Goal: Task Accomplishment & Management: Complete application form

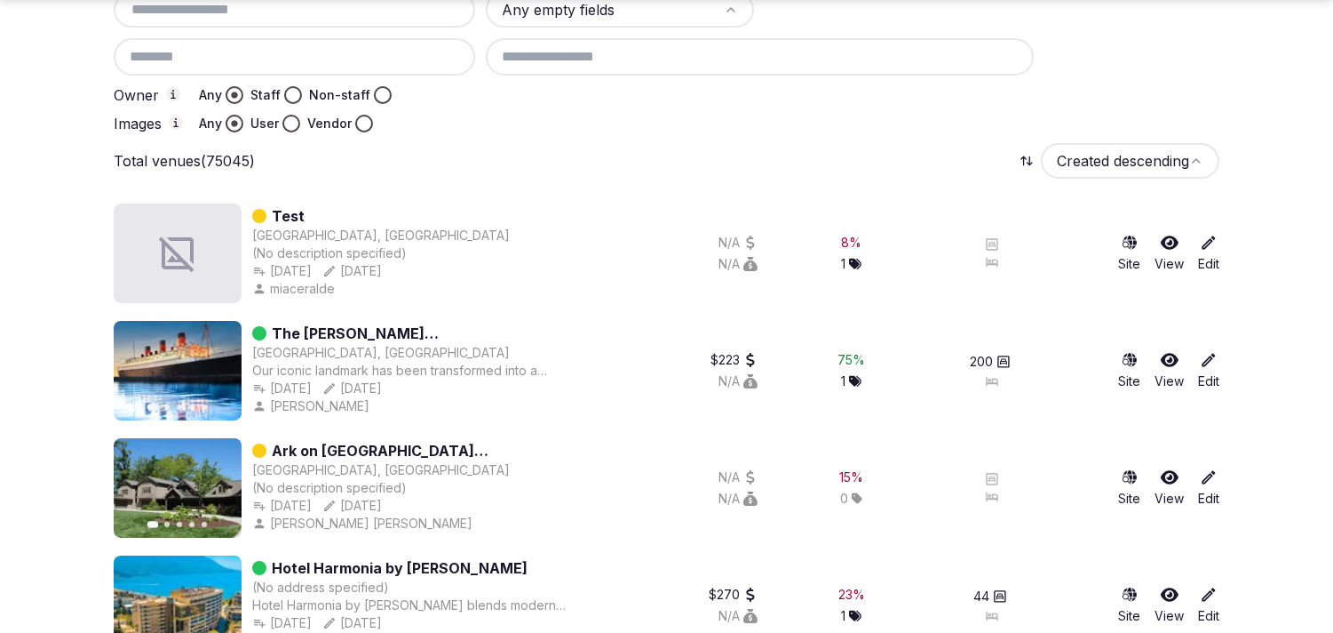
scroll to position [394, 0]
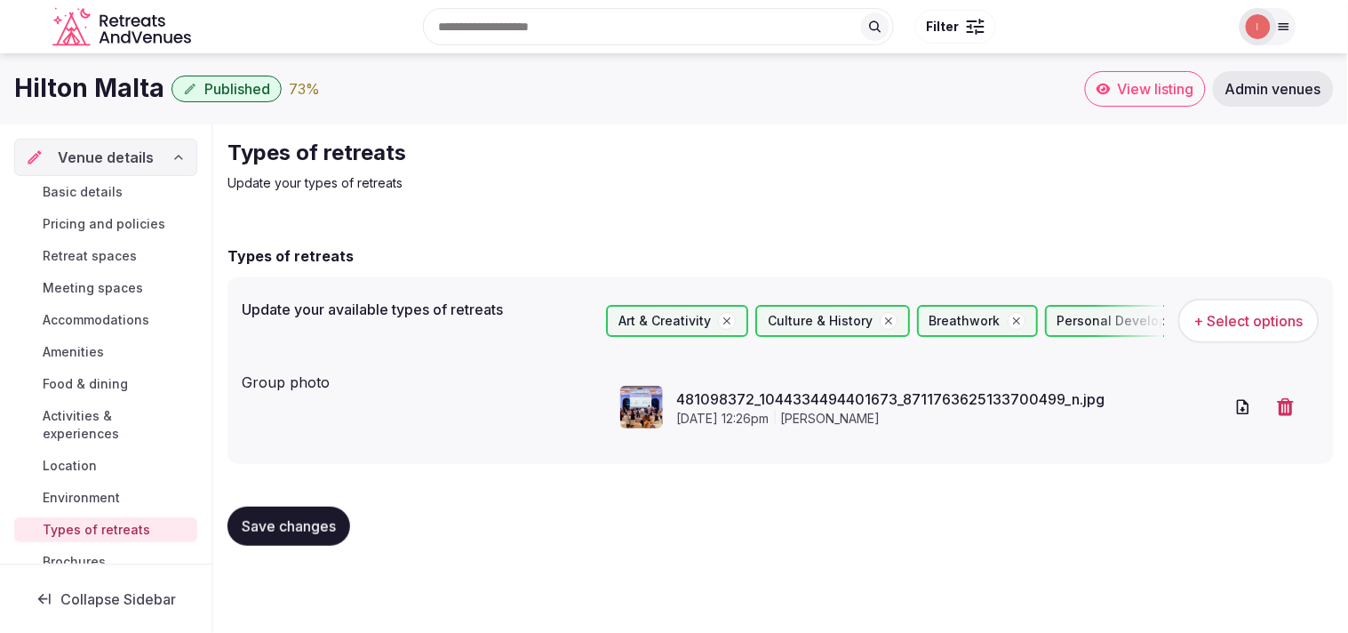
click at [84, 78] on h1 "Hilton Malta" at bounding box center [89, 88] width 150 height 35
copy div "Hilton Malta"
click at [93, 192] on span "Basic details" at bounding box center [83, 192] width 80 height 18
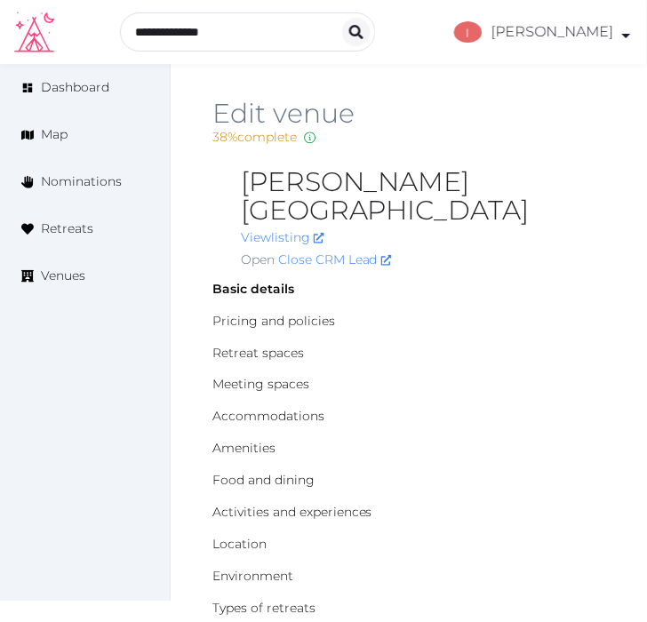
click at [376, 162] on div "Edit venue 38 % complete Fill out all the fields in your listing to increase it…" at bounding box center [408, 133] width 393 height 68
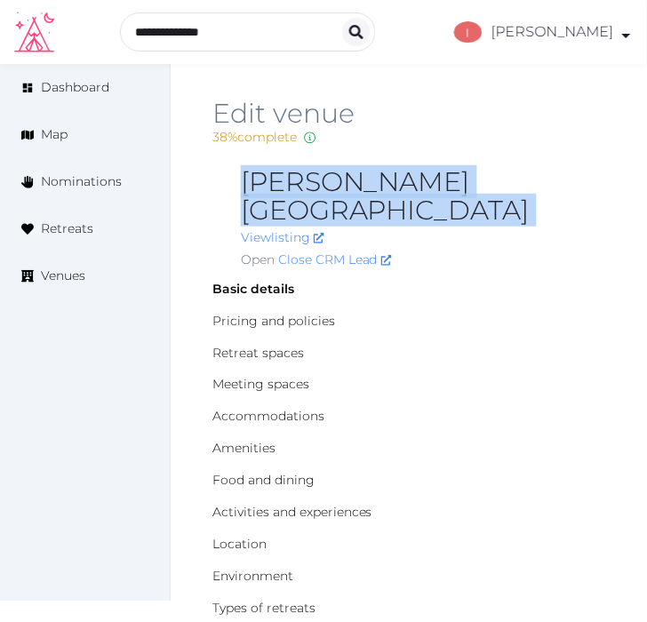
click at [376, 162] on div "Edit venue 38 % complete Fill out all the fields in your listing to increase it…" at bounding box center [408, 133] width 393 height 68
copy h2 "[PERSON_NAME][GEOGRAPHIC_DATA]"
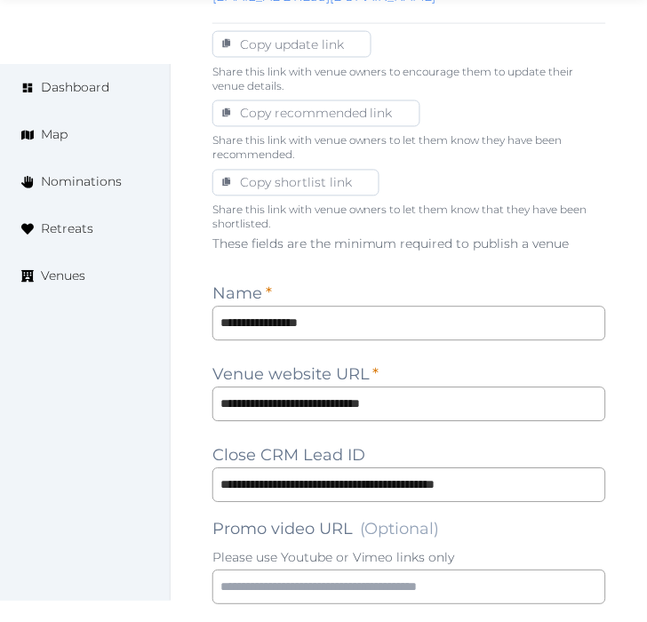
scroll to position [1184, 0]
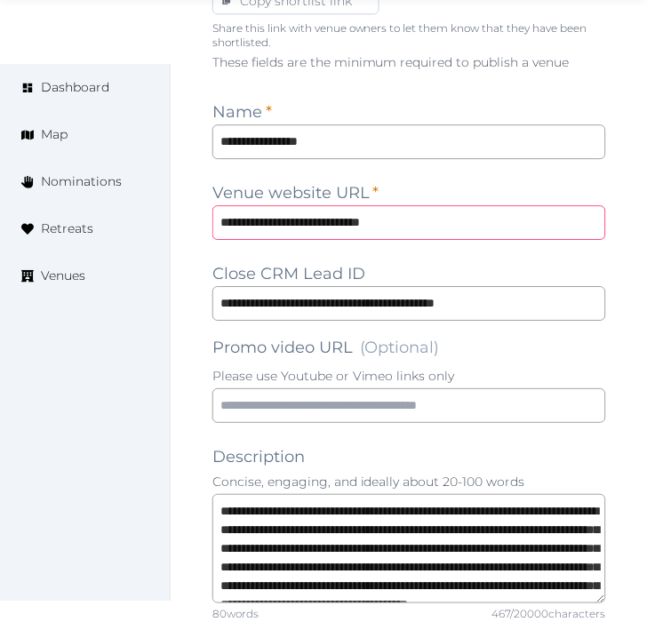
click at [430, 207] on input "**********" at bounding box center [409, 222] width 394 height 35
click at [418, 338] on span "(Optional)" at bounding box center [400, 348] width 80 height 20
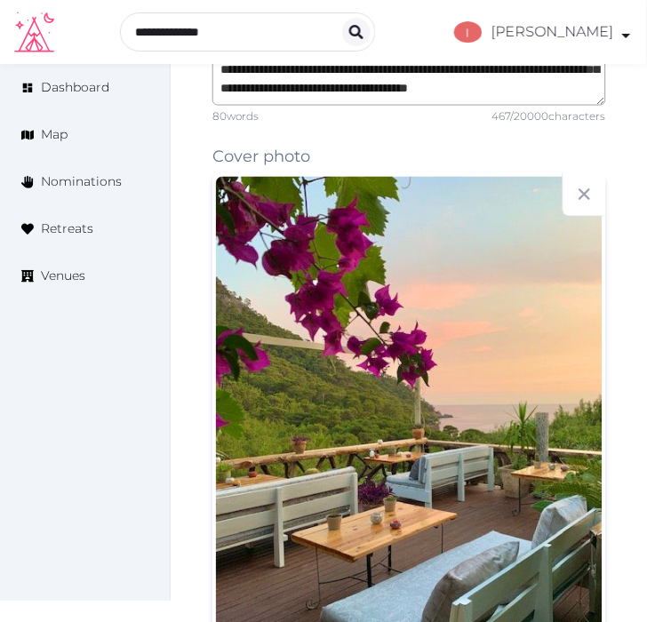
scroll to position [1677, 0]
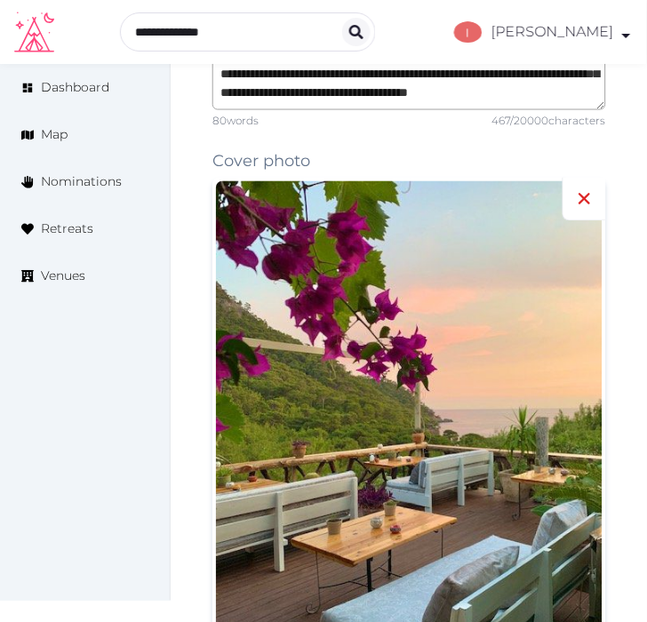
click at [586, 188] on icon at bounding box center [584, 198] width 21 height 21
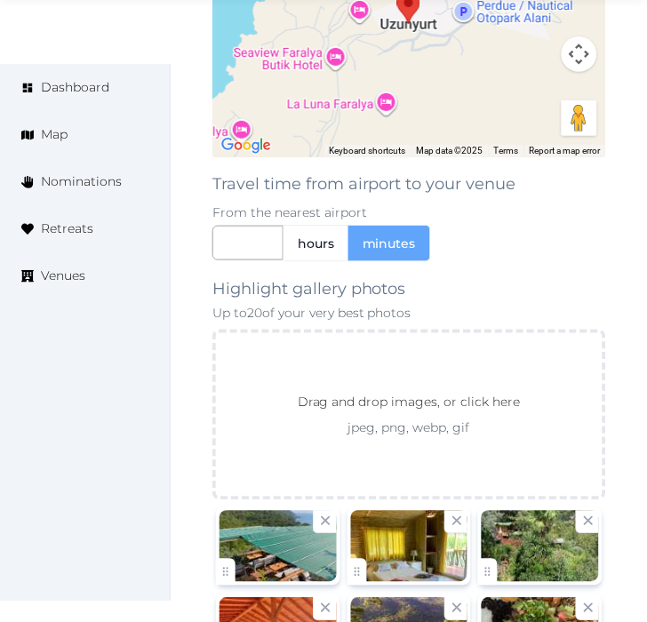
scroll to position [3346, 0]
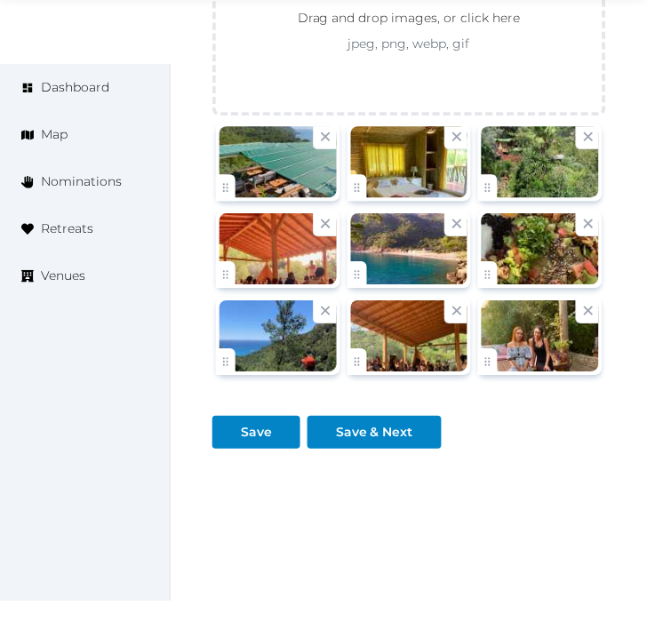
drag, startPoint x: 465, startPoint y: 146, endPoint x: 416, endPoint y: 139, distance: 49.4
click at [416, 139] on div at bounding box center [409, 161] width 117 height 71
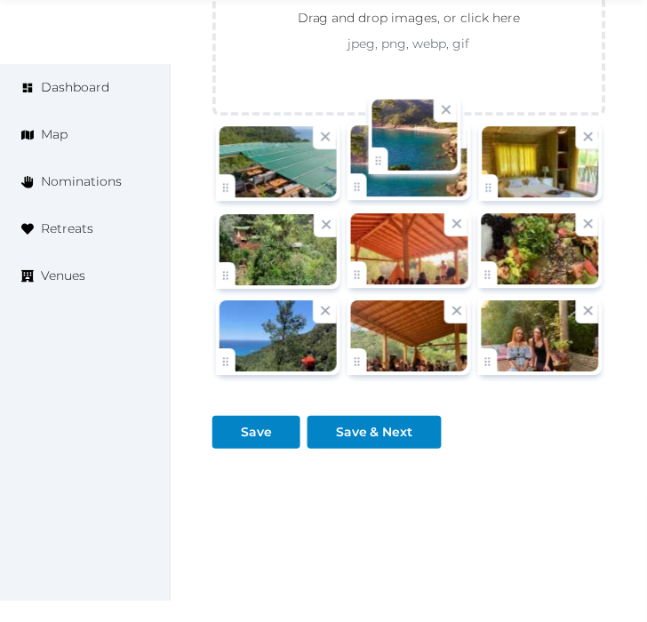
drag, startPoint x: 351, startPoint y: 242, endPoint x: 356, endPoint y: 158, distance: 83.7
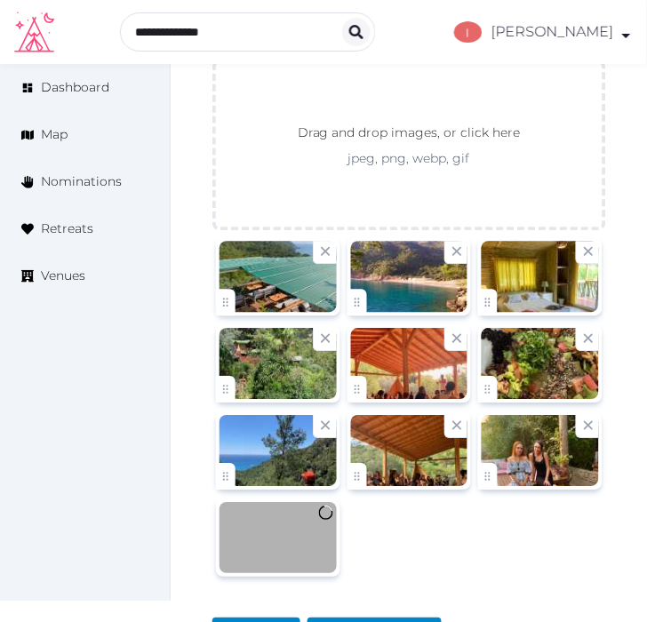
scroll to position [3247, 0]
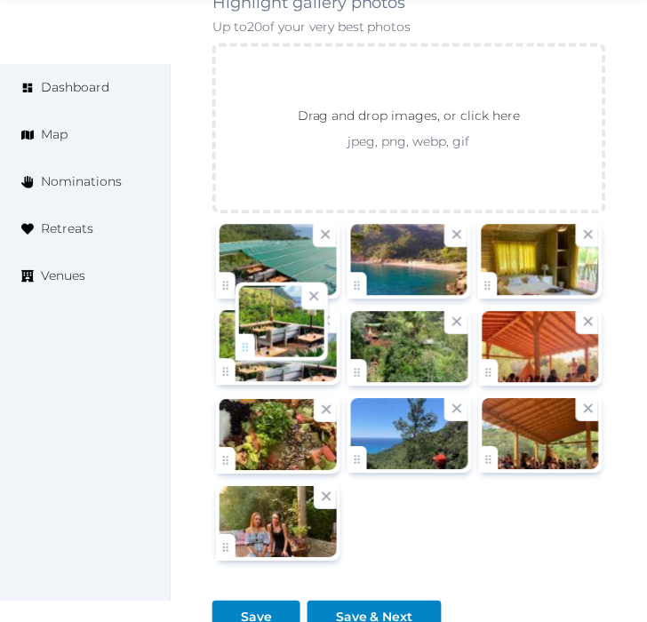
drag, startPoint x: 233, startPoint y: 525, endPoint x: 252, endPoint y: 351, distance: 175.2
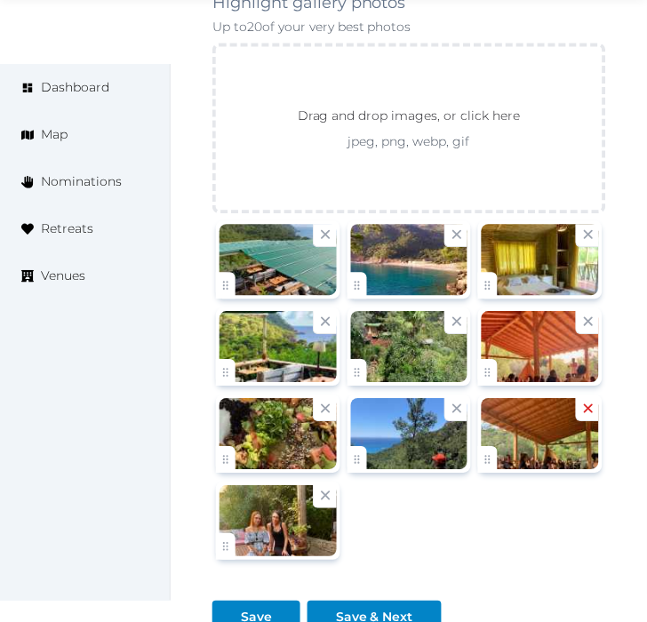
click at [591, 401] on icon at bounding box center [588, 409] width 17 height 17
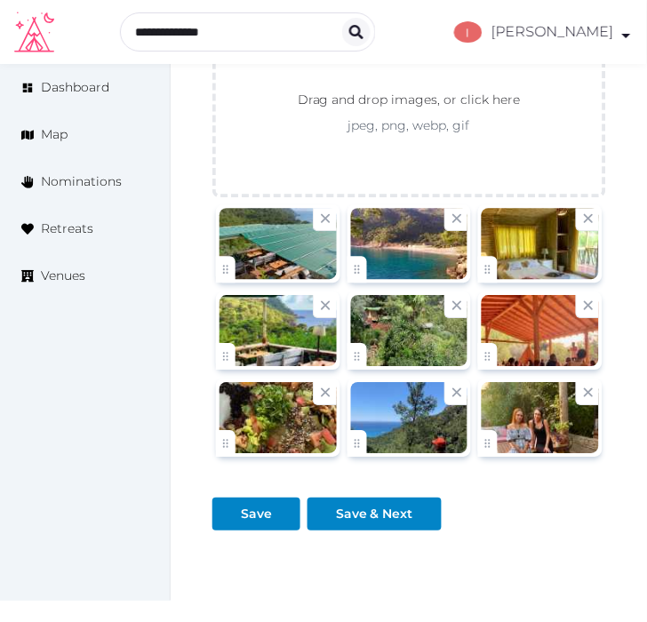
scroll to position [3346, 0]
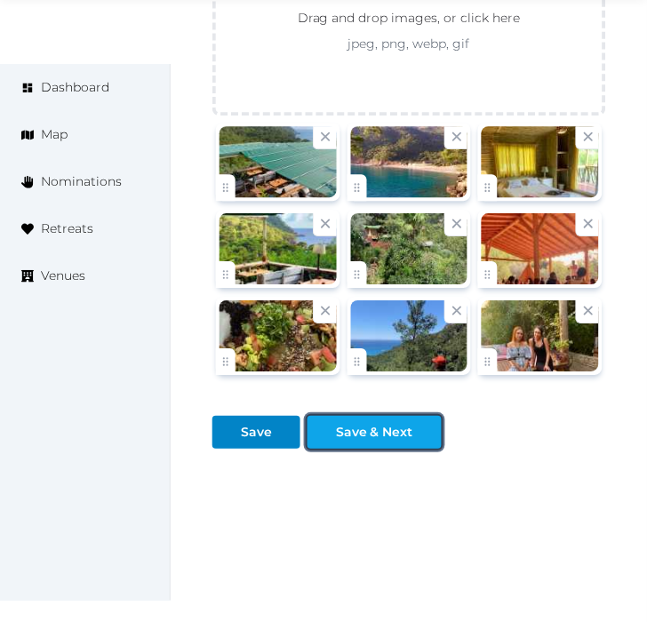
click at [409, 418] on button "Save & Next" at bounding box center [374, 432] width 134 height 33
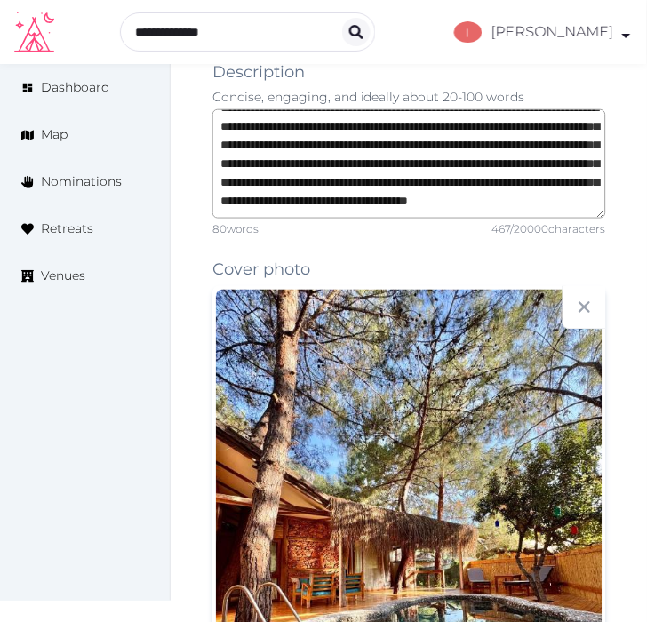
scroll to position [1273, 0]
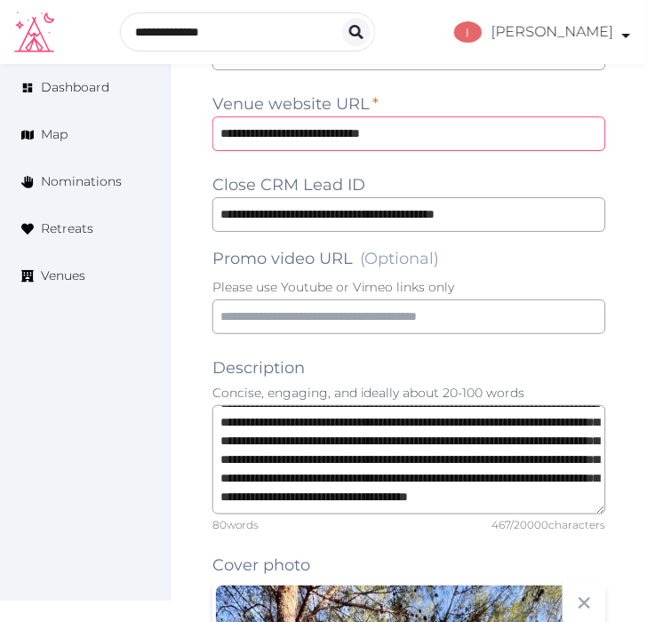
click at [244, 116] on input "**********" at bounding box center [409, 133] width 394 height 35
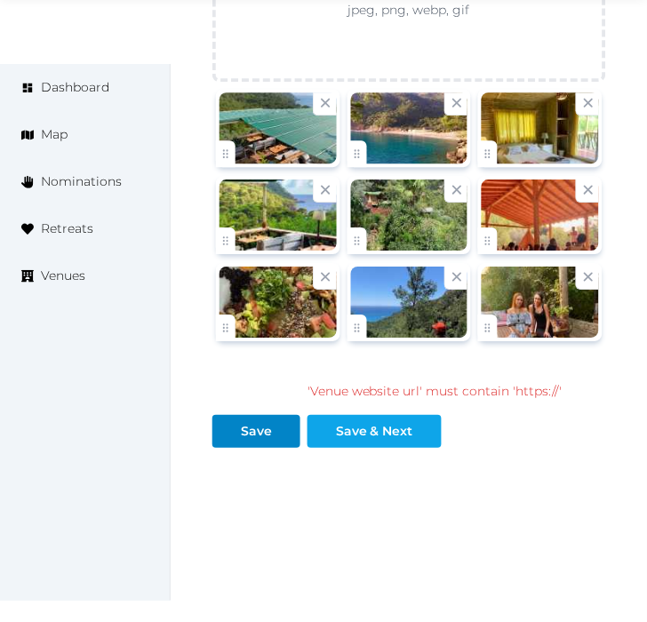
type input "**********"
click at [364, 422] on div "Save & Next" at bounding box center [374, 431] width 77 height 19
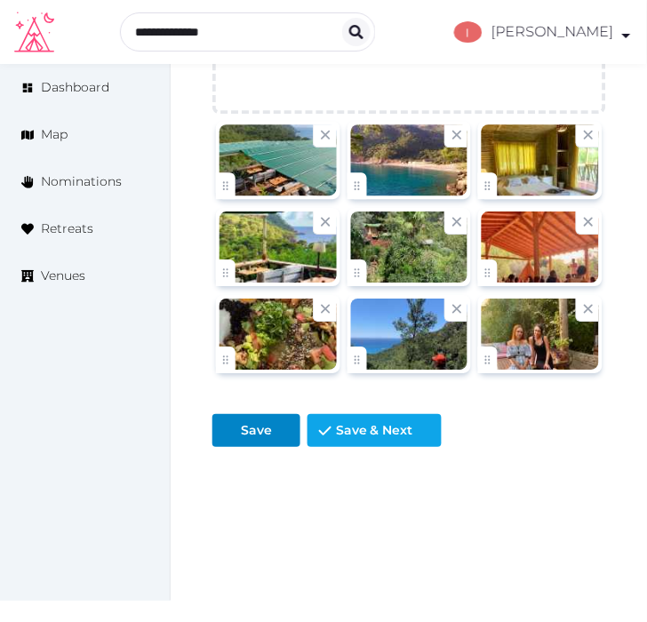
scroll to position [3346, 0]
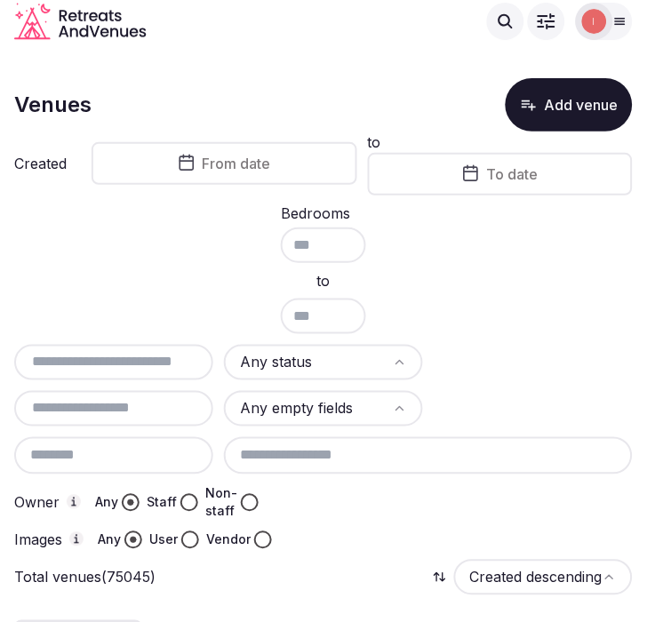
click at [162, 354] on input "text" at bounding box center [113, 362] width 185 height 21
paste input "**********"
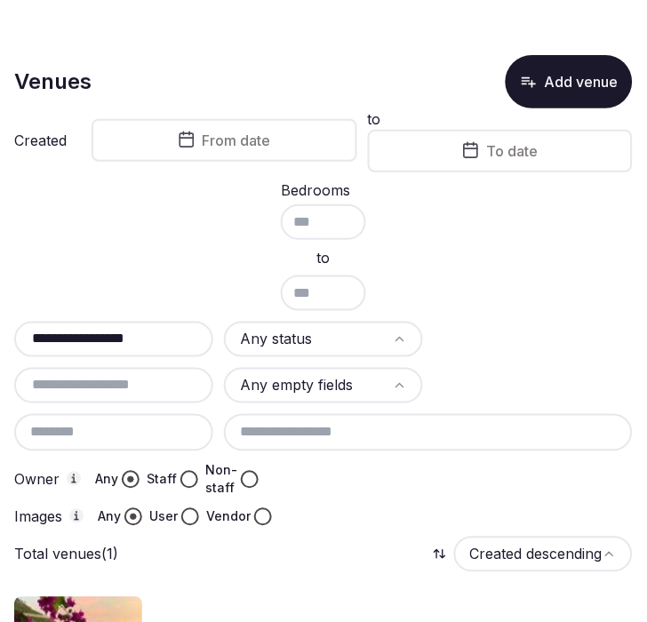
scroll to position [220, 0]
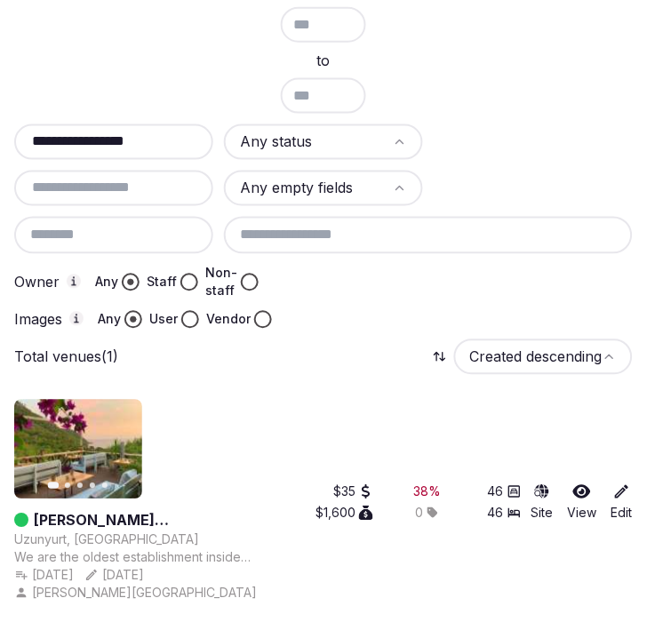
drag, startPoint x: 173, startPoint y: 127, endPoint x: -2, endPoint y: 155, distance: 177.2
click at [0, 155] on html "**********" at bounding box center [323, 203] width 647 height 847
paste input "***"
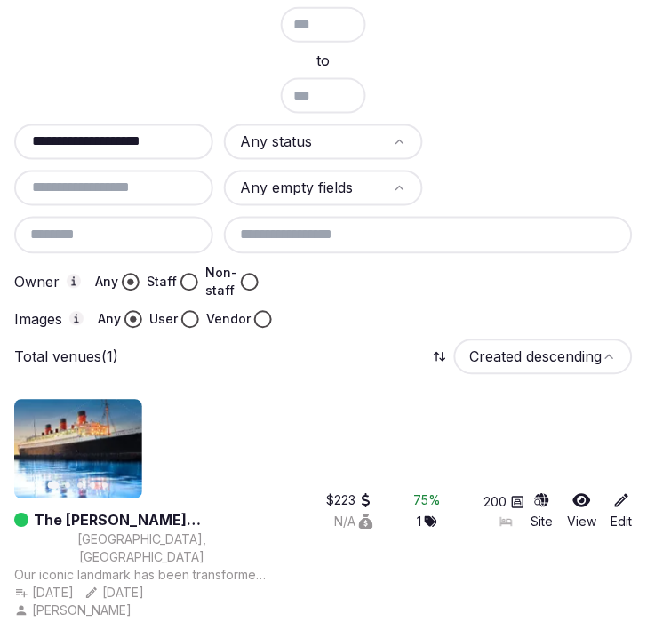
type input "**********"
click at [149, 510] on link "The Queen Mary Hotel" at bounding box center [152, 520] width 236 height 21
click at [155, 516] on link "The Queen Mary Hotel" at bounding box center [152, 520] width 236 height 21
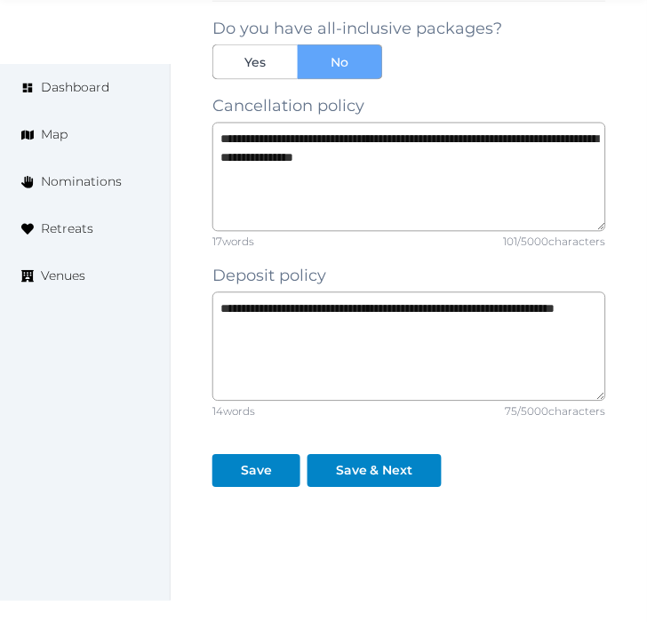
scroll to position [1746, 0]
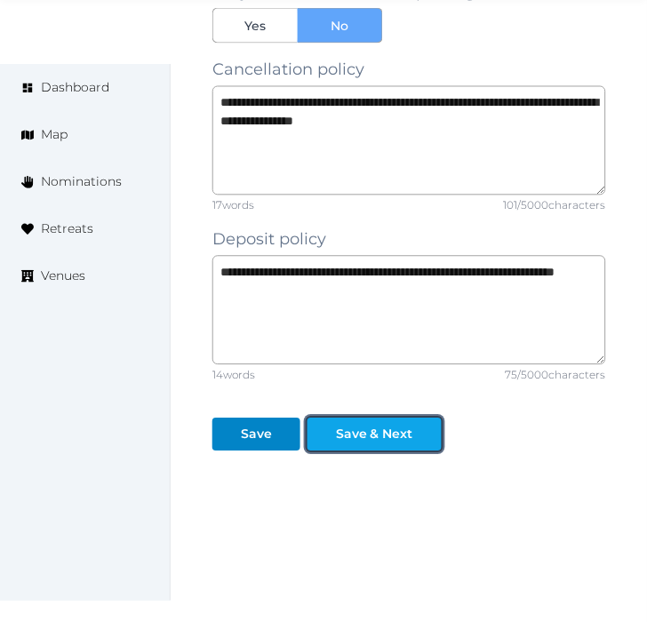
click at [338, 426] on div "Save & Next" at bounding box center [374, 435] width 77 height 19
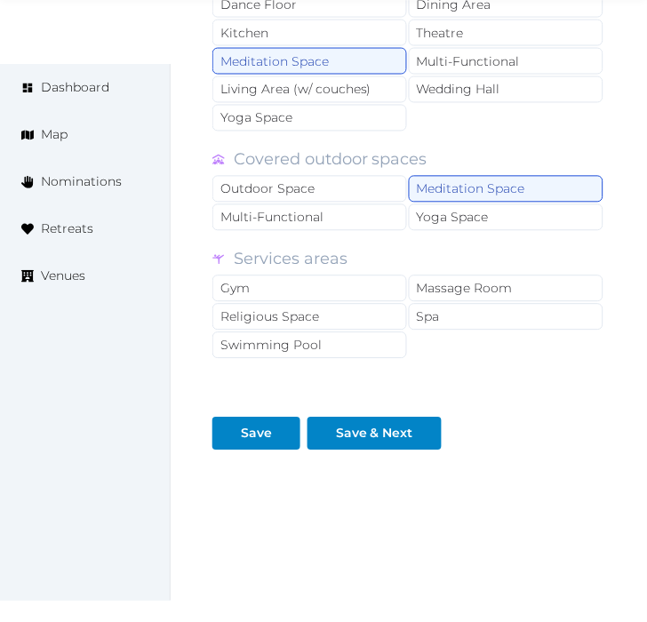
scroll to position [1756, 0]
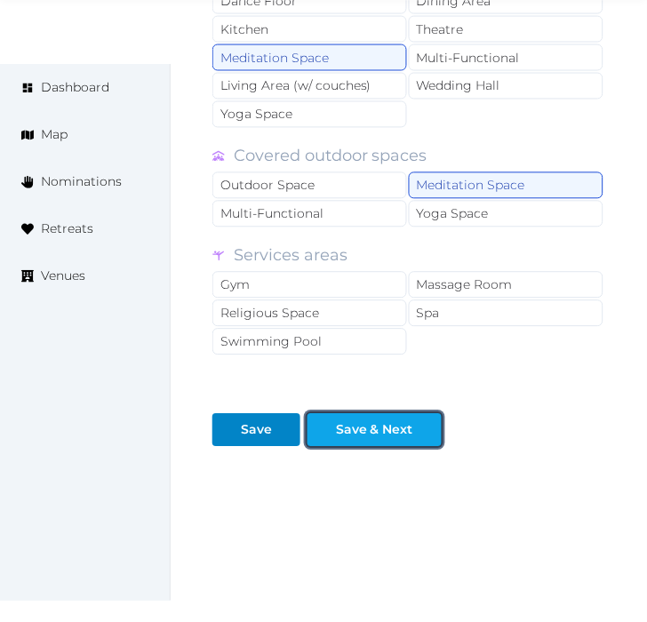
click at [419, 414] on button "Save & Next" at bounding box center [374, 430] width 134 height 33
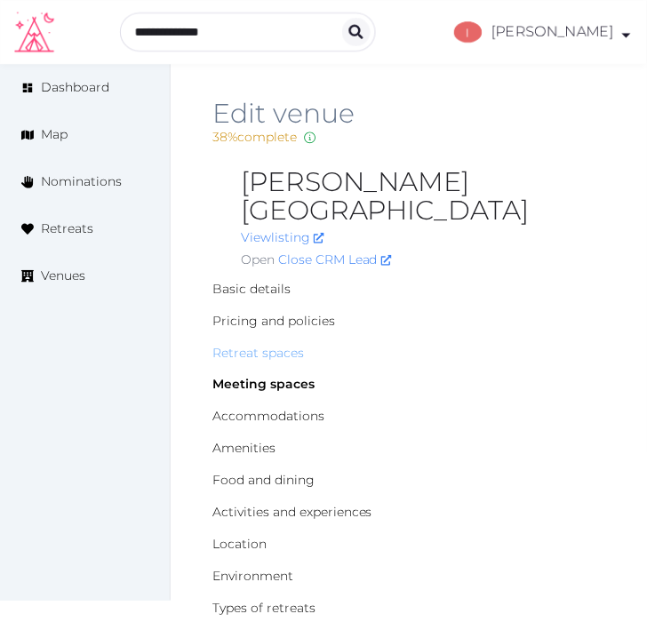
click at [280, 345] on link "Retreat spaces" at bounding box center [257, 353] width 91 height 16
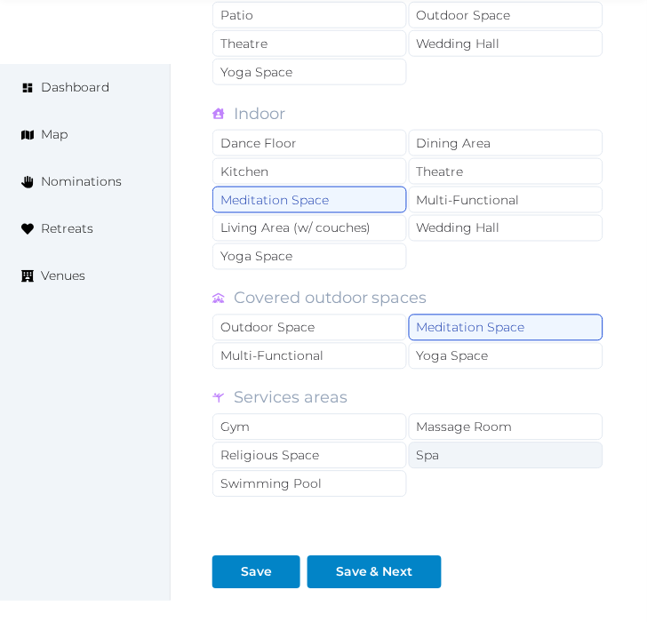
scroll to position [1756, 0]
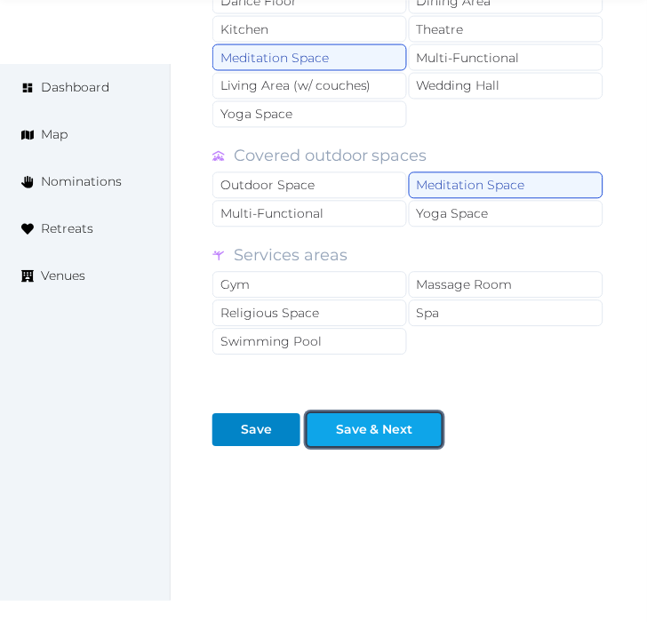
click at [406, 421] on div "Save & Next" at bounding box center [374, 430] width 77 height 19
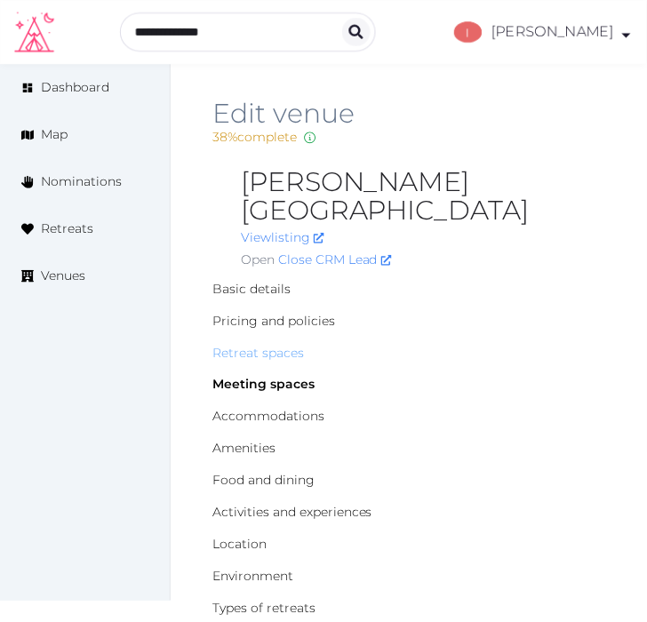
click at [284, 345] on link "Retreat spaces" at bounding box center [257, 353] width 91 height 16
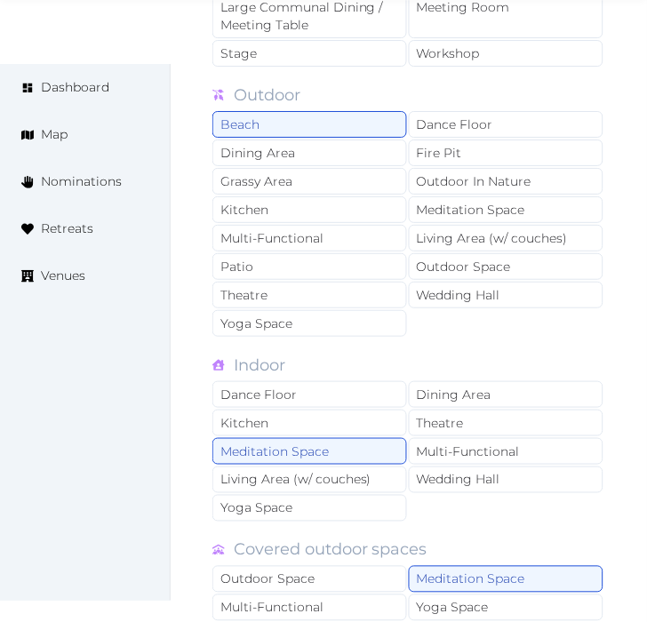
scroll to position [1677, 0]
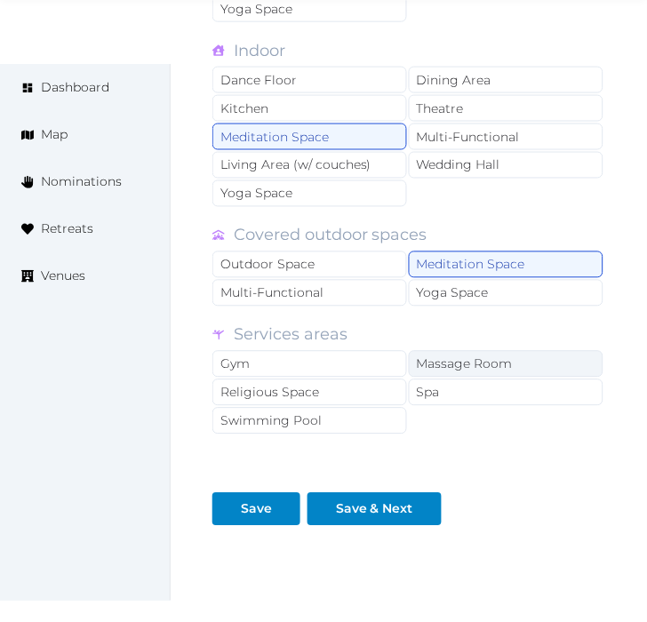
click at [476, 351] on div "Massage Room" at bounding box center [506, 364] width 195 height 27
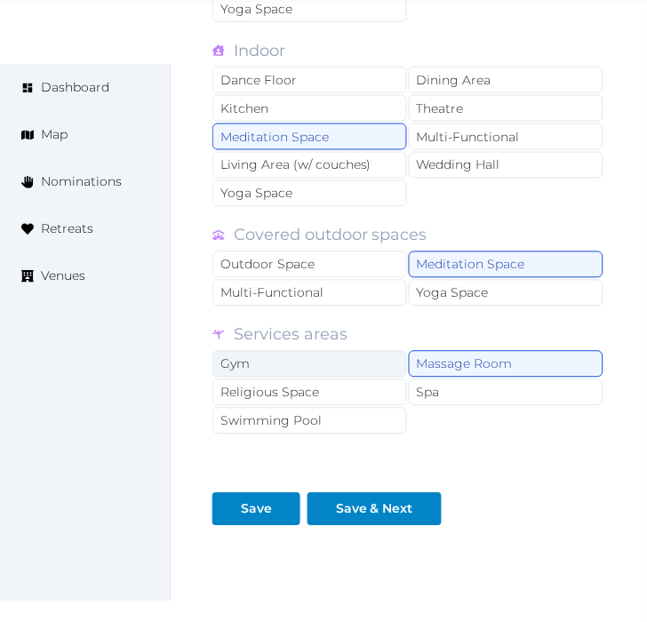
drag, startPoint x: 282, startPoint y: 342, endPoint x: 295, endPoint y: 345, distance: 12.7
click at [282, 351] on div "Gym" at bounding box center [309, 364] width 195 height 27
click at [314, 351] on div "Gym" at bounding box center [309, 364] width 195 height 27
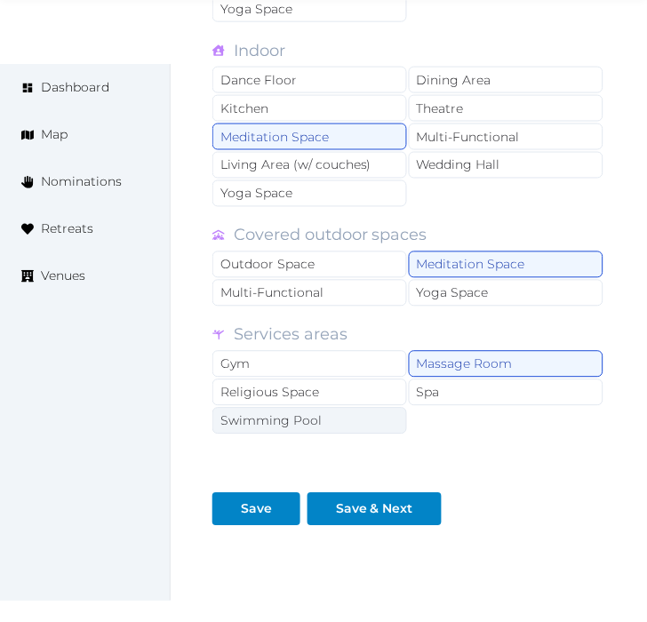
click at [342, 408] on div "Swimming Pool" at bounding box center [309, 421] width 195 height 27
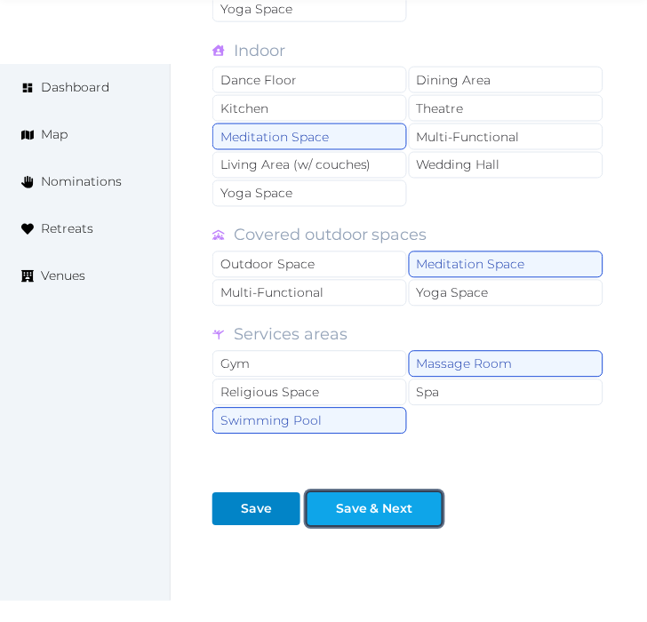
click at [386, 493] on button "Save & Next" at bounding box center [374, 509] width 134 height 33
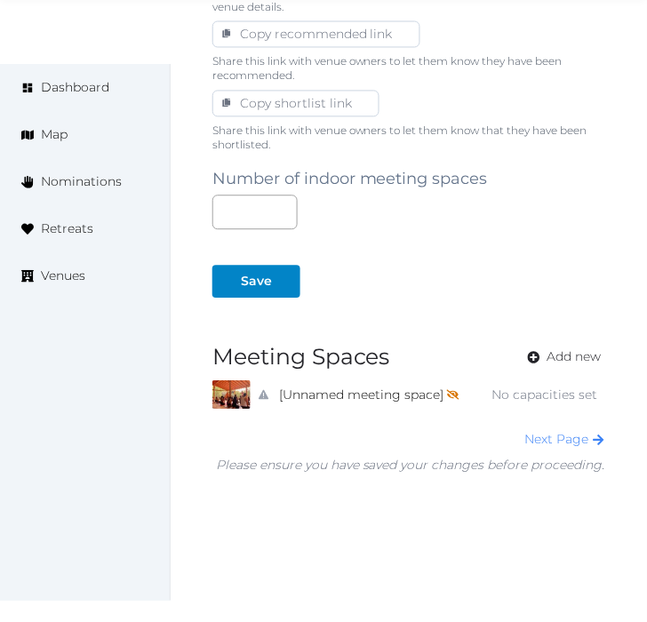
scroll to position [1105, 0]
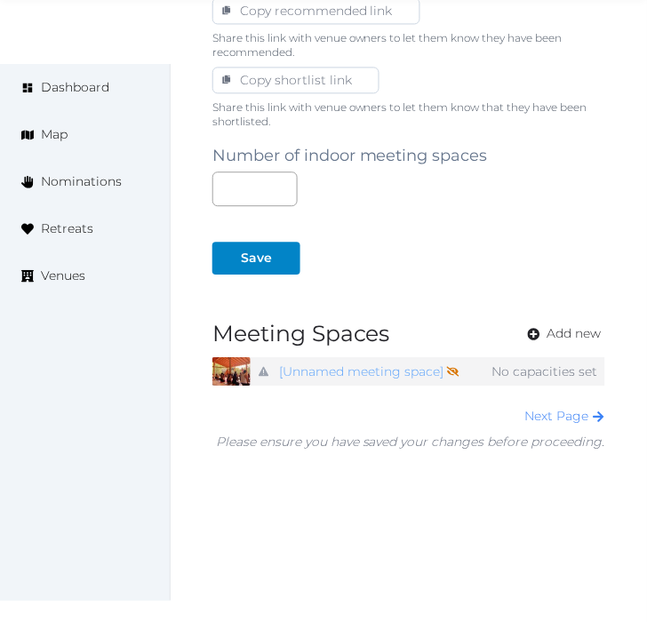
click at [412, 359] on link "[Unnamed meeting space] Not shown on profile until a name, description, and pho…" at bounding box center [369, 372] width 180 height 26
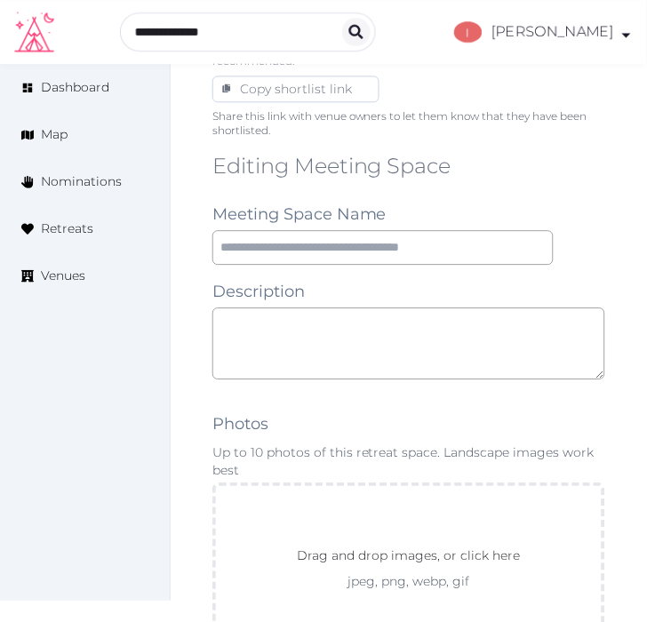
scroll to position [1086, 0]
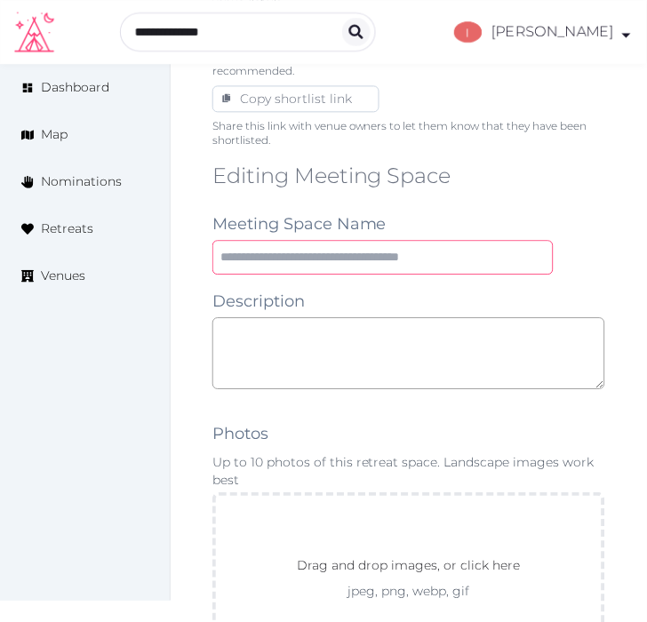
click at [297, 241] on input "text" at bounding box center [382, 258] width 341 height 35
paste input "**********"
type input "**********"
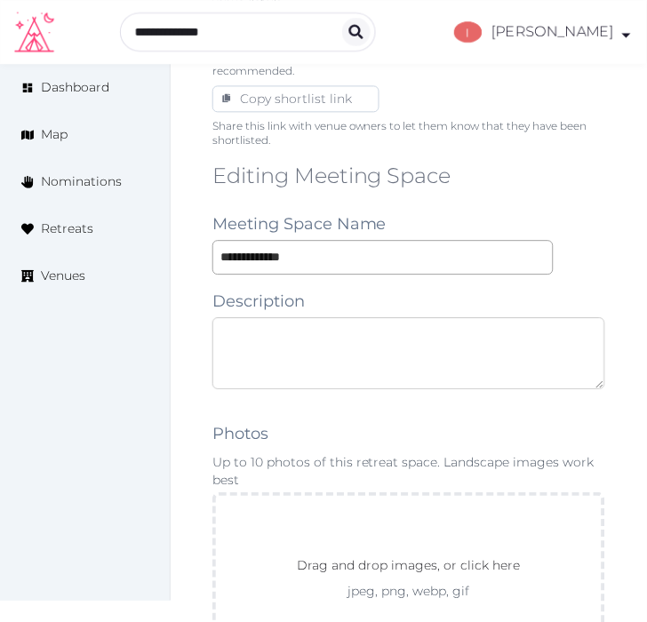
click at [430, 326] on textarea at bounding box center [408, 354] width 393 height 72
paste textarea "**********"
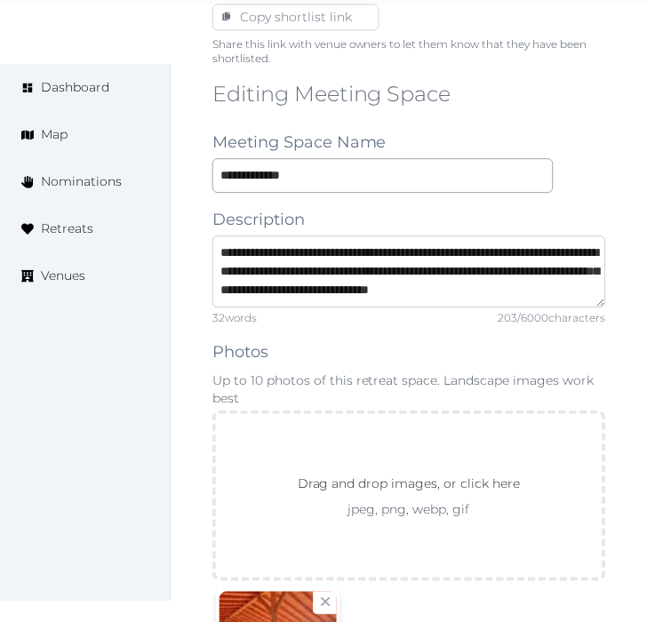
scroll to position [1283, 0]
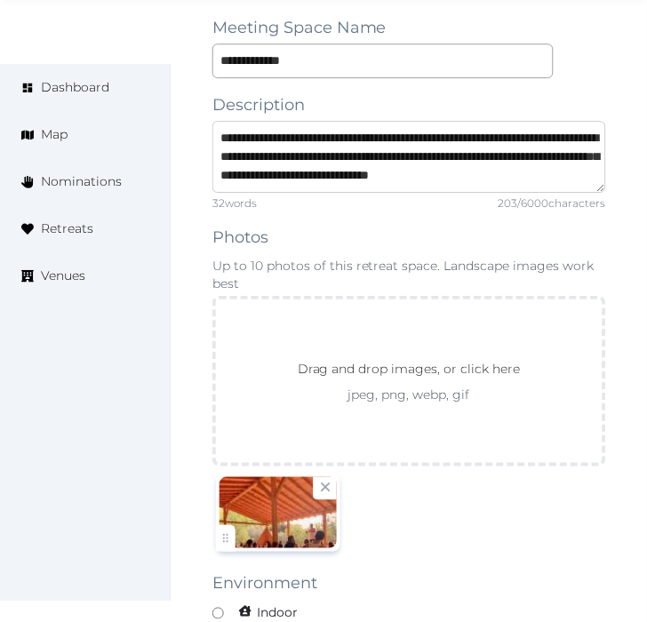
type textarea "**********"
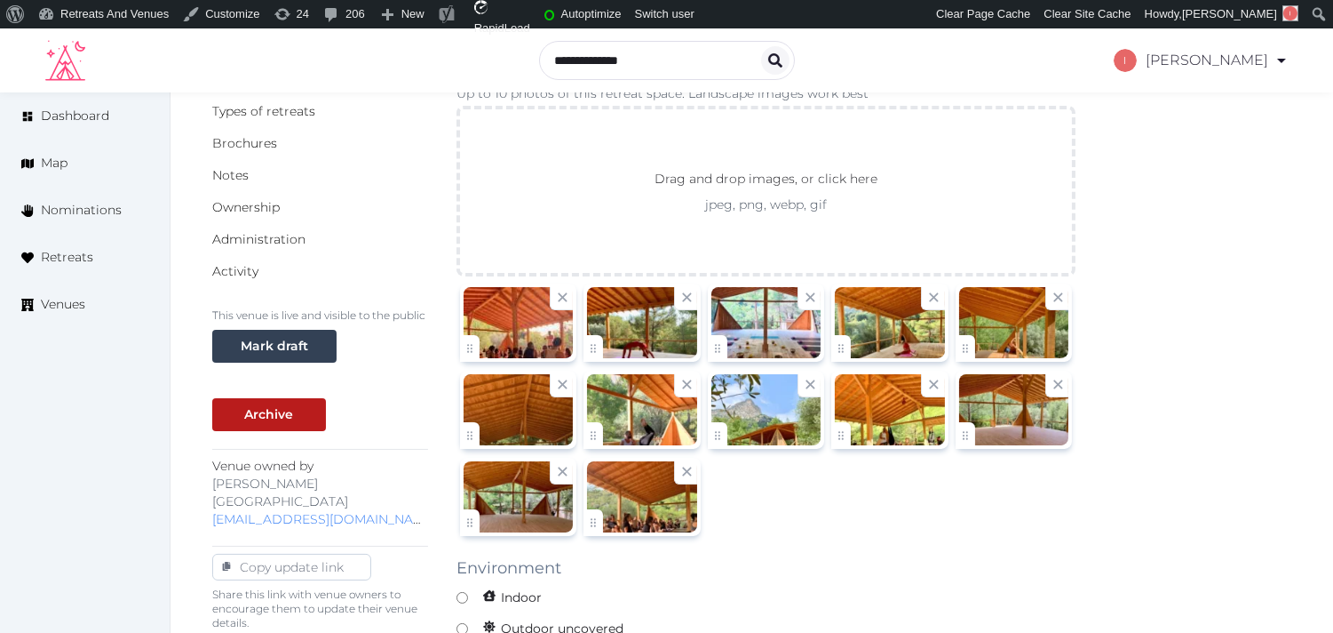
scroll to position [394, 0]
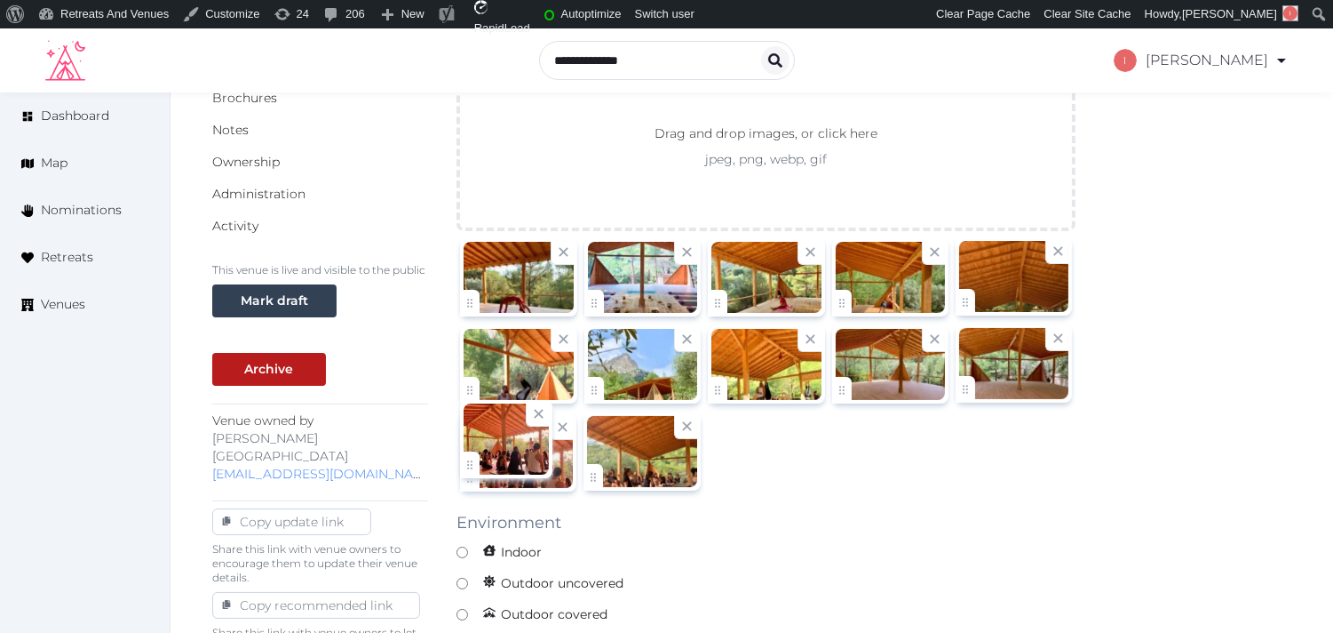
drag, startPoint x: 480, startPoint y: 374, endPoint x: 506, endPoint y: 512, distance: 140.2
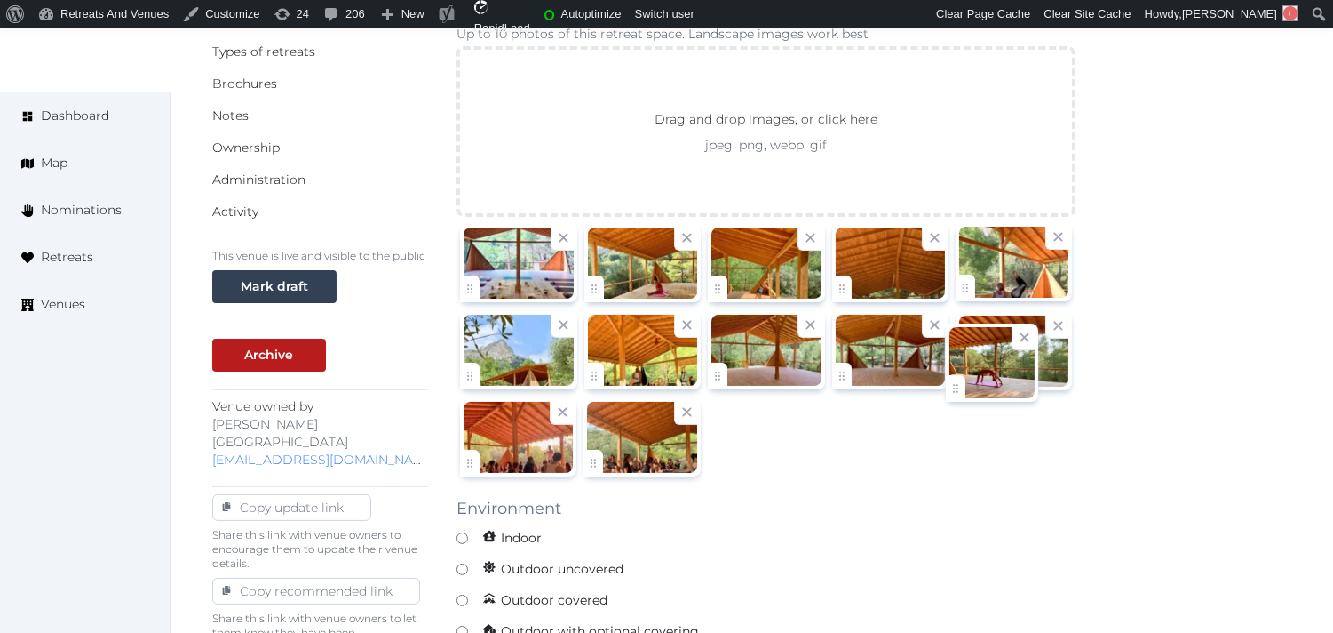
drag, startPoint x: 487, startPoint y: 278, endPoint x: 898, endPoint y: 382, distance: 424.2
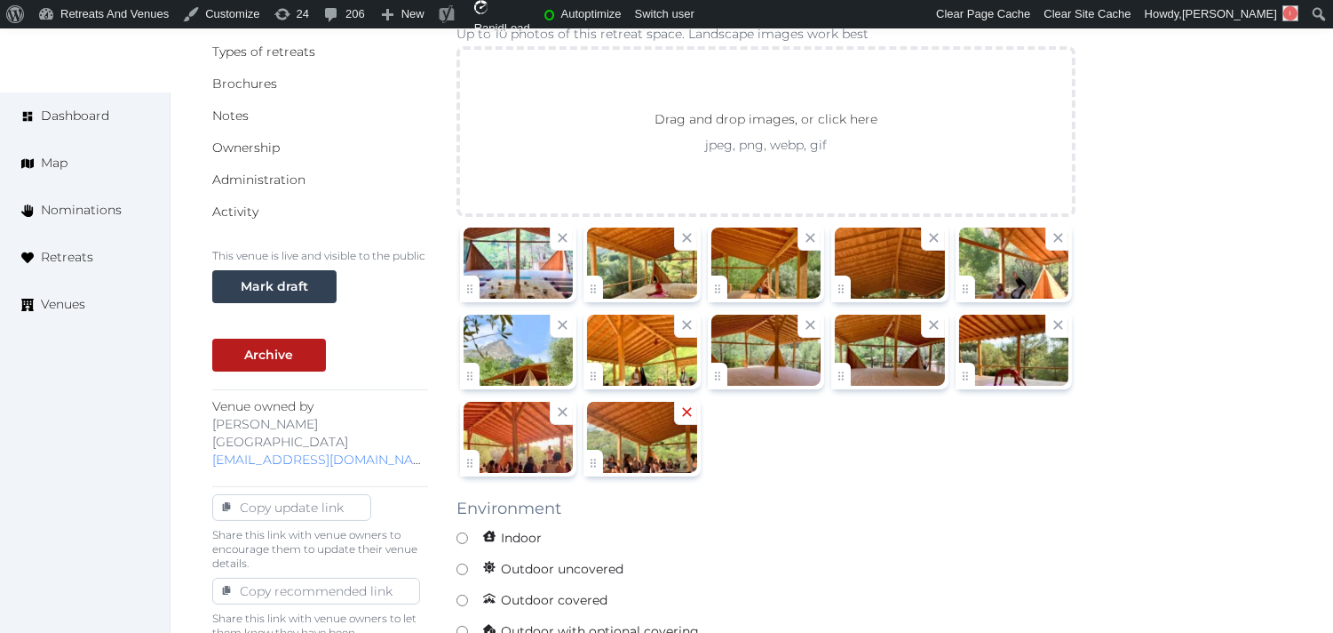
click at [646, 410] on icon at bounding box center [687, 411] width 17 height 17
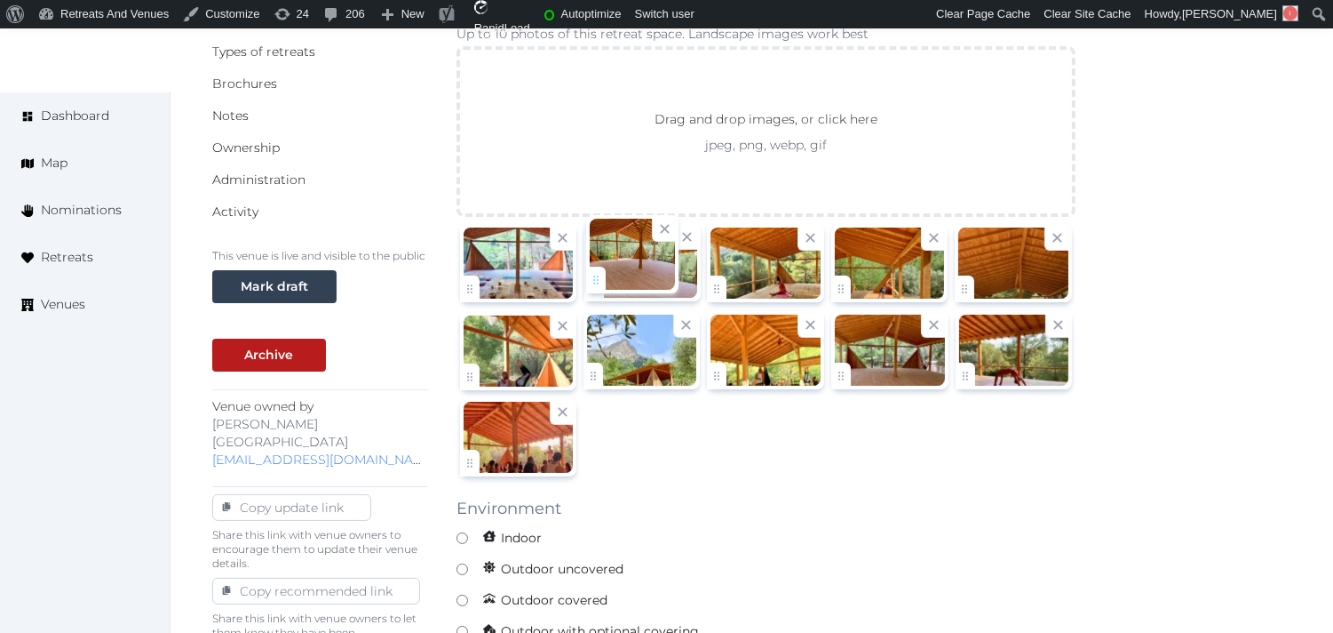
drag, startPoint x: 730, startPoint y: 378, endPoint x: 609, endPoint y: 282, distance: 155.5
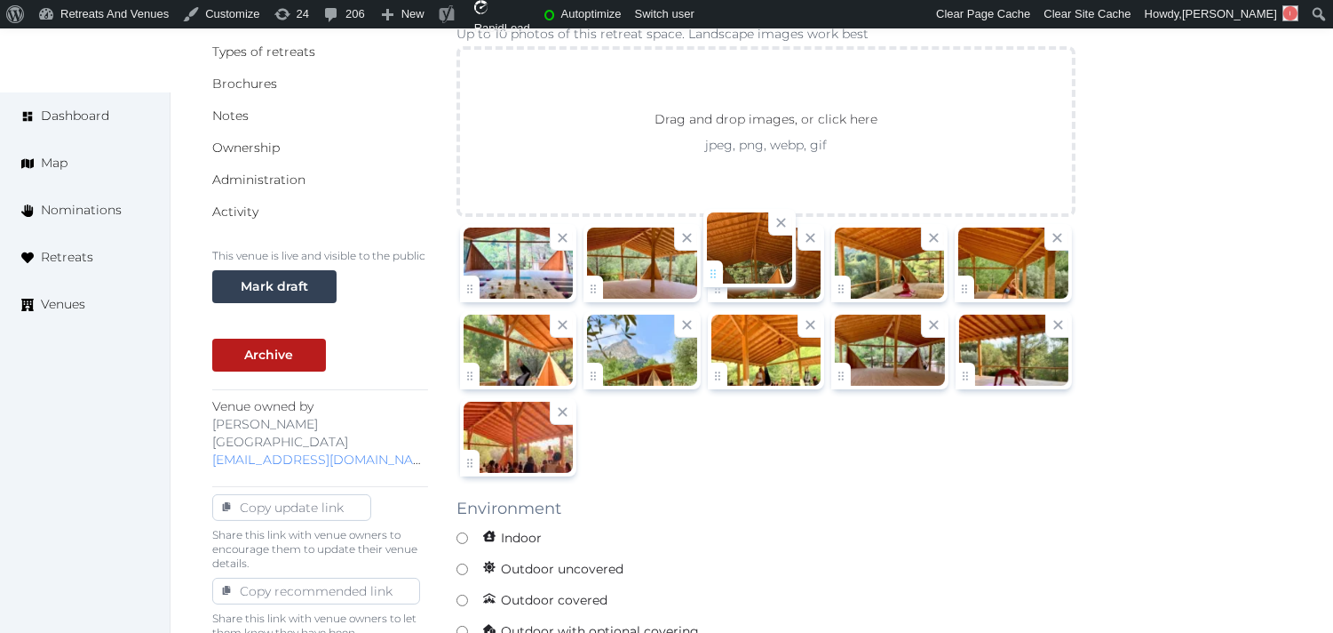
drag, startPoint x: 967, startPoint y: 278, endPoint x: 712, endPoint y: 274, distance: 255.0
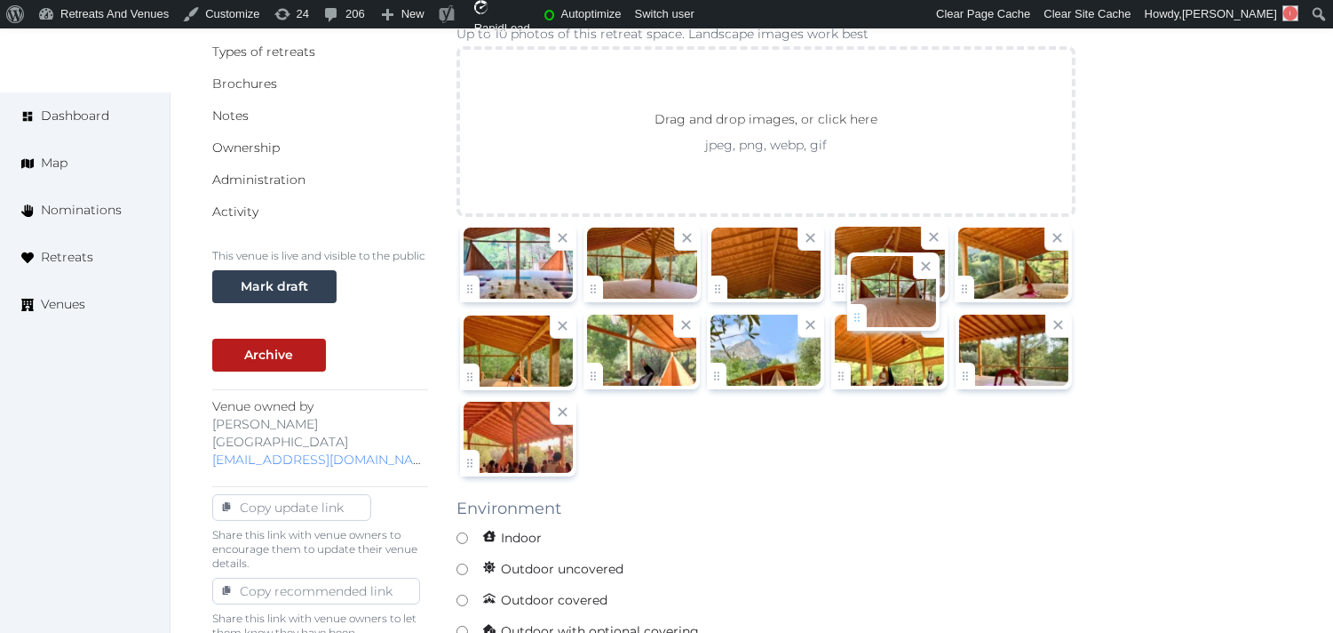
drag, startPoint x: 847, startPoint y: 375, endPoint x: 848, endPoint y: 299, distance: 75.5
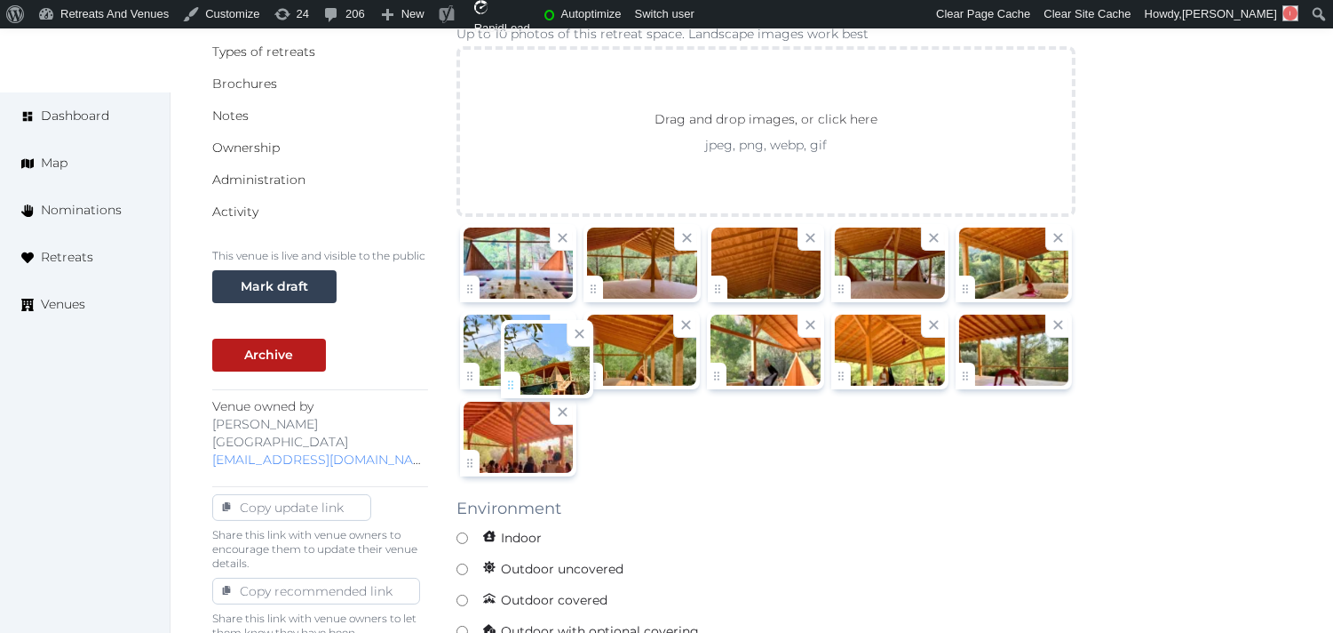
drag, startPoint x: 720, startPoint y: 384, endPoint x: 499, endPoint y: 386, distance: 220.3
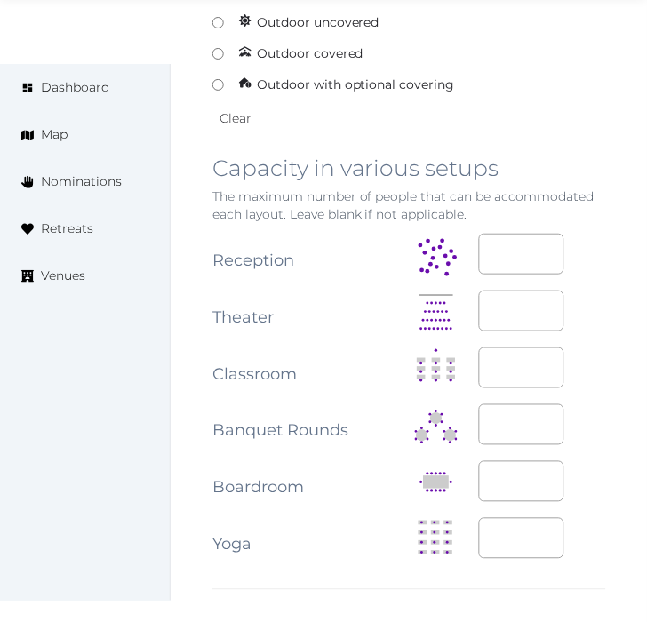
scroll to position [2265, 0]
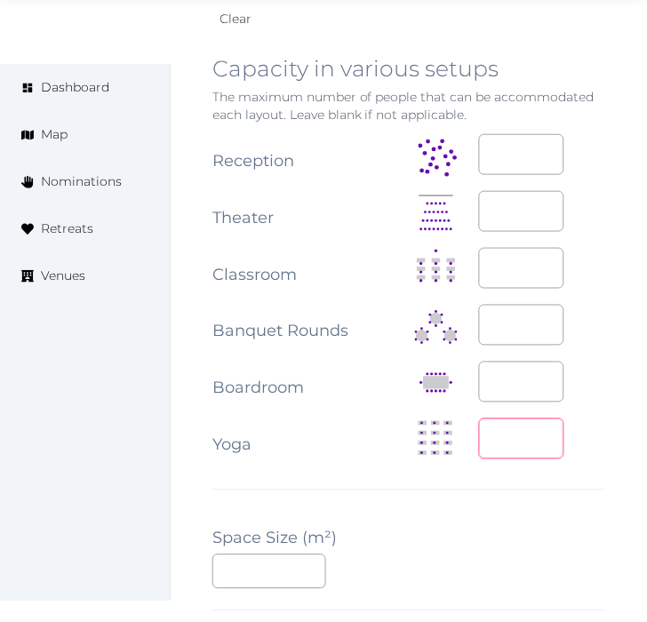
drag, startPoint x: 520, startPoint y: 406, endPoint x: 472, endPoint y: 409, distance: 48.0
click at [472, 411] on tr "Yoga *" at bounding box center [409, 439] width 394 height 57
type input "**"
click at [227, 557] on input "number" at bounding box center [269, 571] width 114 height 35
type input "**"
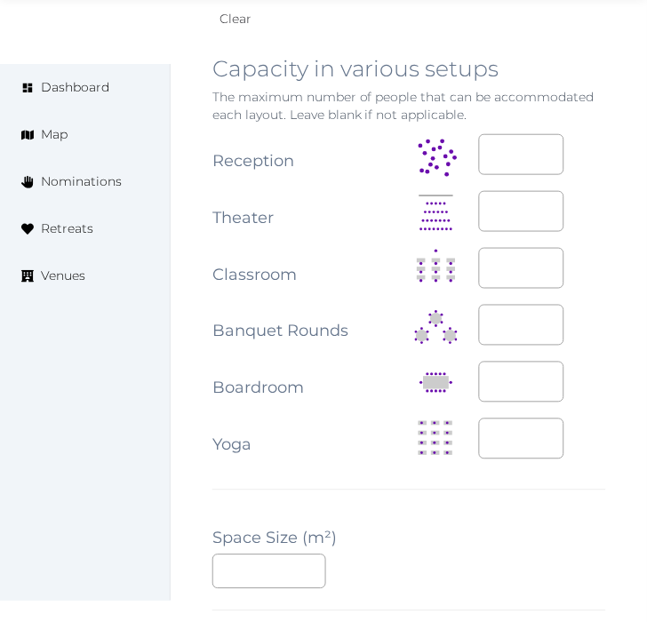
drag, startPoint x: 397, startPoint y: 454, endPoint x: 386, endPoint y: 454, distance: 11.5
click at [394, 451] on div "**********" at bounding box center [409, 168] width 394 height 2399
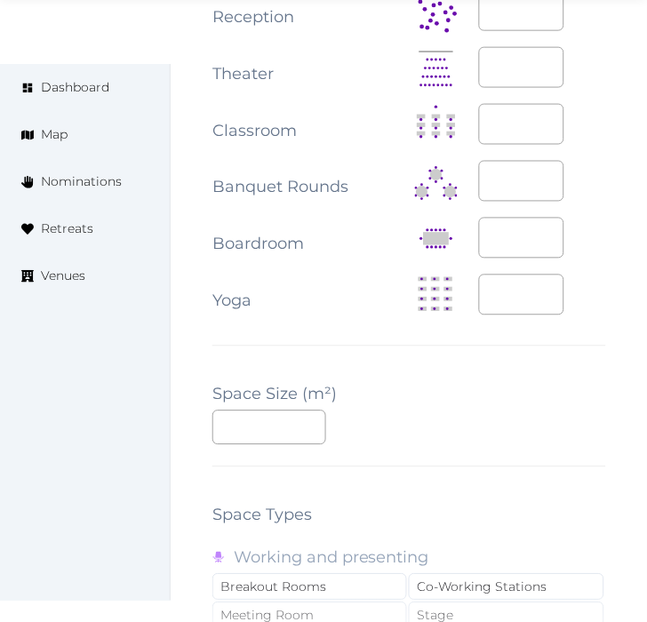
scroll to position [2561, 0]
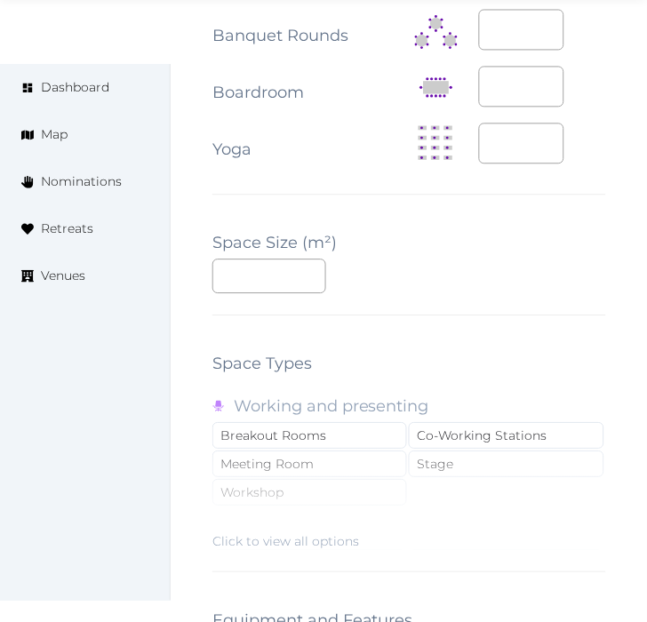
click at [298, 436] on div "Click to view all options" at bounding box center [409, 493] width 394 height 114
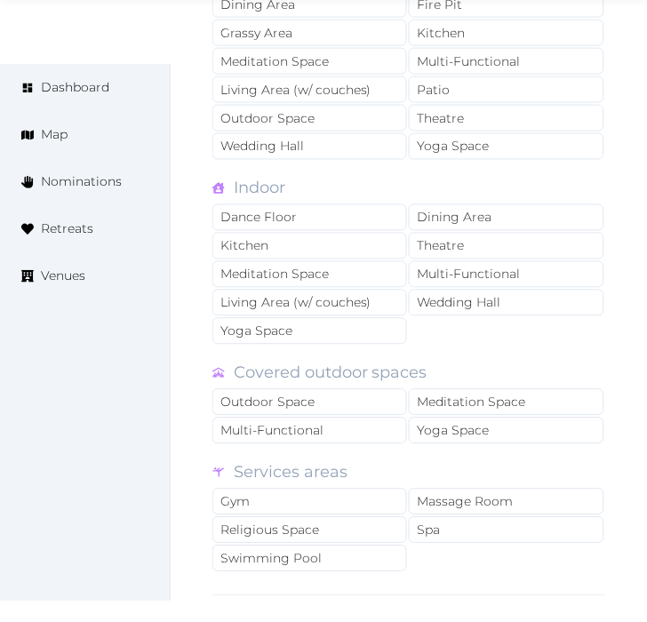
scroll to position [3154, 0]
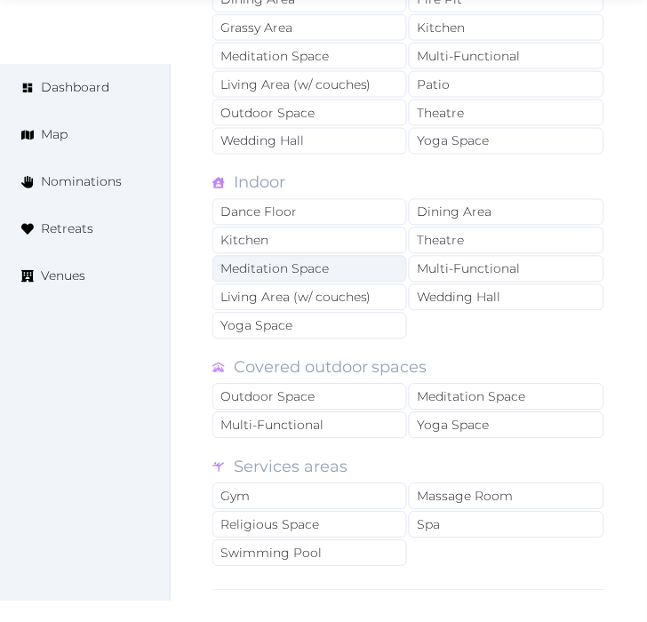
click at [355, 256] on div "Meditation Space" at bounding box center [309, 269] width 195 height 27
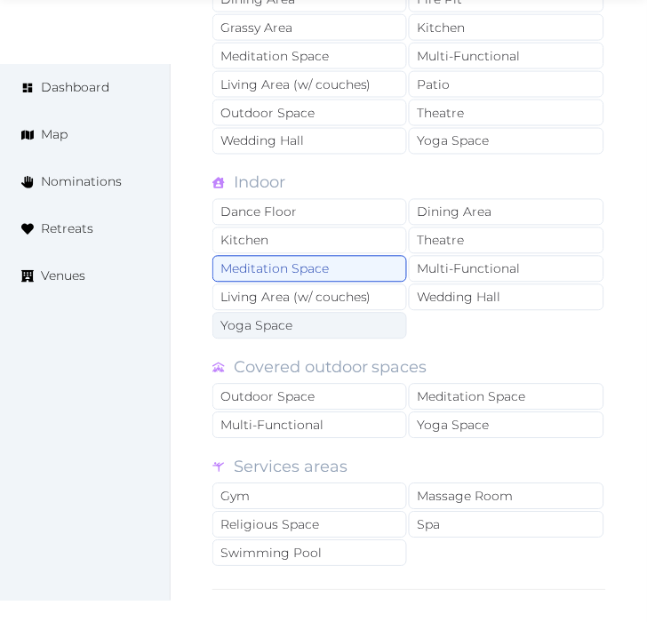
click at [338, 313] on div "Yoga Space" at bounding box center [309, 326] width 195 height 27
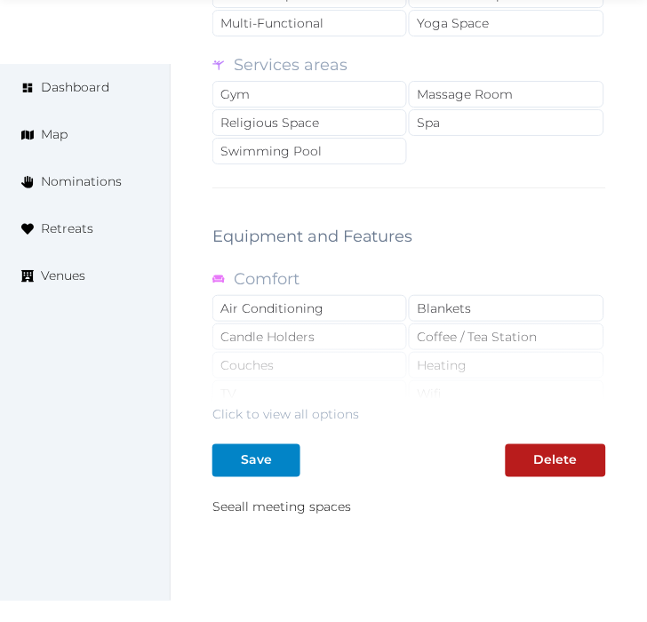
scroll to position [3628, 0]
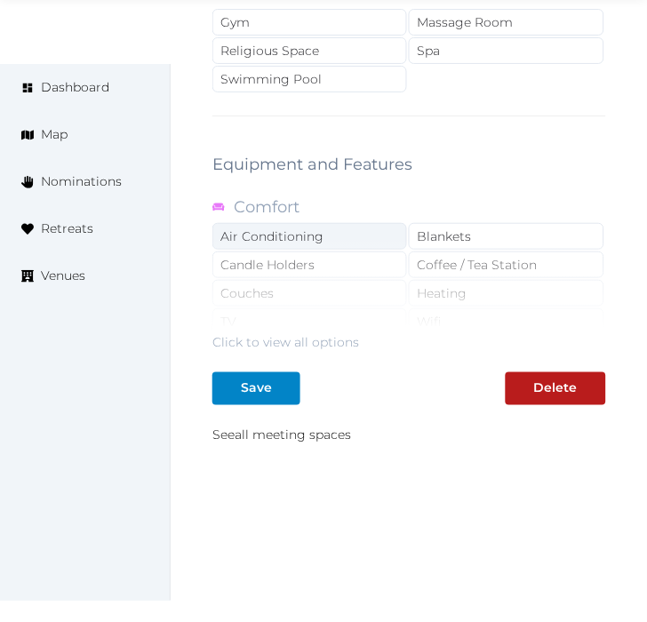
click at [318, 223] on div "Air Conditioning" at bounding box center [309, 236] width 195 height 27
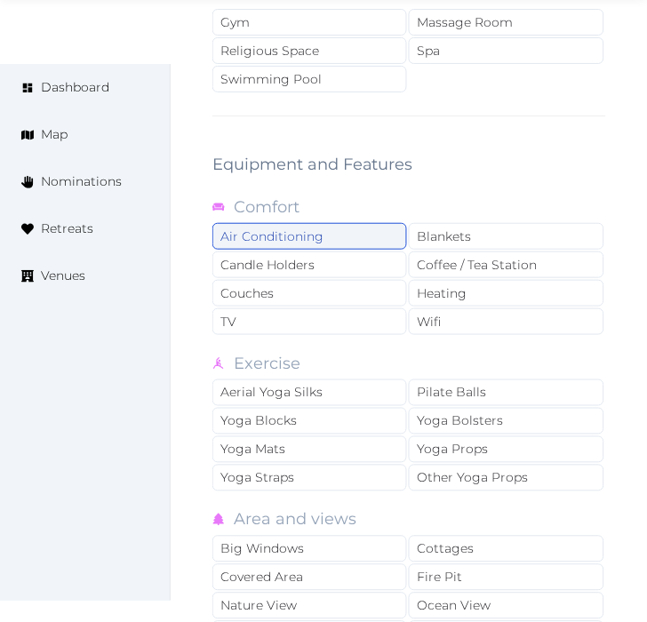
click at [321, 224] on div "Air Conditioning" at bounding box center [309, 236] width 195 height 27
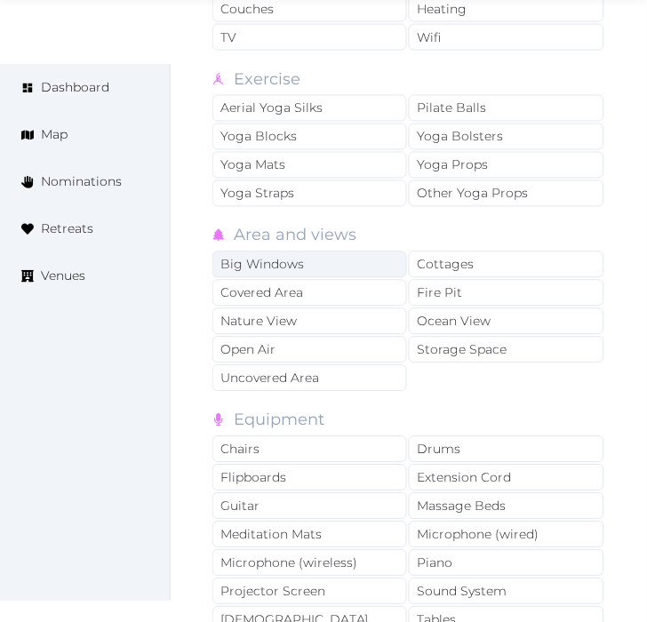
scroll to position [3924, 0]
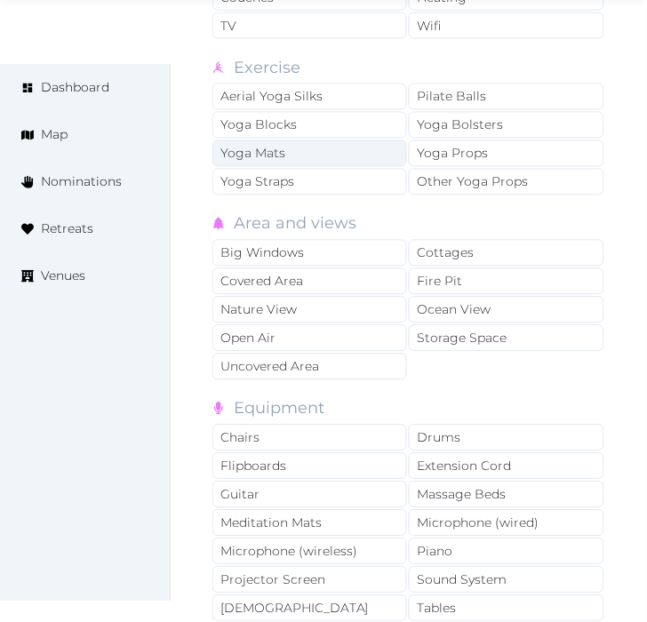
click at [373, 140] on div "Yoga Mats" at bounding box center [309, 153] width 195 height 27
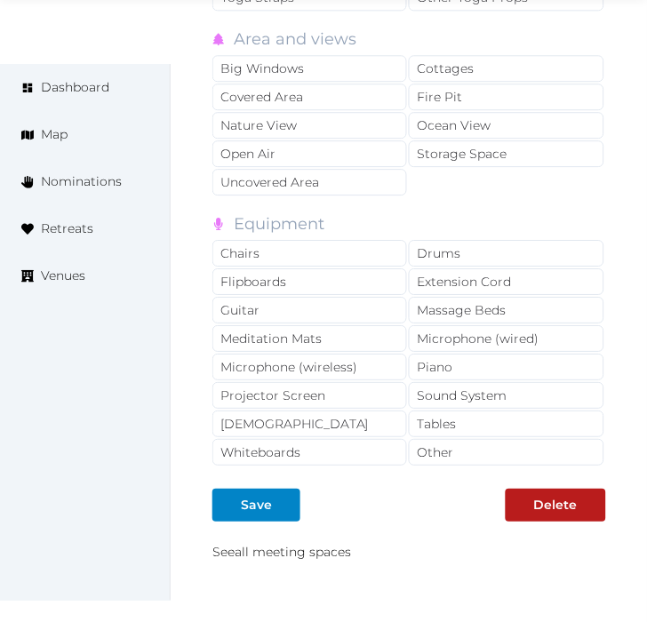
scroll to position [4122, 0]
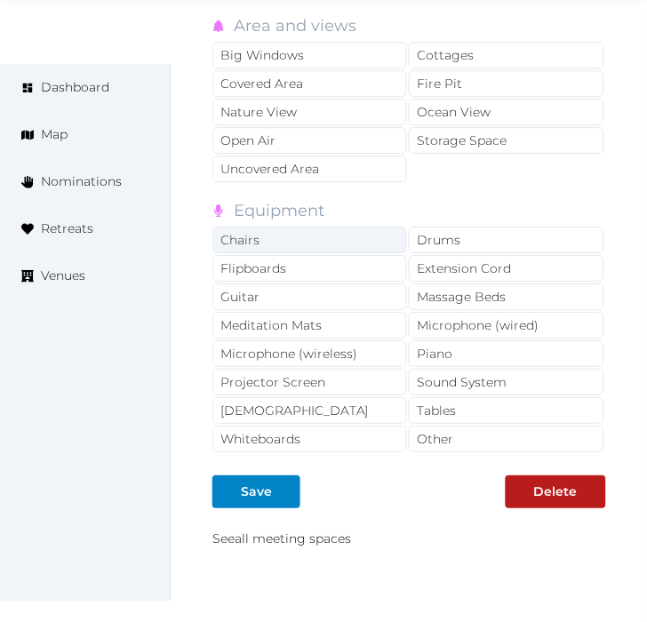
click at [378, 227] on div "Chairs" at bounding box center [309, 240] width 195 height 27
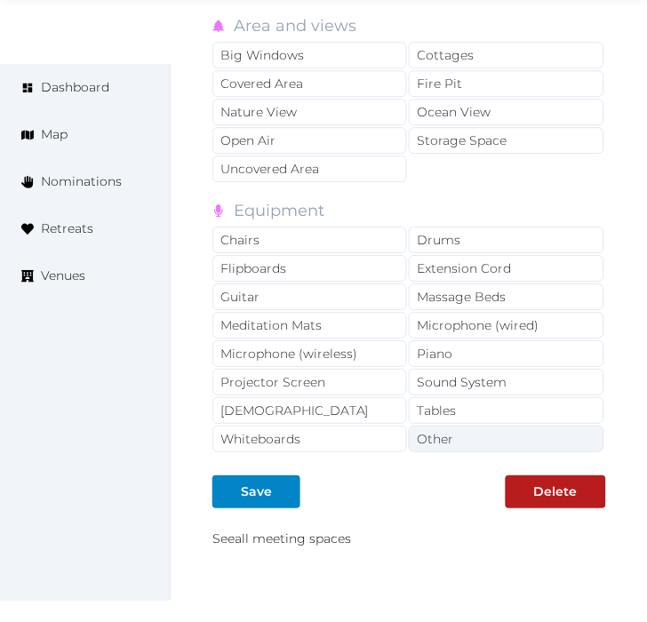
click at [477, 426] on div "Other" at bounding box center [506, 439] width 195 height 27
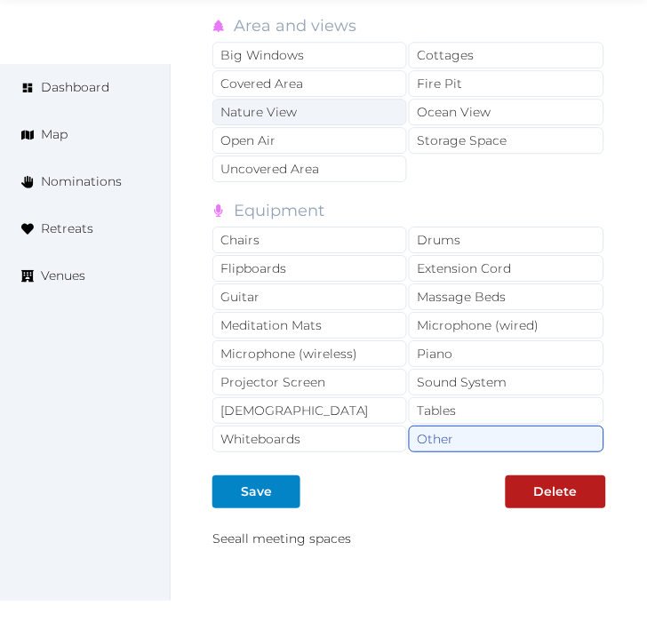
click at [306, 99] on div "Nature View" at bounding box center [309, 112] width 195 height 27
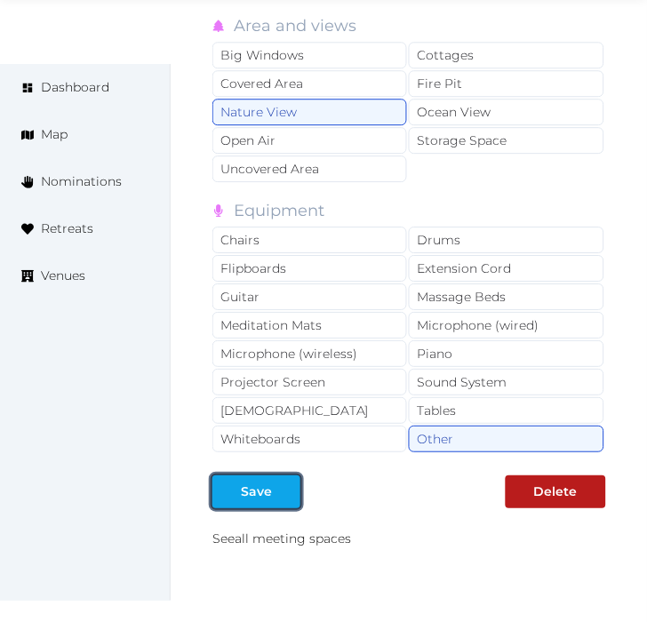
click at [267, 475] on button "Save" at bounding box center [256, 491] width 88 height 33
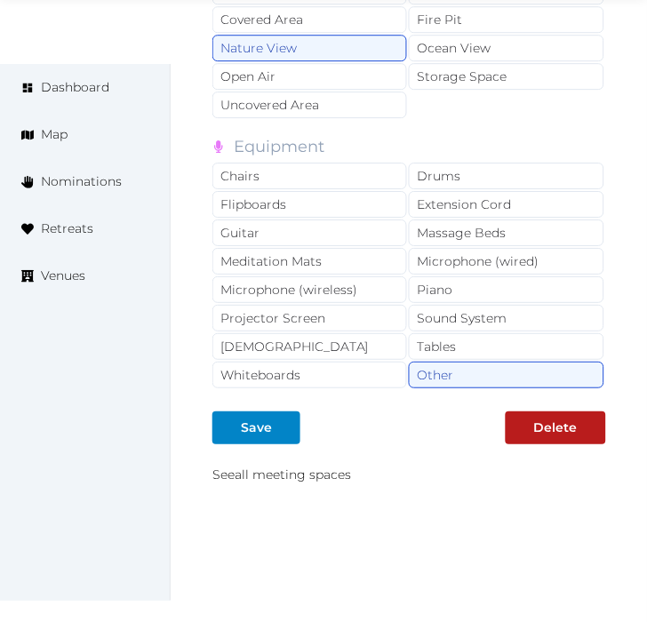
scroll to position [4221, 0]
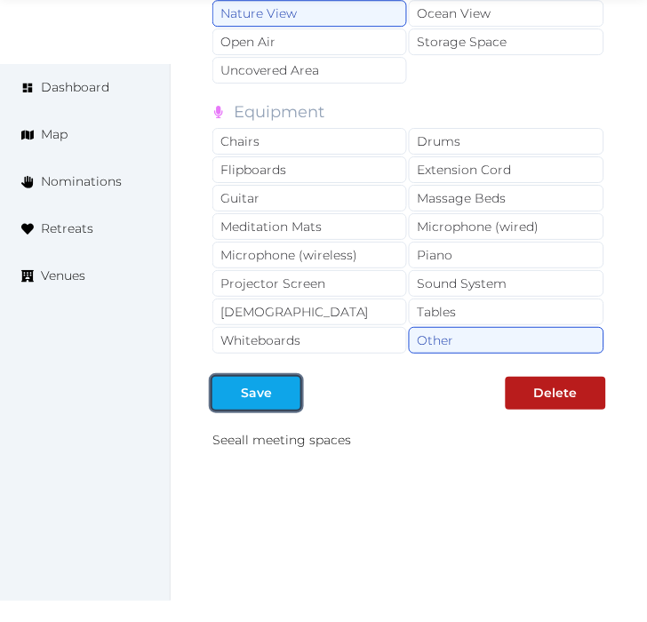
click at [272, 384] on div "Save" at bounding box center [256, 393] width 81 height 19
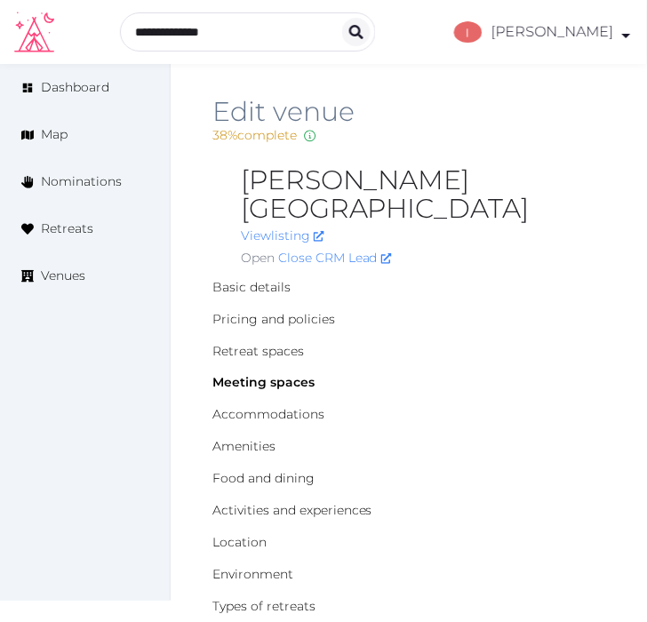
scroll to position [0, 0]
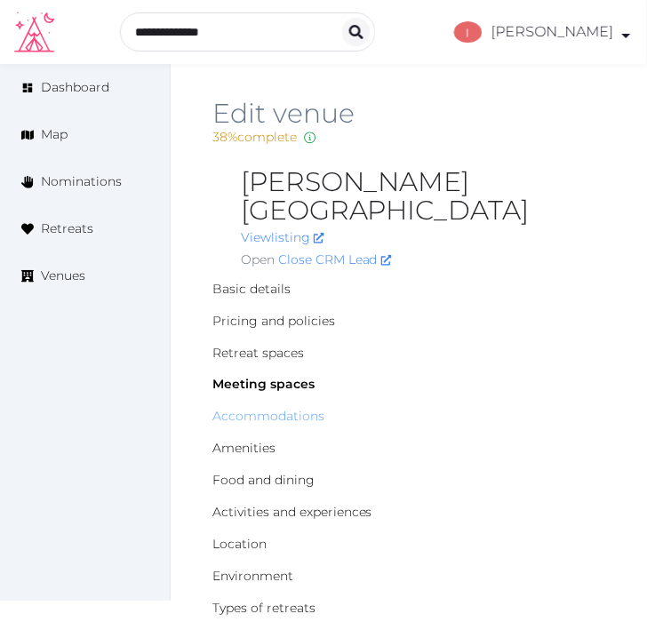
click at [282, 409] on link "Accommodations" at bounding box center [268, 417] width 112 height 16
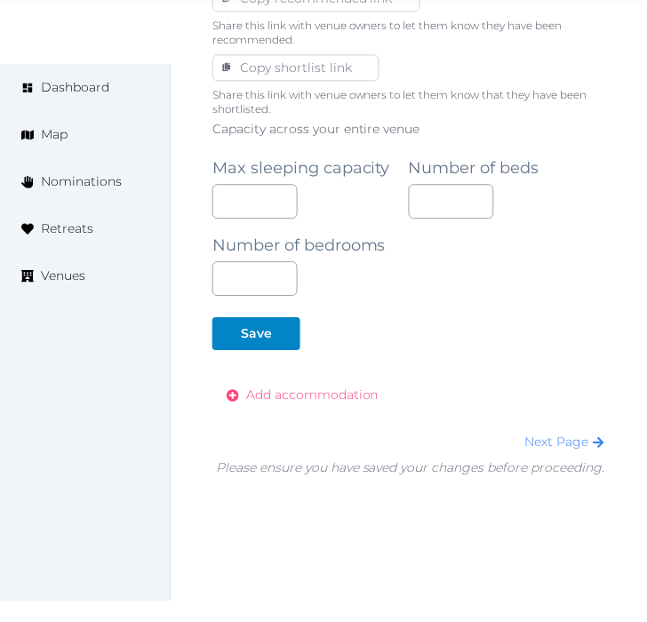
scroll to position [1143, 0]
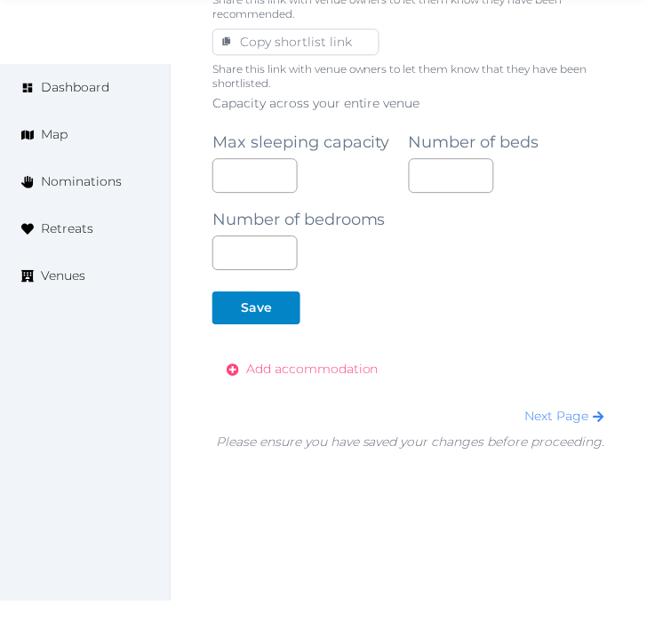
click at [321, 360] on span "Add accommodation" at bounding box center [312, 369] width 132 height 19
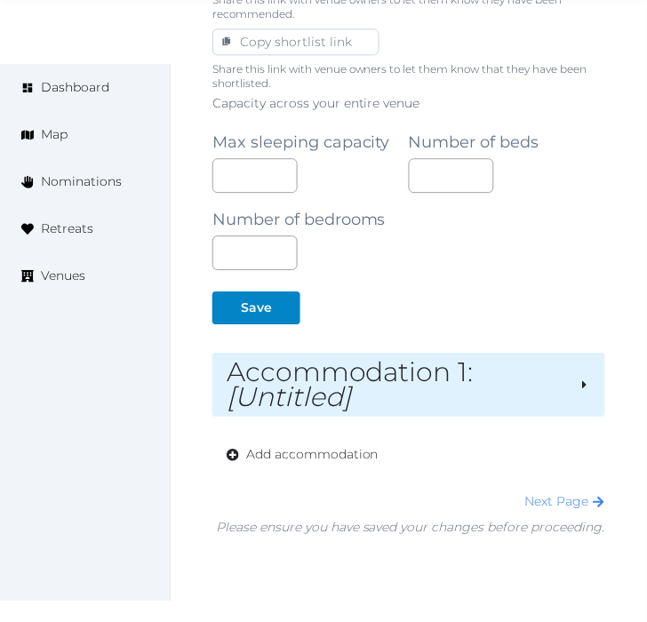
click at [378, 360] on h2 "Accommodation 1 : [Untitled]" at bounding box center [396, 385] width 338 height 50
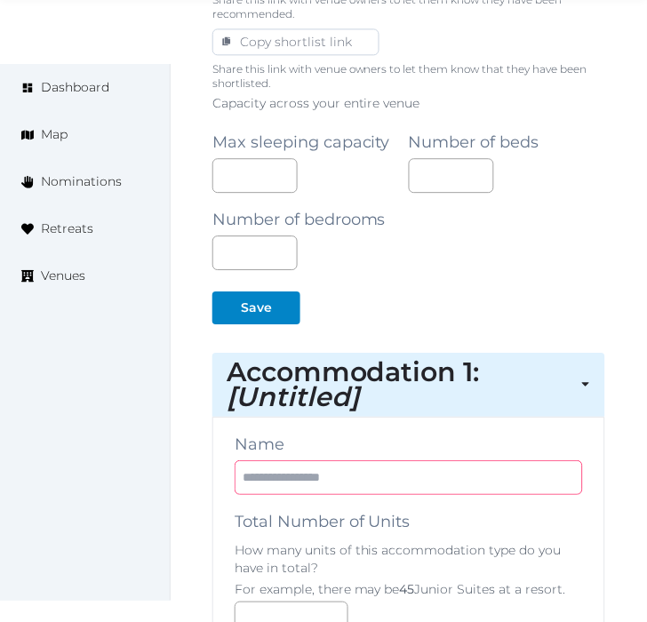
click at [371, 460] on input "text" at bounding box center [409, 477] width 348 height 35
paste input "**********"
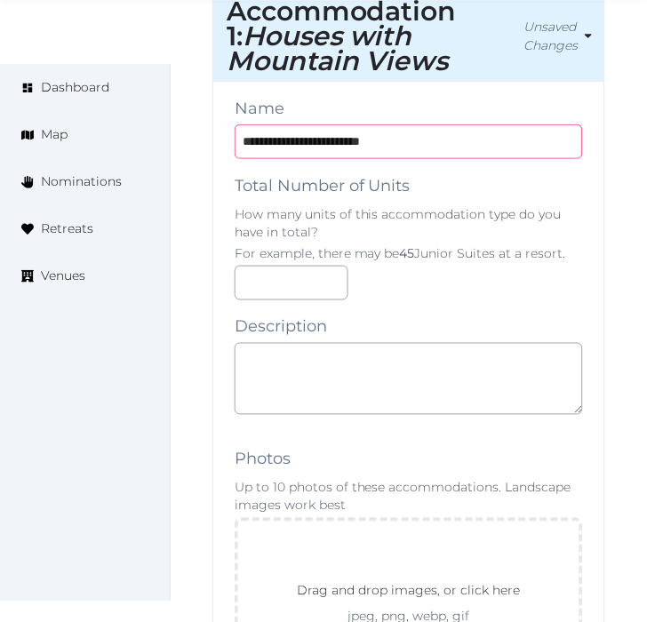
scroll to position [1539, 0]
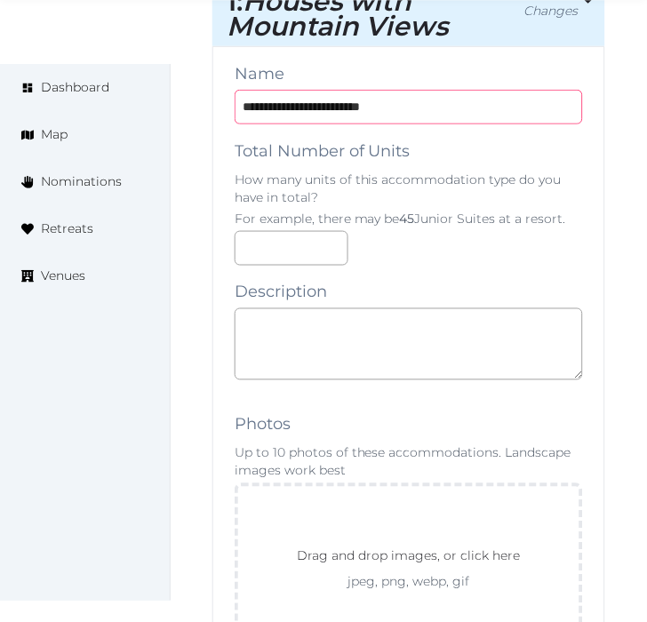
type input "**********"
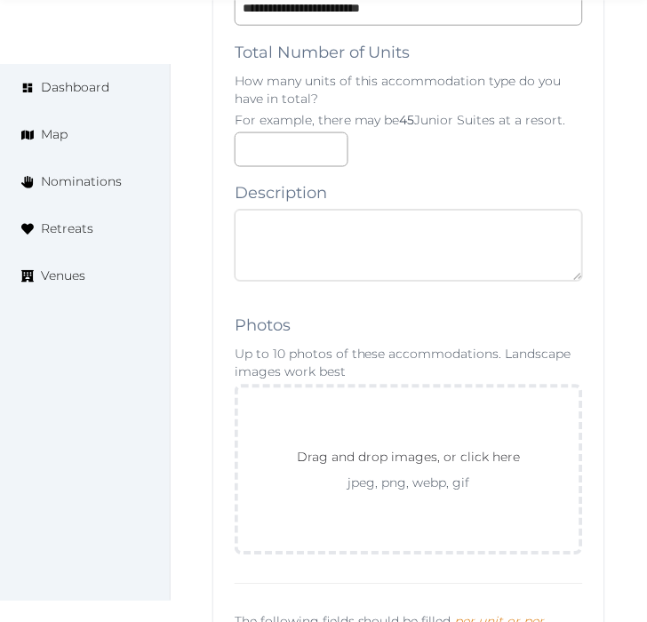
click at [348, 232] on textarea at bounding box center [409, 246] width 348 height 72
paste textarea "**********"
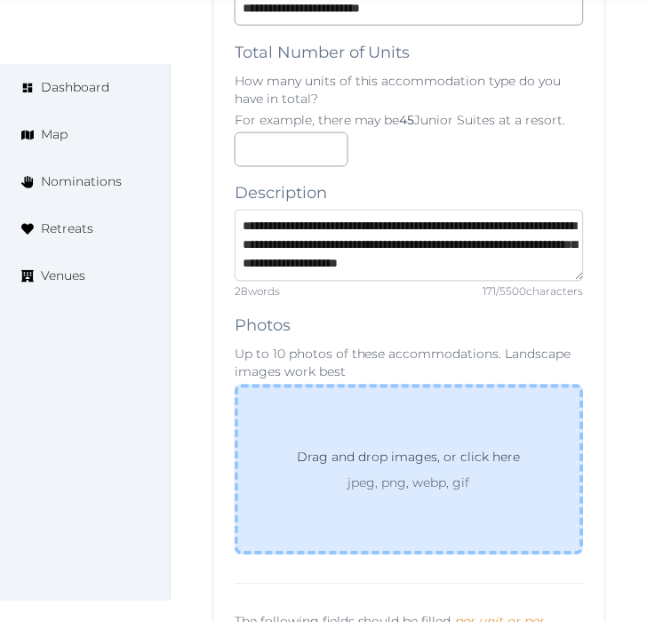
scroll to position [46, 0]
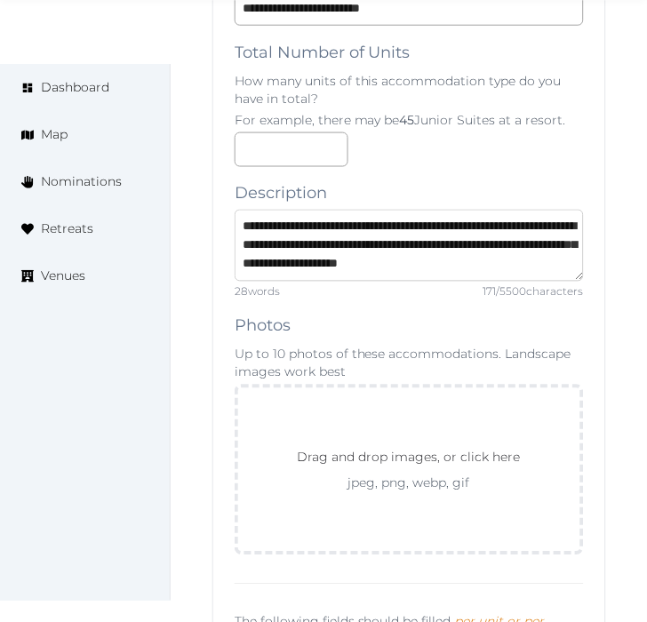
type textarea "**********"
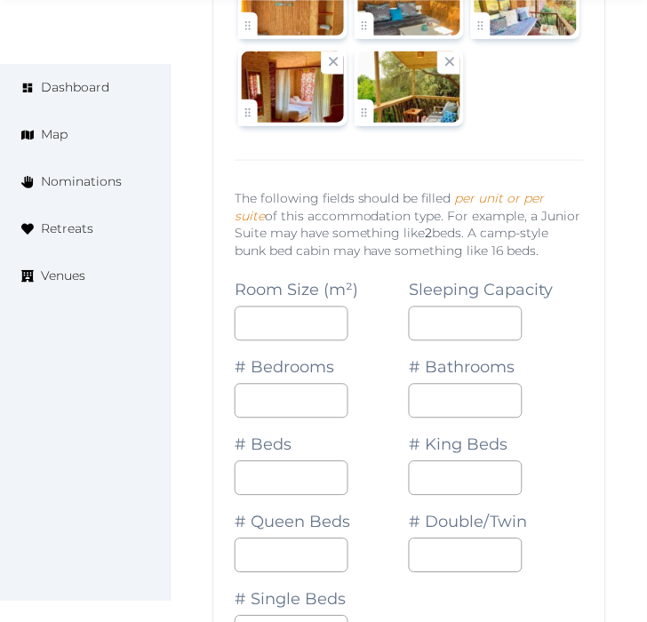
scroll to position [2328, 0]
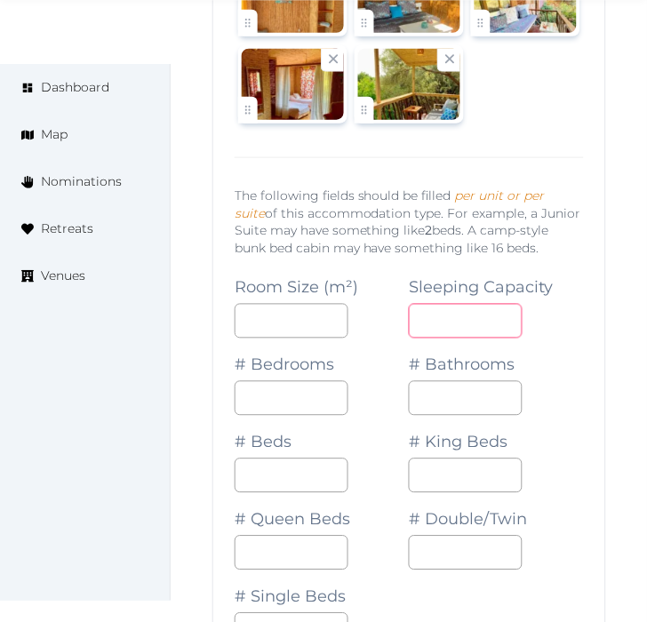
click at [435, 304] on input "number" at bounding box center [466, 321] width 114 height 35
type input "*"
click at [288, 381] on input "number" at bounding box center [292, 398] width 114 height 35
type input "*"
click at [429, 381] on input "*" at bounding box center [466, 398] width 114 height 35
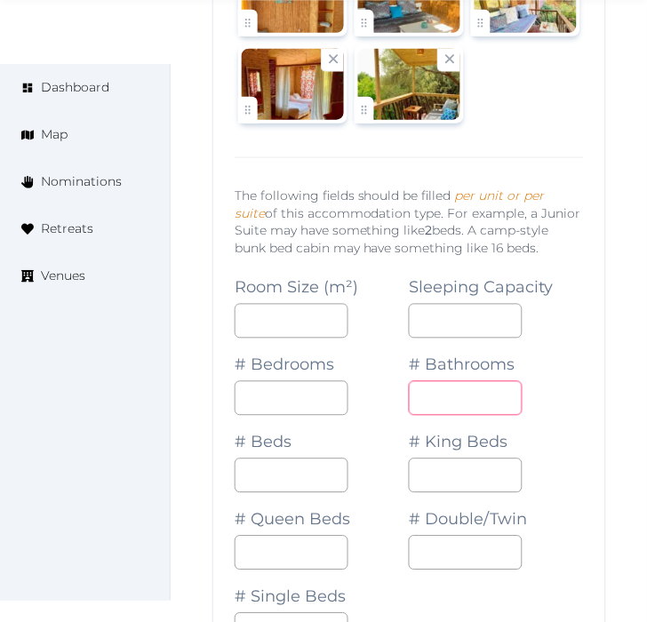
type input "*"
click at [252, 458] on input "number" at bounding box center [292, 475] width 114 height 35
type input "*"
click at [454, 536] on input "*" at bounding box center [466, 553] width 114 height 35
type input "*"
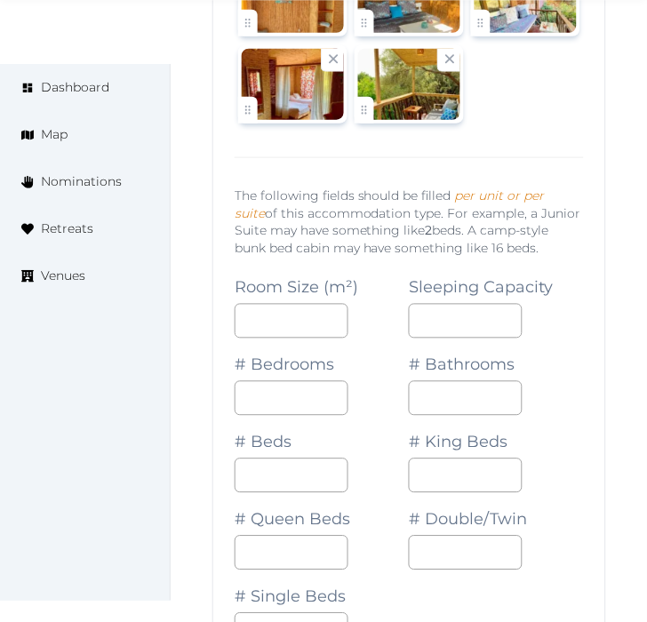
click at [449, 554] on div "Room Size (m²) Sleeping Capacity * # Bedrooms * # Bathrooms * # Beds * # King B…" at bounding box center [409, 454] width 349 height 386
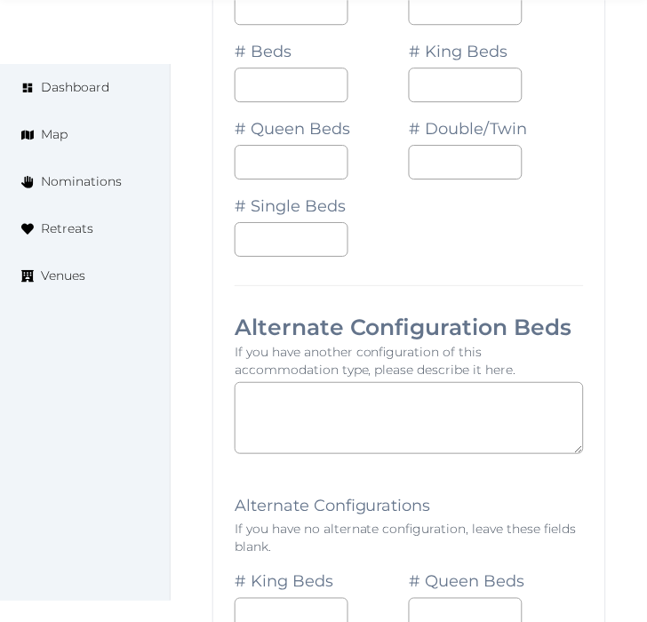
scroll to position [2723, 0]
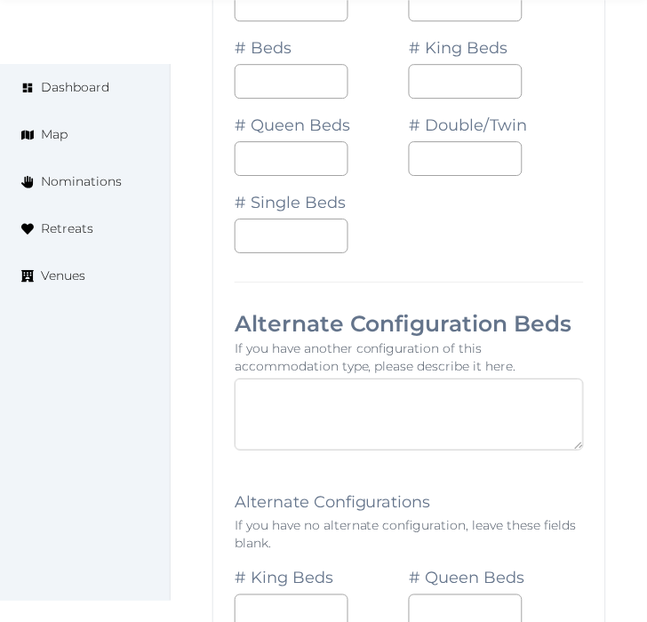
click at [369, 378] on textarea at bounding box center [409, 414] width 349 height 72
type textarea "**********"
click at [354, 516] on p "If you have no alternate configuration, leave these fields blank." at bounding box center [409, 534] width 349 height 36
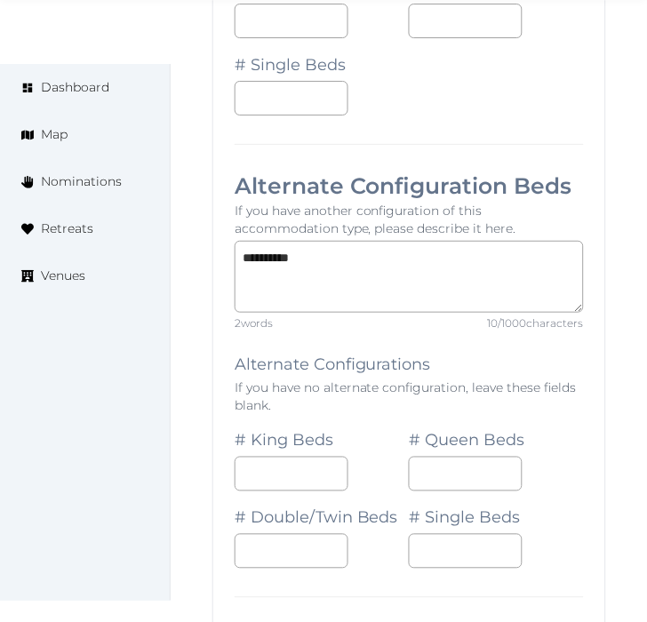
scroll to position [2920, 0]
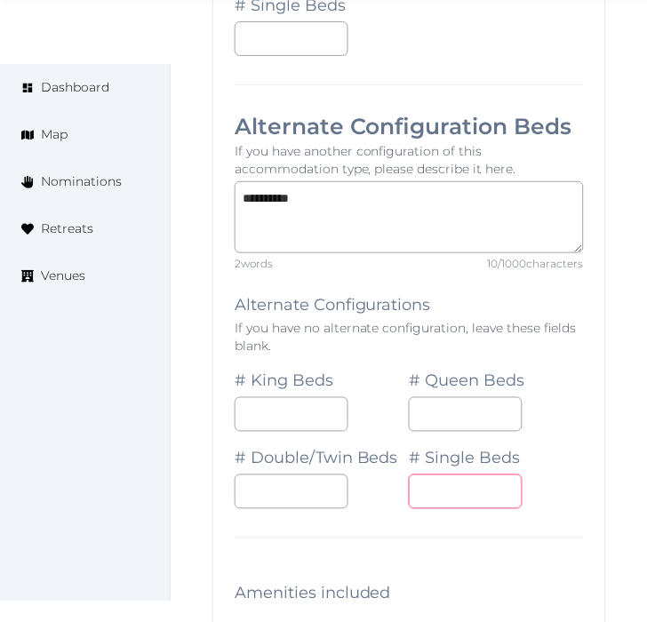
click at [469, 478] on input "number" at bounding box center [466, 491] width 114 height 35
type input "*"
click at [476, 554] on div "**********" at bounding box center [409, 168] width 394 height 3006
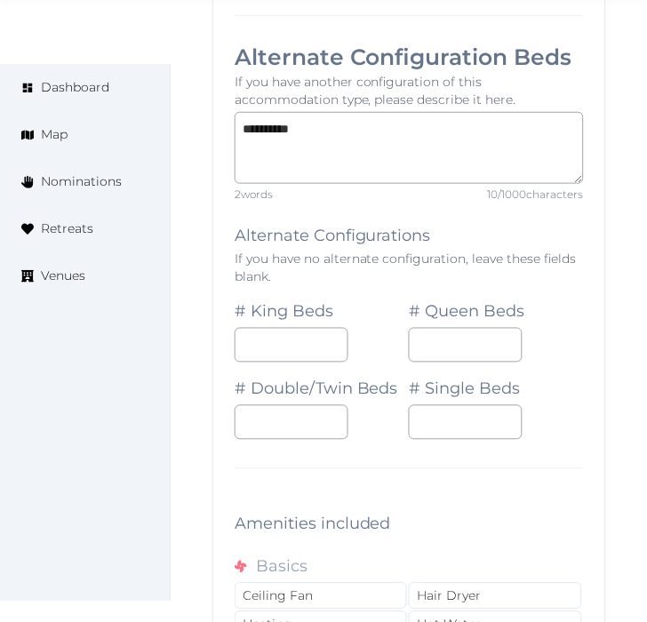
scroll to position [3019, 0]
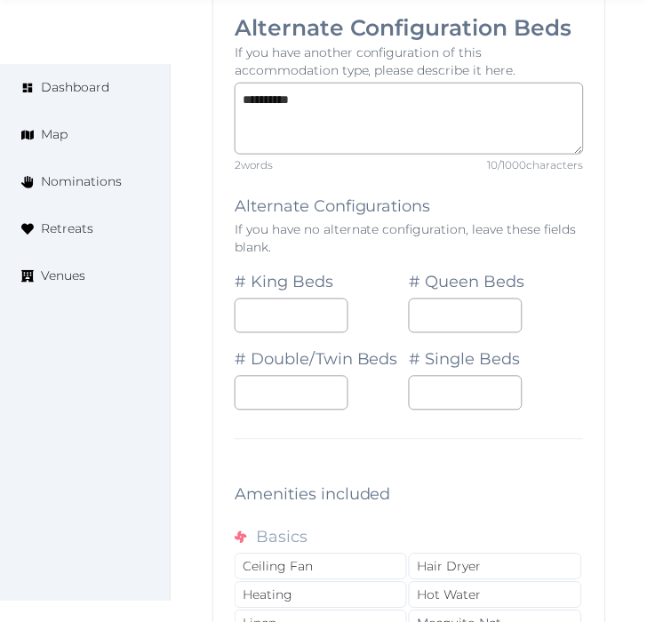
click at [467, 422] on div "**********" at bounding box center [409, 69] width 394 height 3006
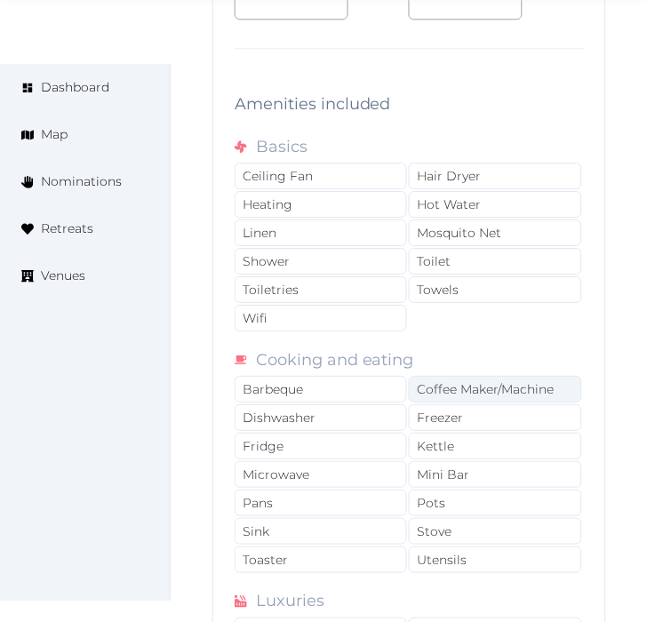
scroll to position [3414, 0]
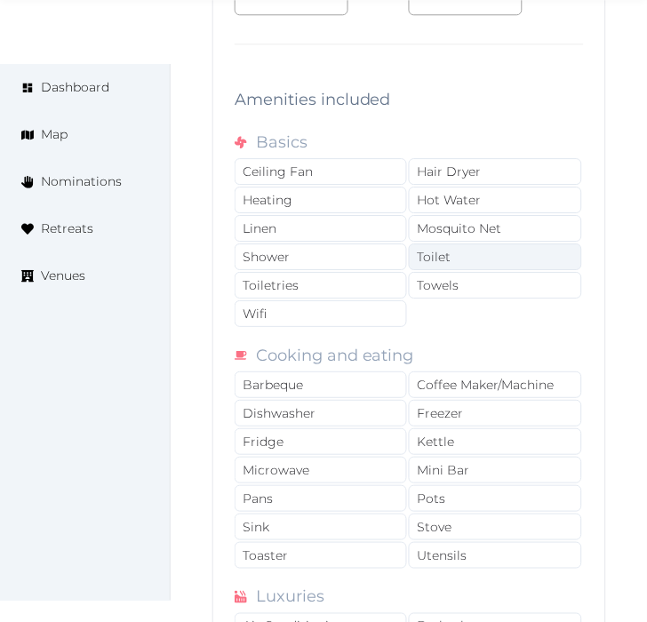
click at [469, 243] on div "Toilet" at bounding box center [495, 256] width 172 height 27
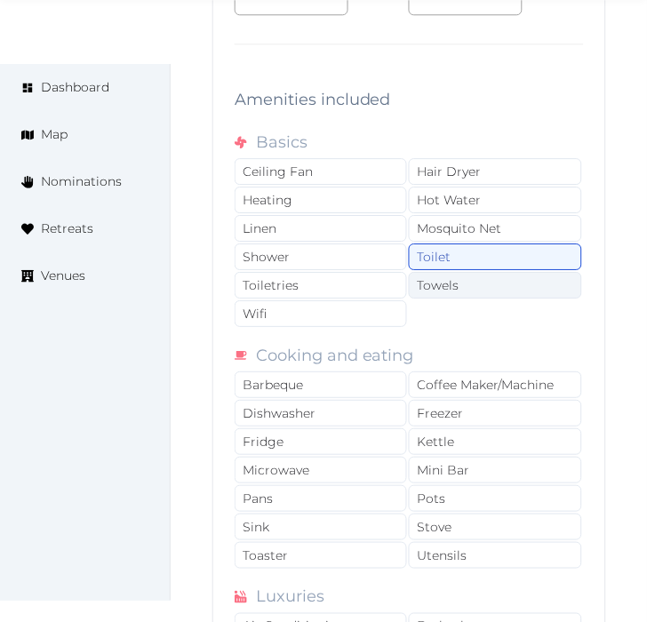
click at [468, 272] on div "Towels" at bounding box center [495, 285] width 172 height 27
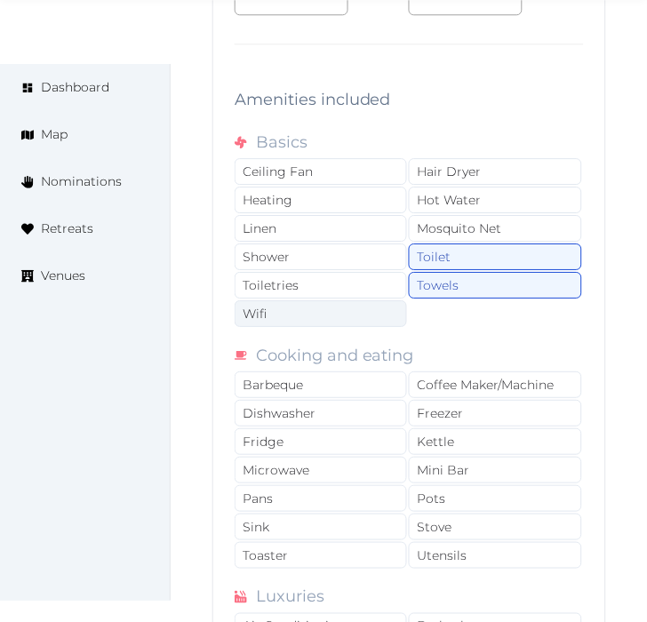
click at [371, 300] on div "Wifi" at bounding box center [321, 313] width 172 height 27
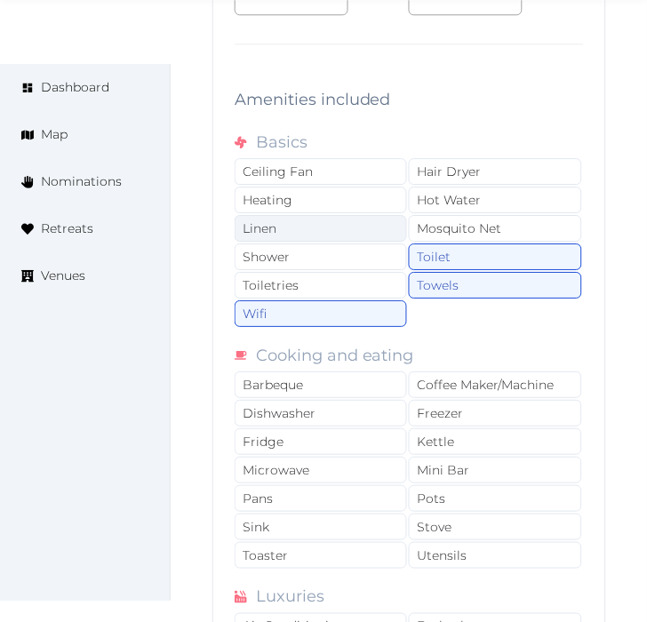
click at [389, 215] on div "Linen" at bounding box center [321, 228] width 172 height 27
click at [377, 300] on div "Wifi" at bounding box center [321, 313] width 172 height 27
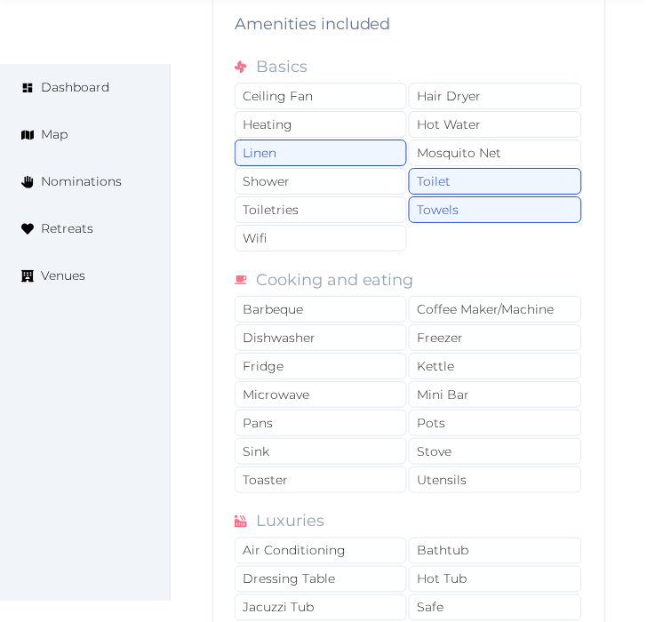
scroll to position [3513, 0]
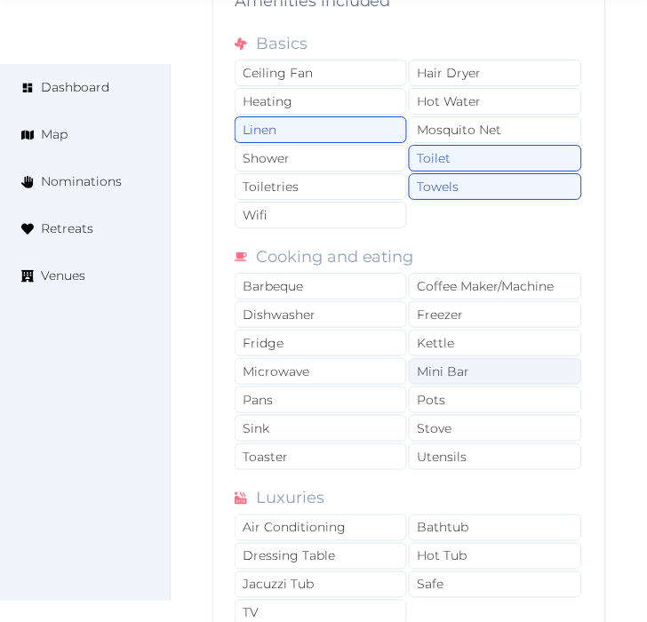
click at [480, 358] on div "Mini Bar" at bounding box center [495, 371] width 172 height 27
click at [478, 358] on div "Mini Bar" at bounding box center [495, 371] width 172 height 27
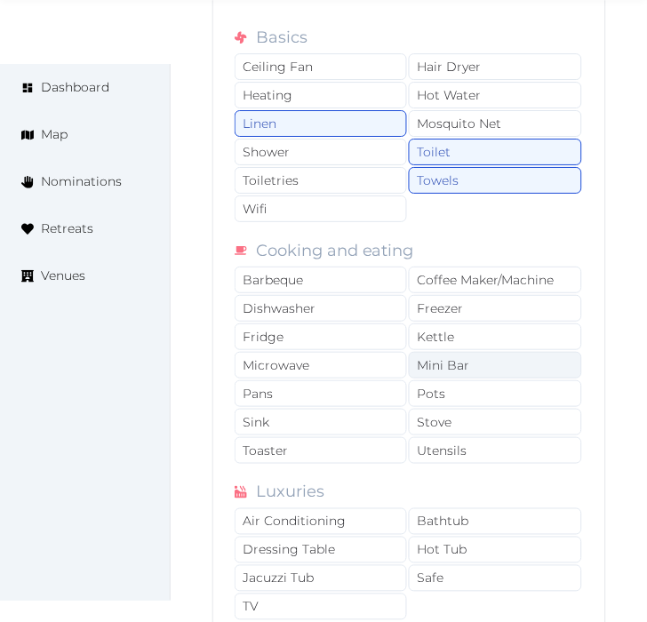
scroll to position [3710, 0]
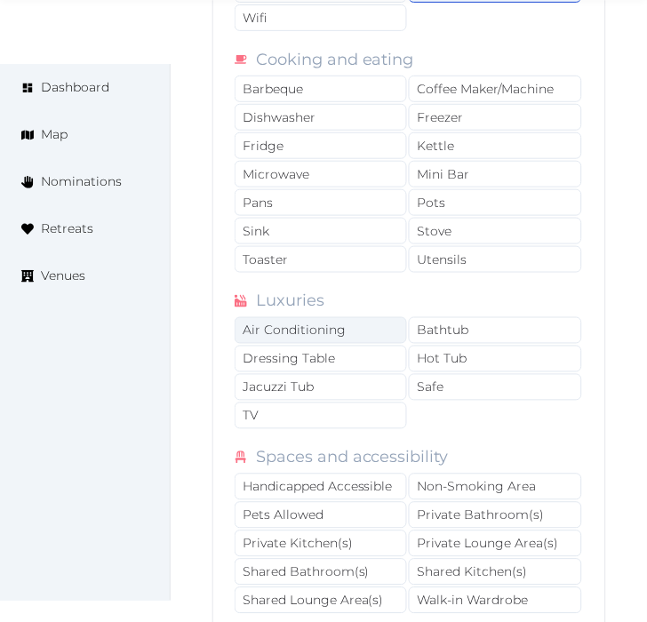
click at [373, 317] on div "Air Conditioning" at bounding box center [321, 330] width 172 height 27
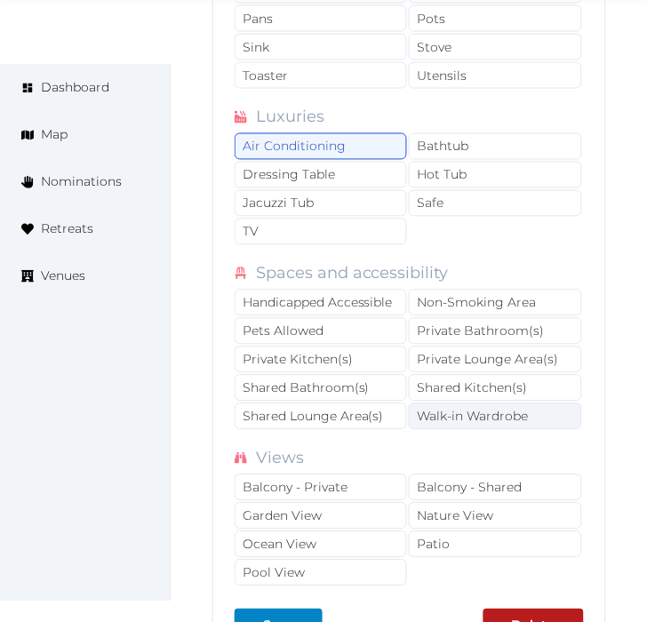
scroll to position [3907, 0]
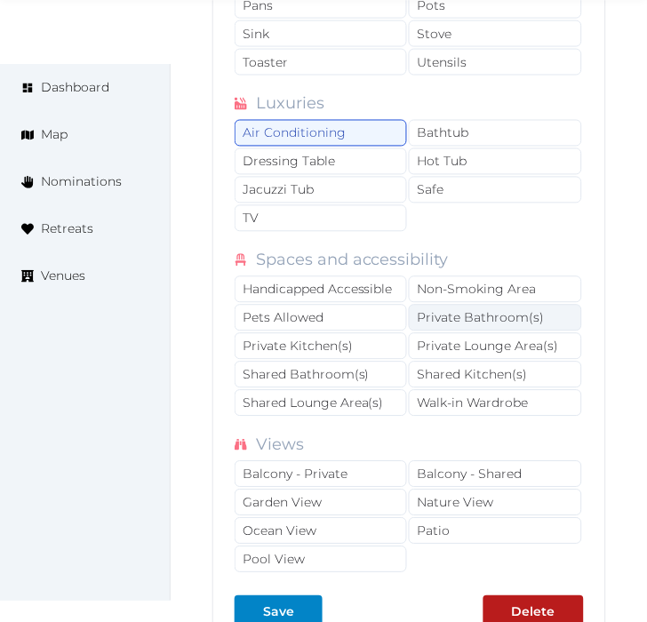
click at [448, 305] on div "Private Bathroom(s)" at bounding box center [495, 318] width 172 height 27
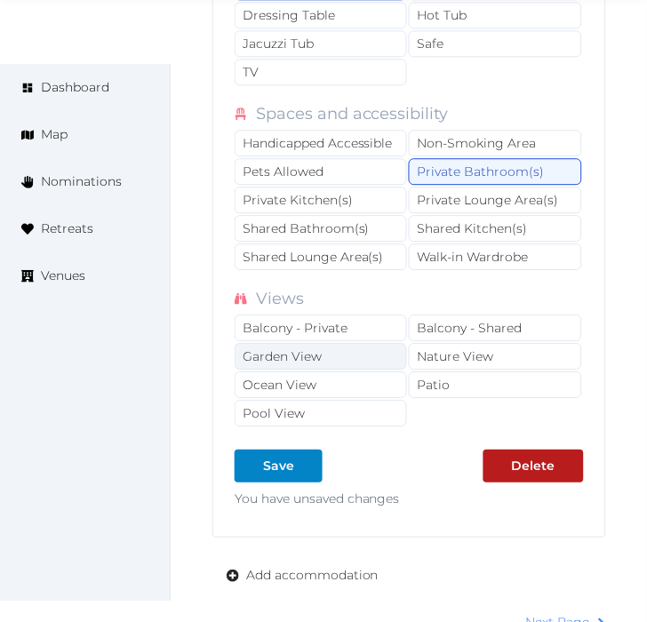
scroll to position [4105, 0]
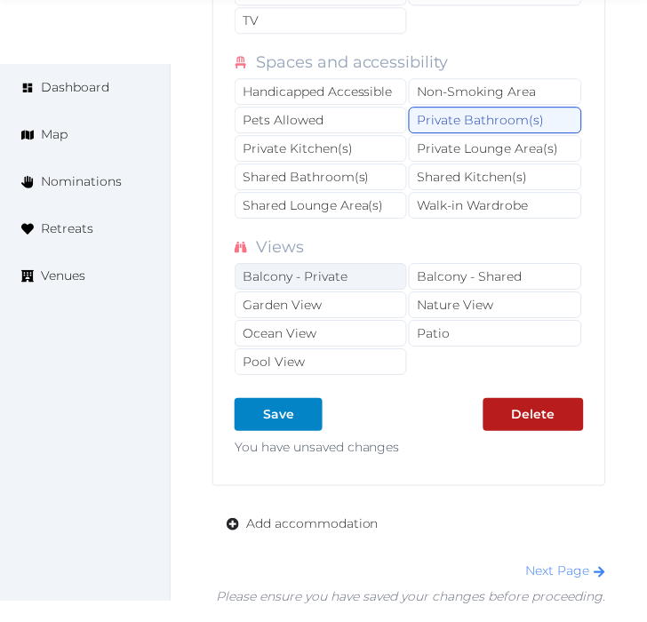
click at [356, 268] on div "Balcony - Private" at bounding box center [321, 276] width 172 height 27
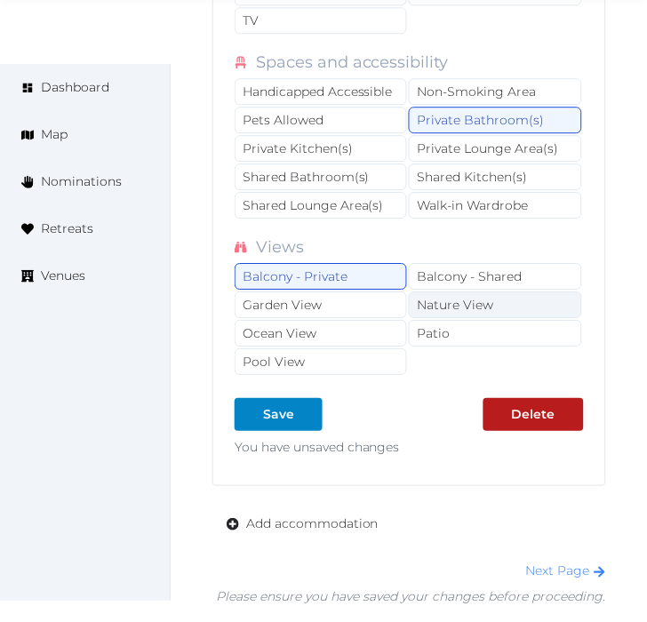
click at [419, 291] on div "Nature View" at bounding box center [495, 304] width 172 height 27
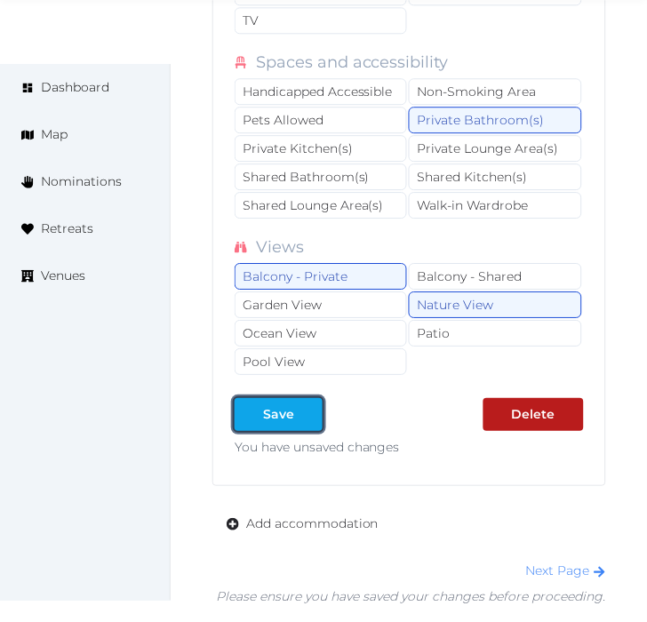
click at [298, 405] on div at bounding box center [308, 414] width 21 height 19
type input "*"
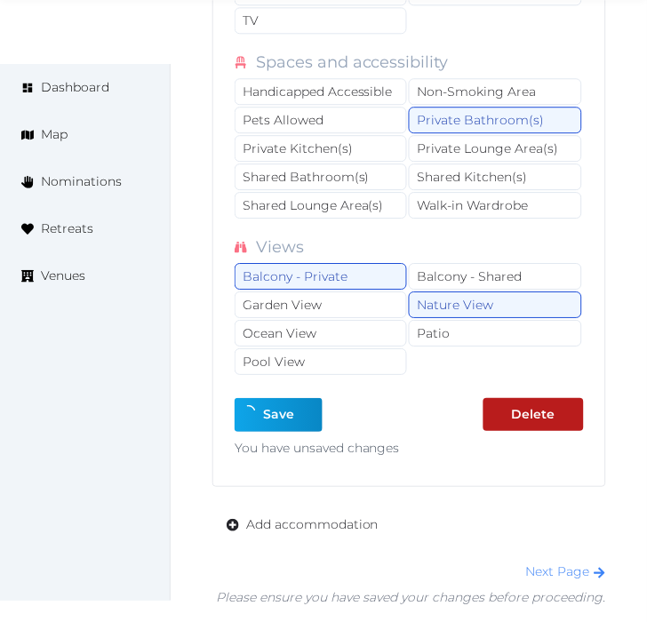
type input "*"
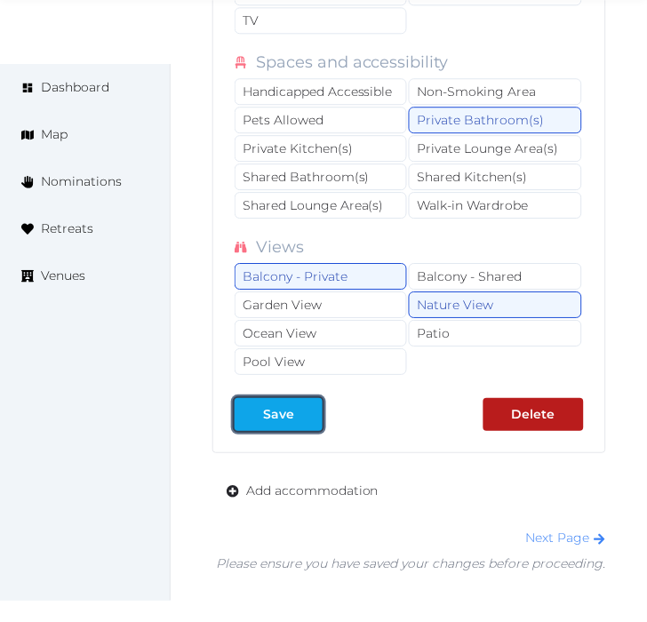
click at [298, 398] on button "Save" at bounding box center [279, 414] width 88 height 33
click at [545, 529] on div "Next Page" at bounding box center [411, 538] width 389 height 19
click at [560, 529] on link "Next Page" at bounding box center [566, 537] width 80 height 16
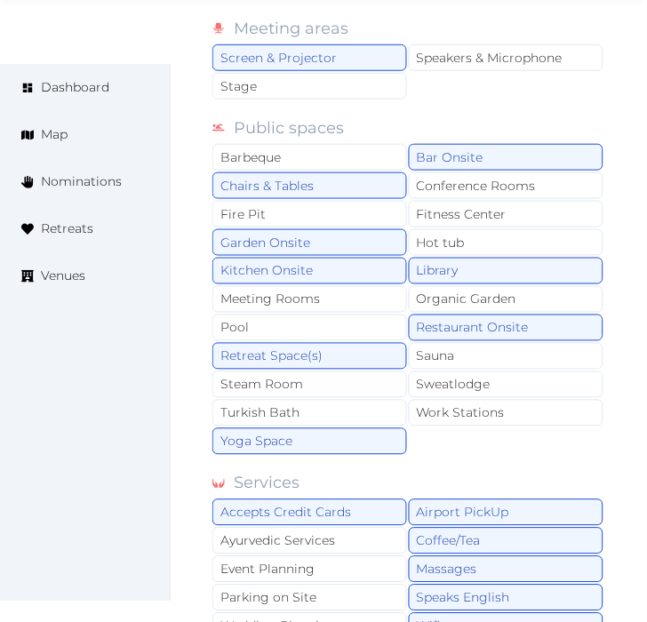
scroll to position [1872, 0]
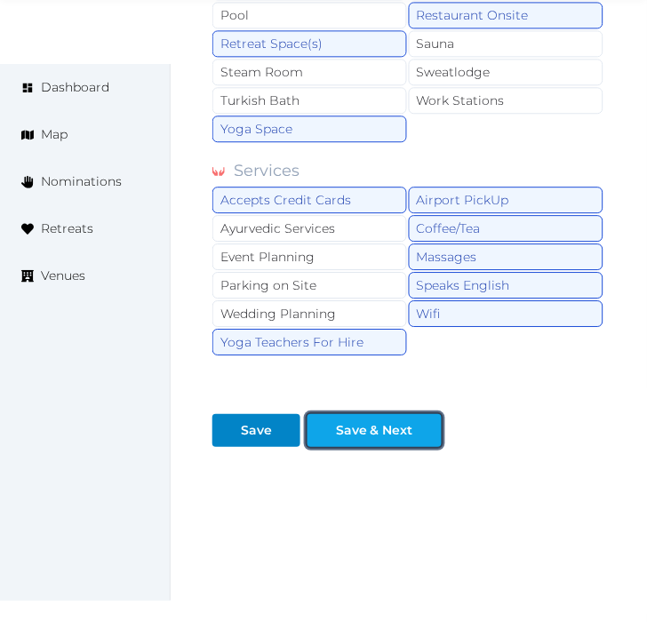
click at [418, 421] on div at bounding box center [427, 430] width 21 height 19
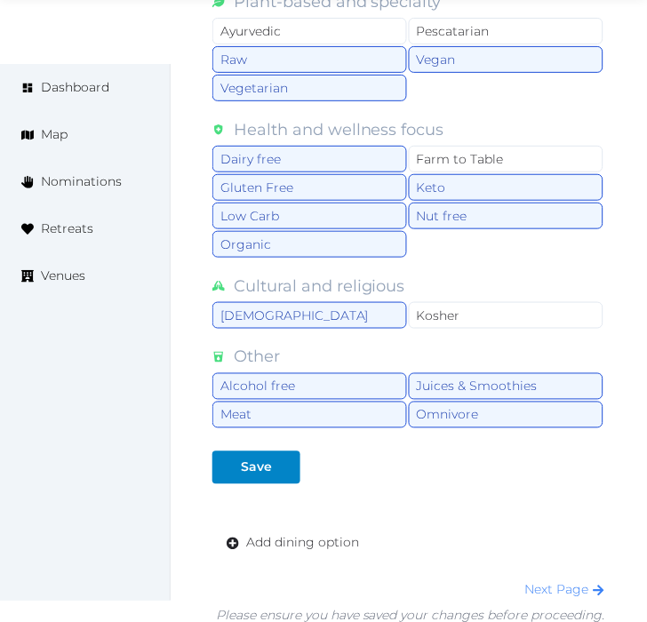
scroll to position [1657, 0]
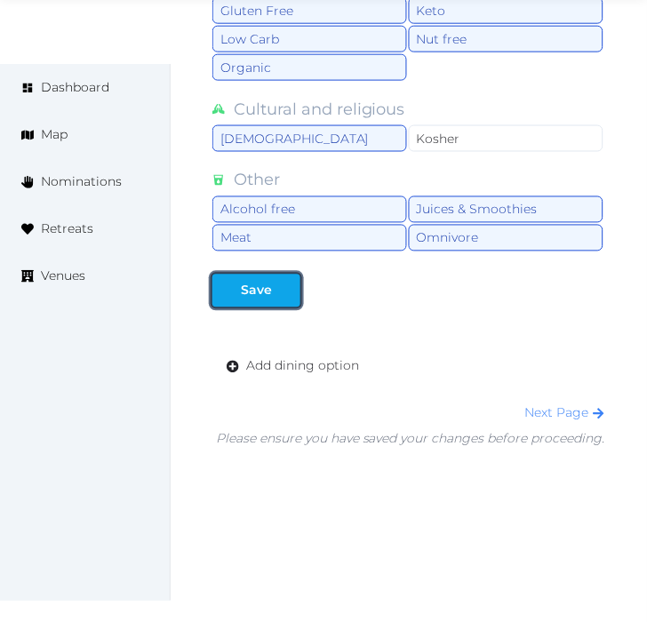
drag, startPoint x: 286, startPoint y: 276, endPoint x: 332, endPoint y: 344, distance: 81.8
click at [286, 279] on button "Save" at bounding box center [256, 290] width 88 height 33
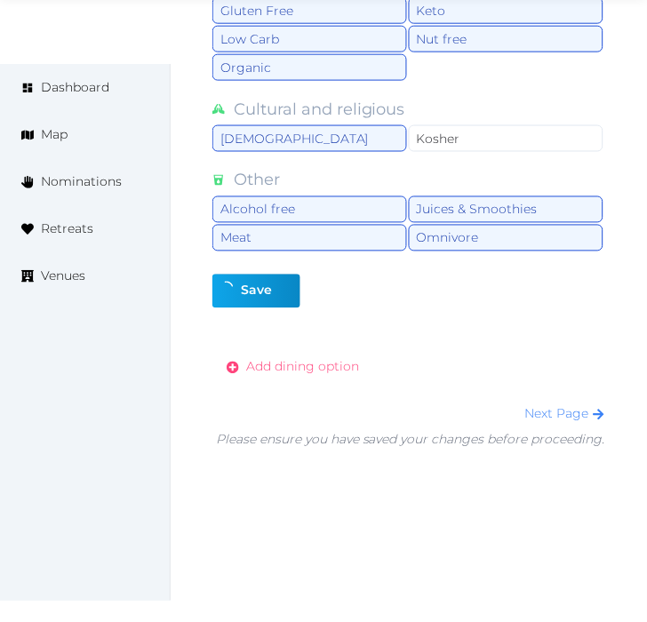
click at [341, 358] on span "Add dining option" at bounding box center [302, 367] width 113 height 19
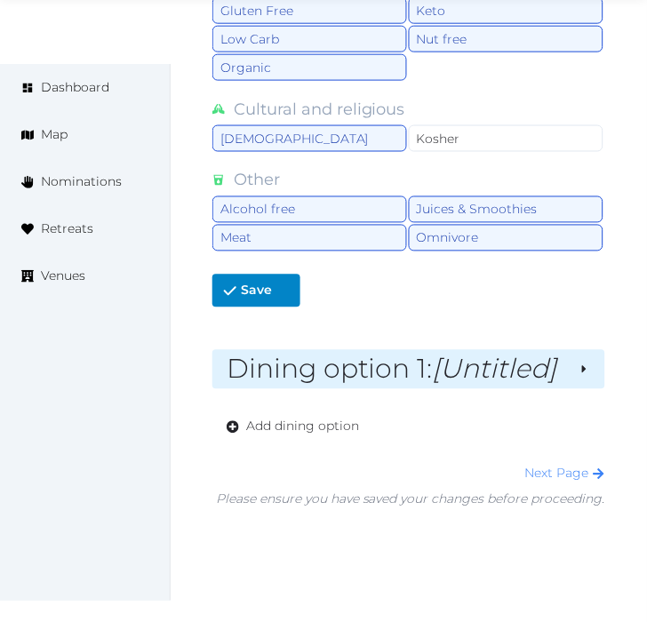
click at [418, 360] on div "Dining option 1 : [Untitled]" at bounding box center [408, 369] width 393 height 39
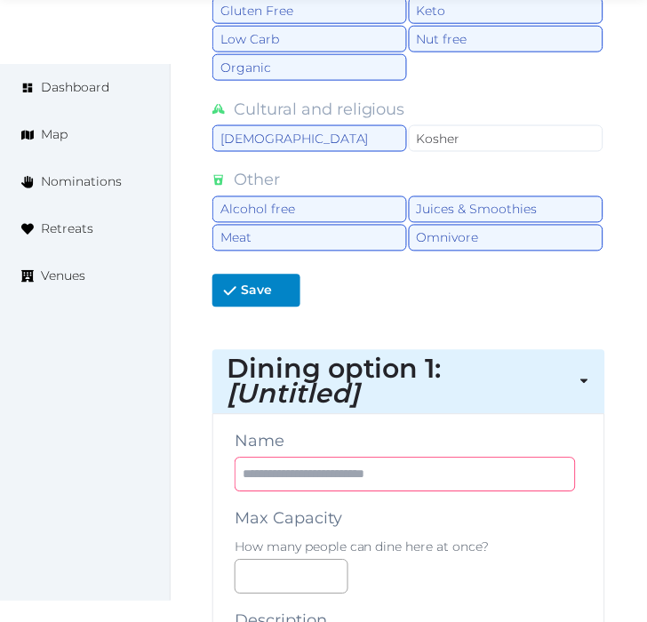
click at [396, 457] on input "text" at bounding box center [405, 474] width 341 height 35
paste input "**********"
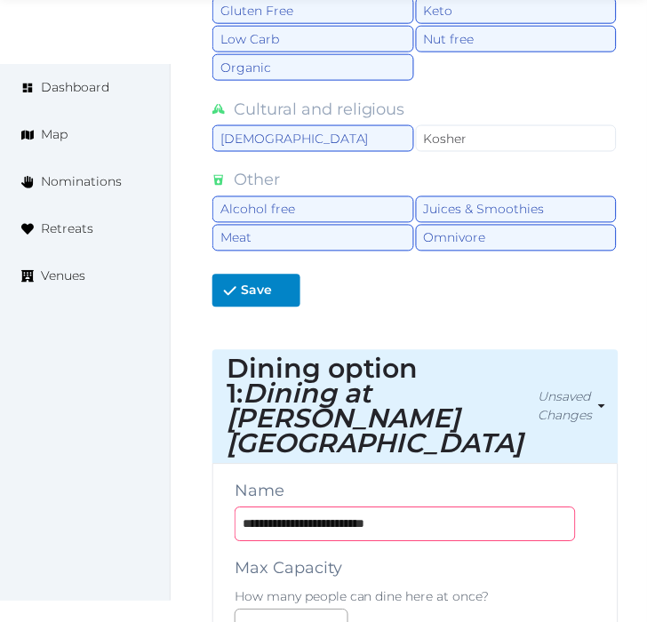
type input "**********"
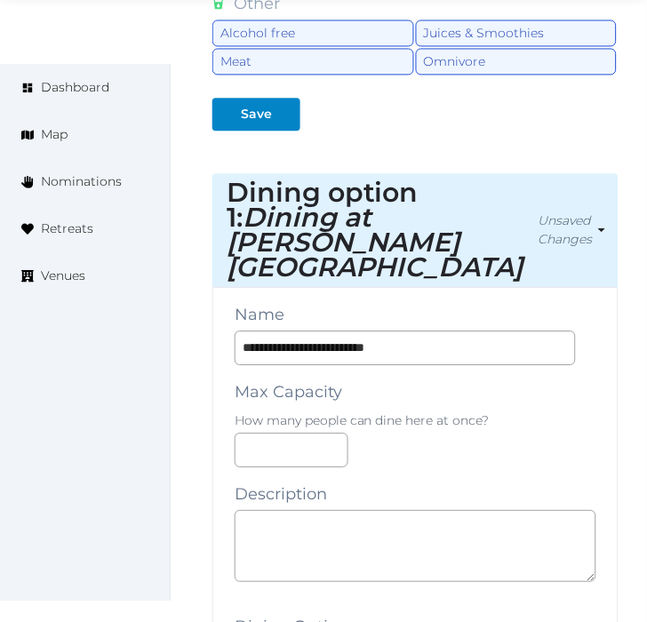
scroll to position [1854, 0]
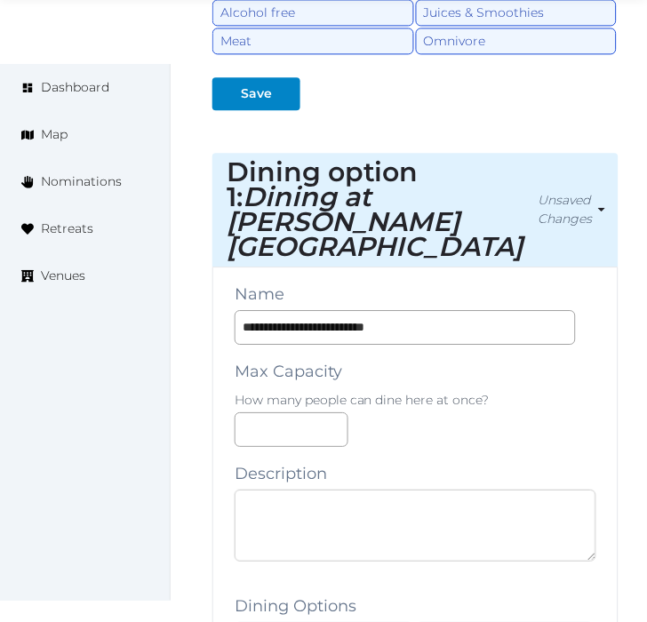
click at [367, 489] on textarea at bounding box center [416, 525] width 362 height 72
paste textarea "**********"
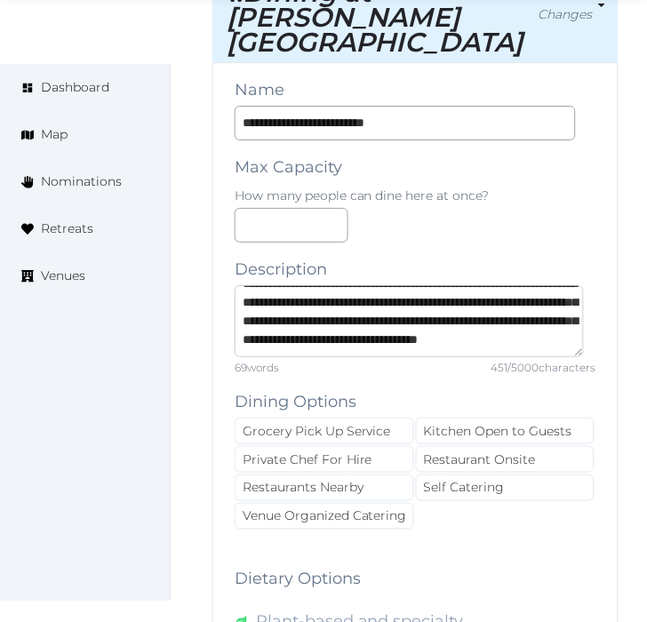
scroll to position [2151, 0]
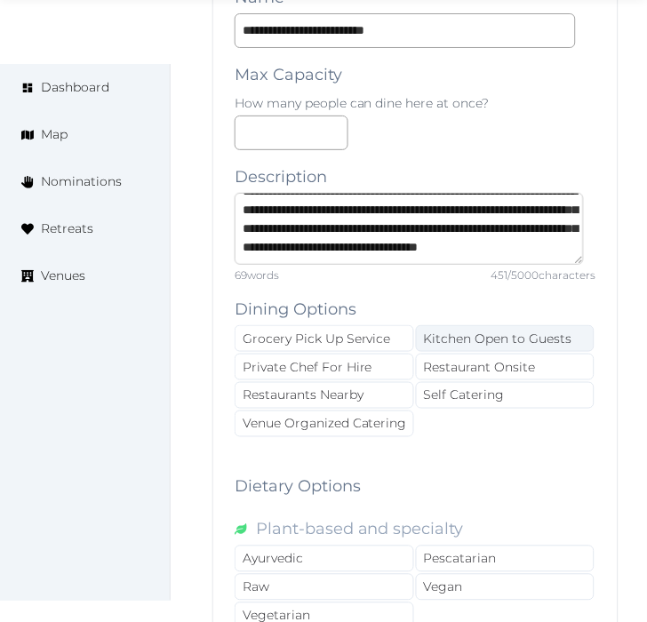
type textarea "**********"
click at [496, 325] on div "Kitchen Open to Guests" at bounding box center [505, 338] width 179 height 27
click at [495, 325] on div "Kitchen Open to Guests" at bounding box center [505, 338] width 179 height 27
click at [499, 325] on div "Kitchen Open to Guests" at bounding box center [505, 338] width 179 height 27
click at [502, 325] on div "Kitchen Open to Guests" at bounding box center [505, 338] width 179 height 27
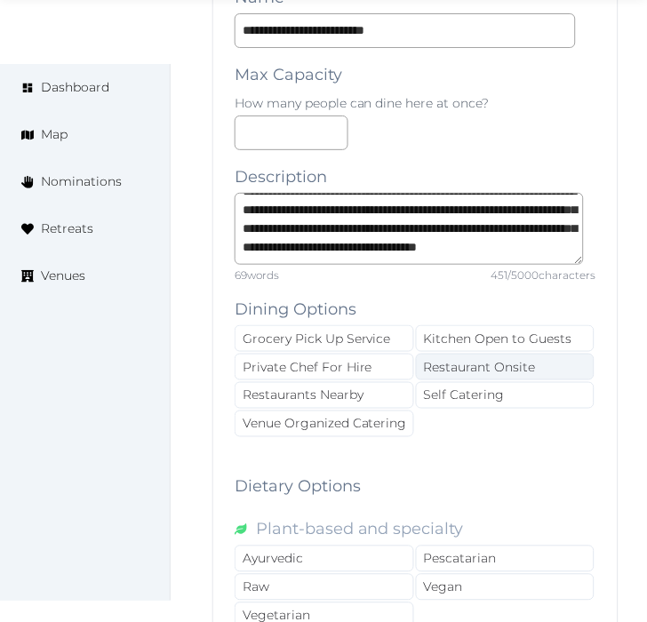
click at [489, 354] on div "Restaurant Onsite" at bounding box center [505, 367] width 179 height 27
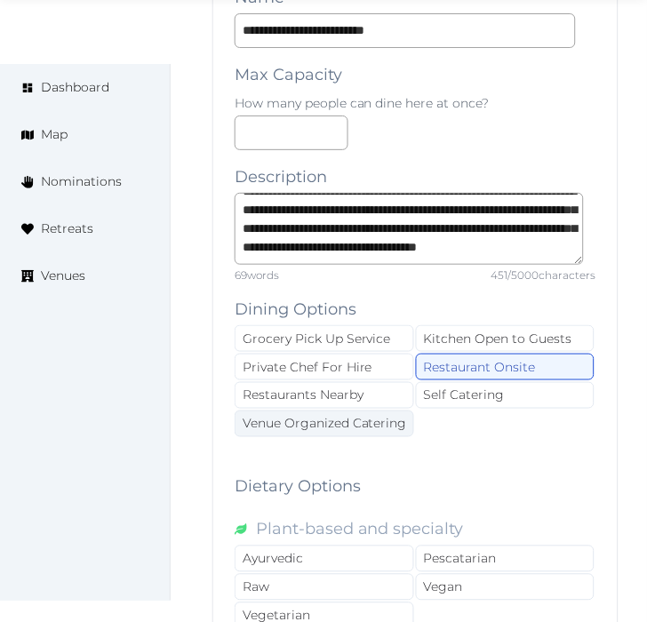
click at [365, 410] on div "Venue Organized Catering" at bounding box center [324, 423] width 179 height 27
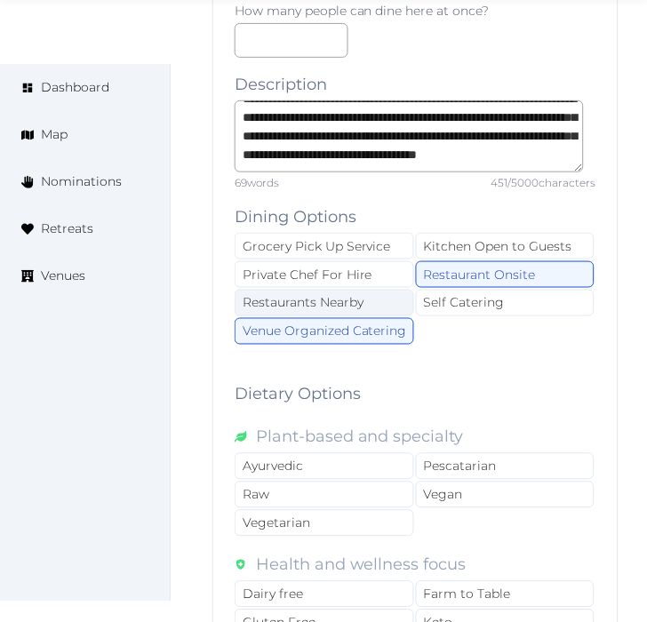
scroll to position [2249, 0]
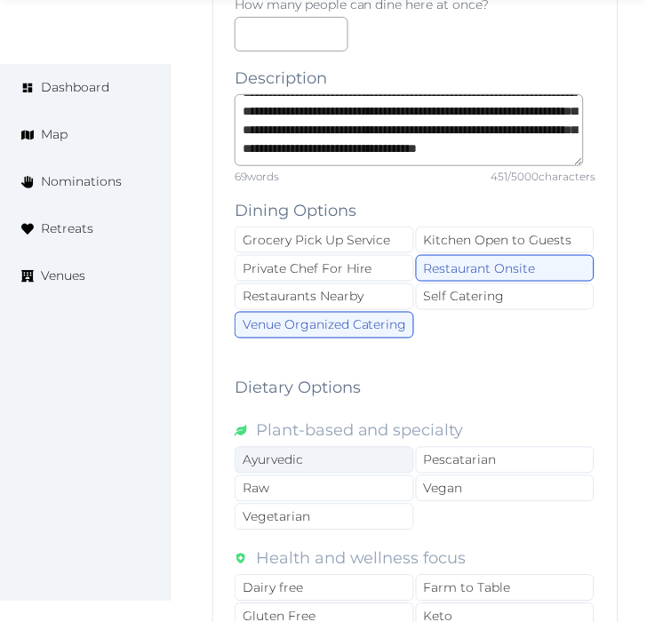
click at [398, 447] on div "Ayurvedic" at bounding box center [324, 460] width 179 height 27
drag, startPoint x: 338, startPoint y: 397, endPoint x: 343, endPoint y: 410, distance: 14.4
click at [338, 447] on div "Ayurvedic" at bounding box center [324, 460] width 179 height 27
click at [343, 447] on div "Ayurvedic" at bounding box center [324, 460] width 179 height 27
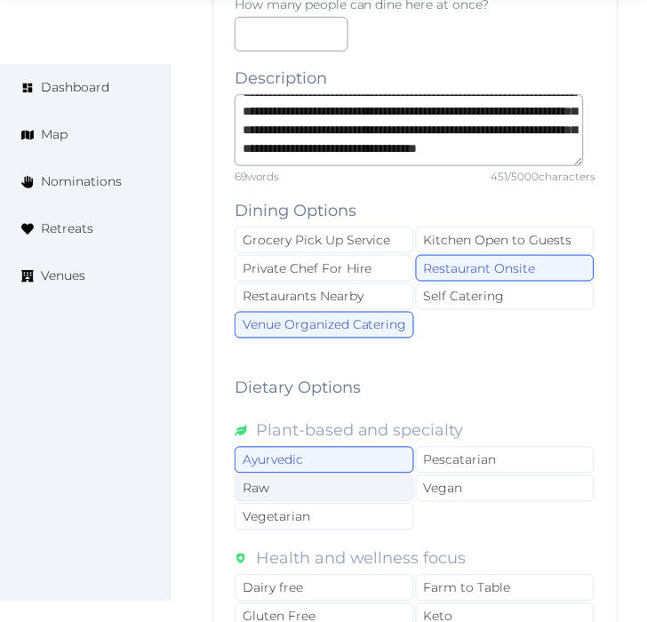
click at [348, 504] on div "Vegetarian" at bounding box center [324, 517] width 179 height 27
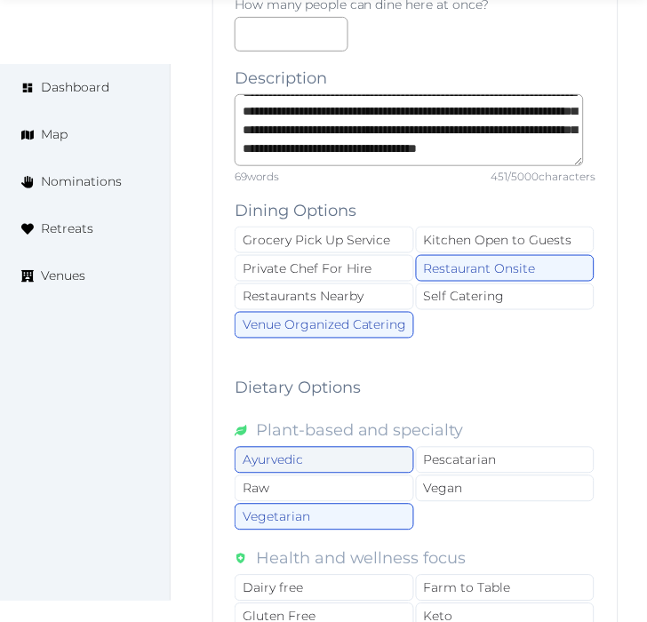
click at [383, 447] on div "Ayurvedic" at bounding box center [324, 460] width 179 height 27
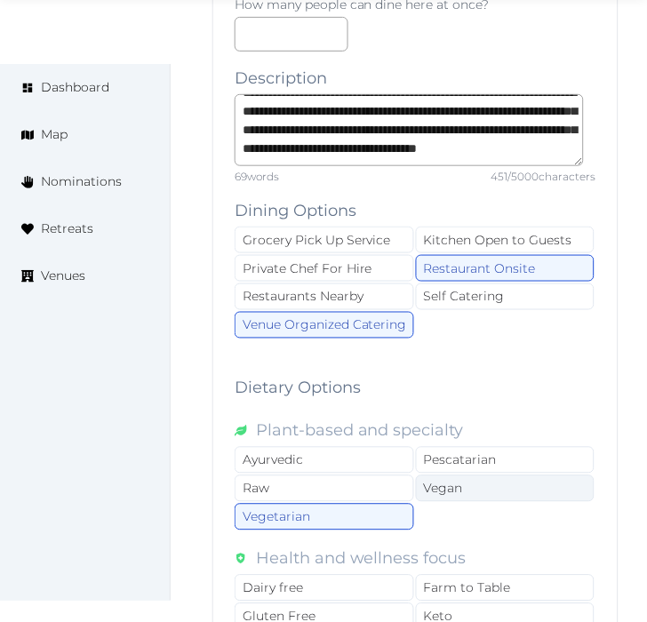
drag, startPoint x: 449, startPoint y: 434, endPoint x: 460, endPoint y: 442, distance: 14.6
click at [450, 475] on div "Vegan" at bounding box center [505, 488] width 179 height 27
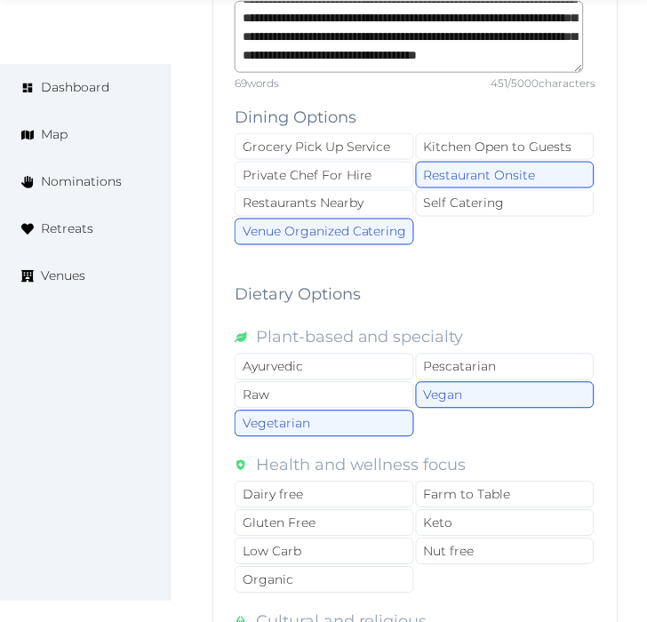
scroll to position [2447, 0]
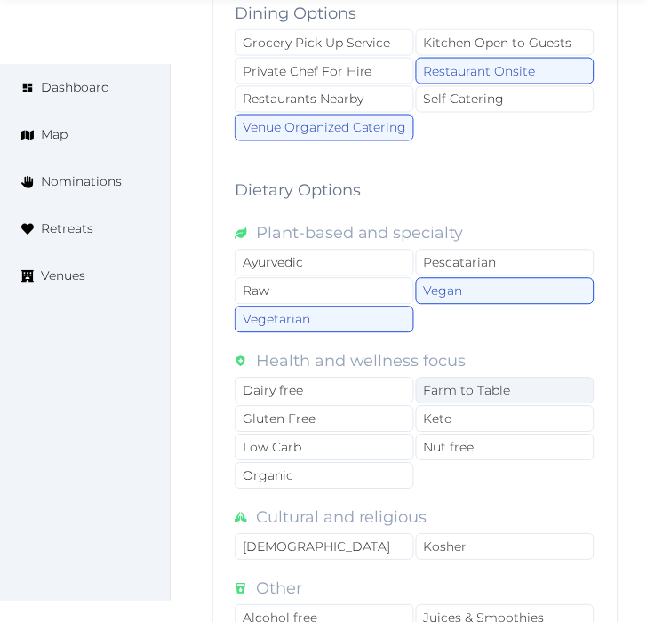
click at [498, 378] on div "Farm to Table" at bounding box center [505, 391] width 179 height 27
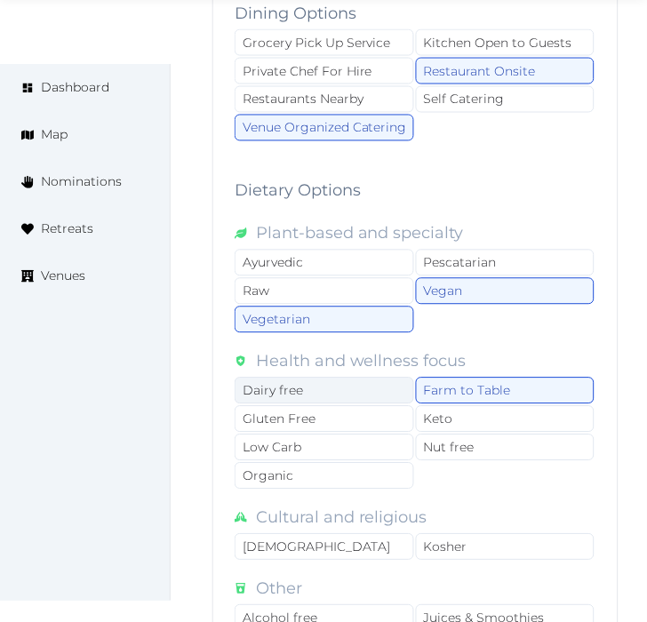
click at [336, 378] on div "Dairy free" at bounding box center [324, 391] width 179 height 27
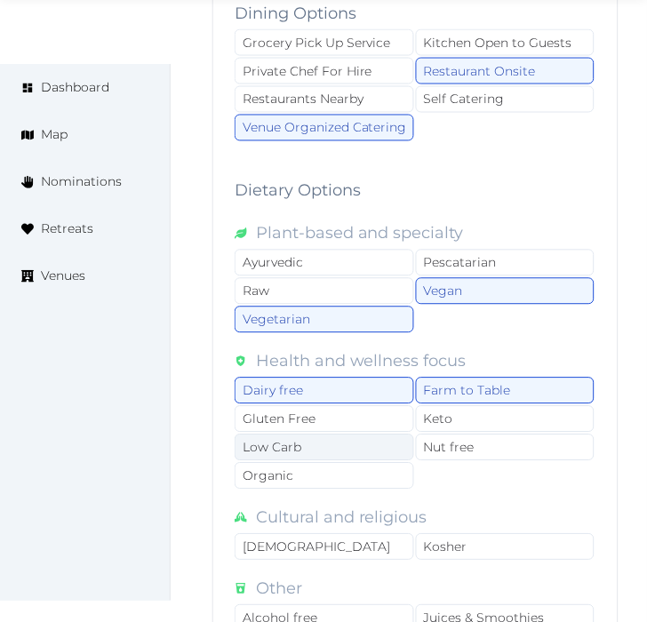
drag, startPoint x: 347, startPoint y: 365, endPoint x: 361, endPoint y: 385, distance: 23.7
click at [347, 406] on div "Gluten Free" at bounding box center [324, 419] width 179 height 27
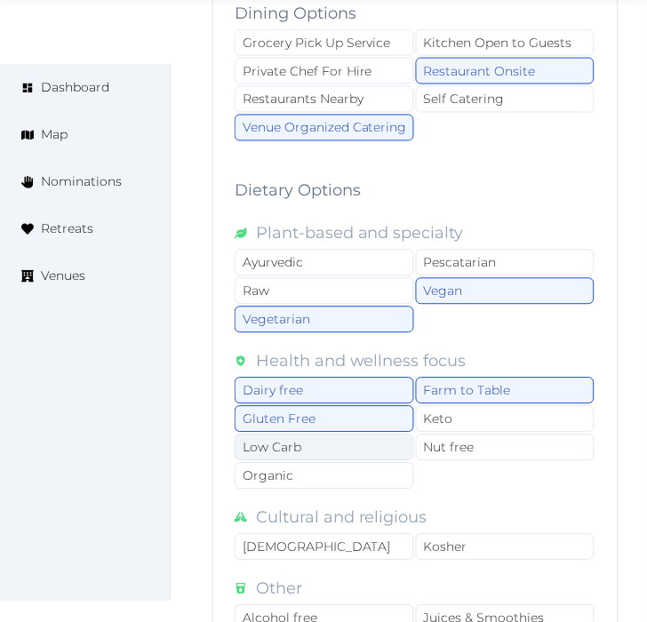
drag, startPoint x: 361, startPoint y: 385, endPoint x: 370, endPoint y: 405, distance: 22.6
click at [362, 434] on div "Low Carb" at bounding box center [324, 447] width 179 height 27
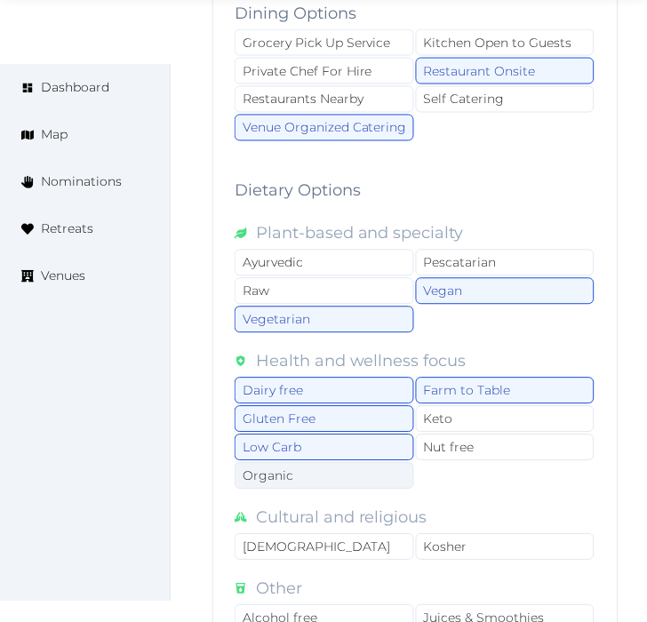
click at [373, 463] on div "Organic" at bounding box center [324, 476] width 179 height 27
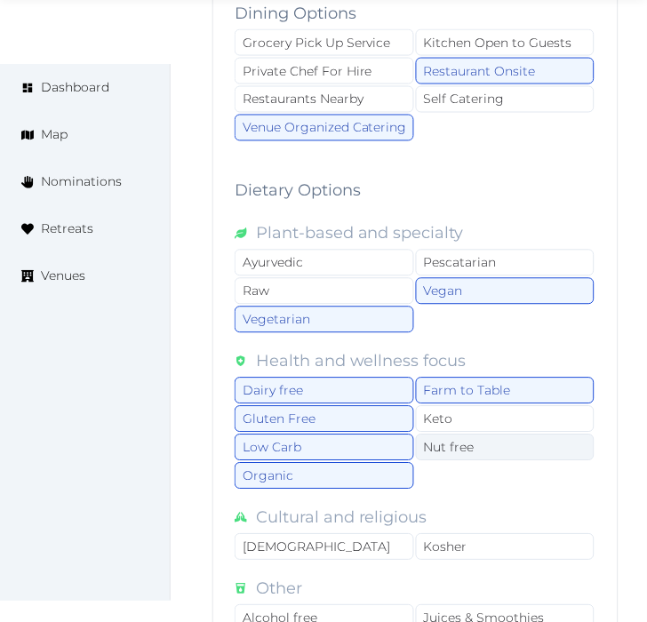
click at [456, 434] on div "Nut free" at bounding box center [505, 447] width 179 height 27
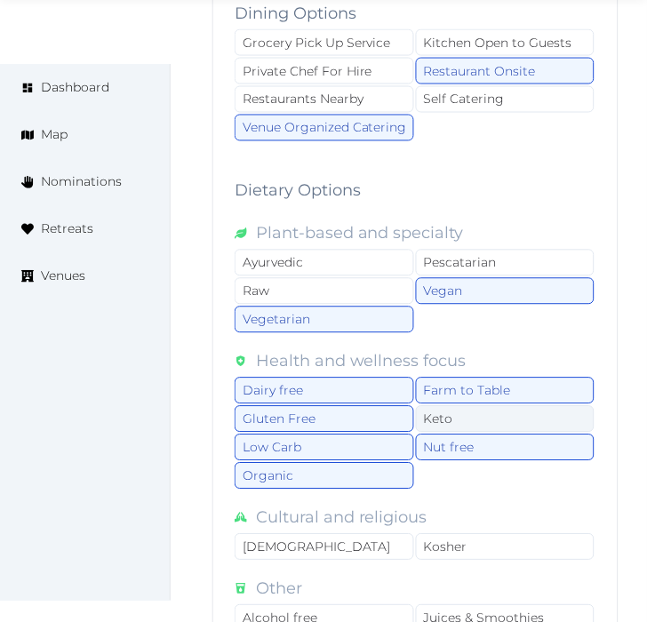
click at [459, 406] on div "Keto" at bounding box center [505, 419] width 179 height 27
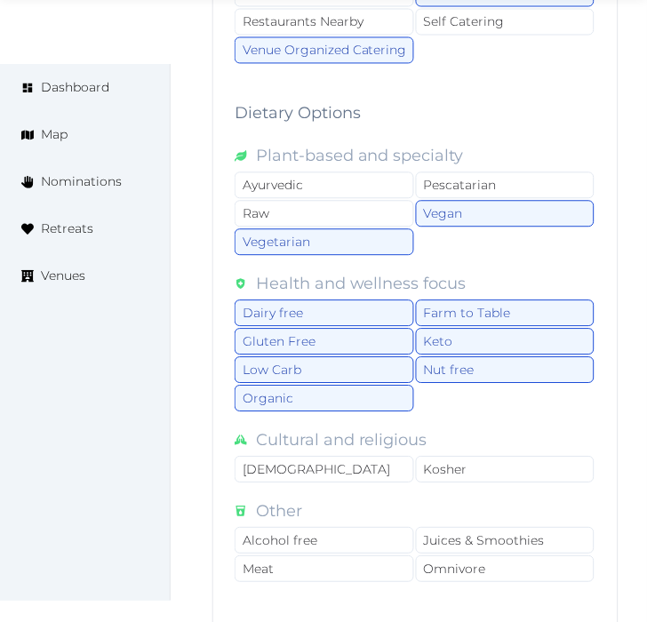
scroll to position [2644, 0]
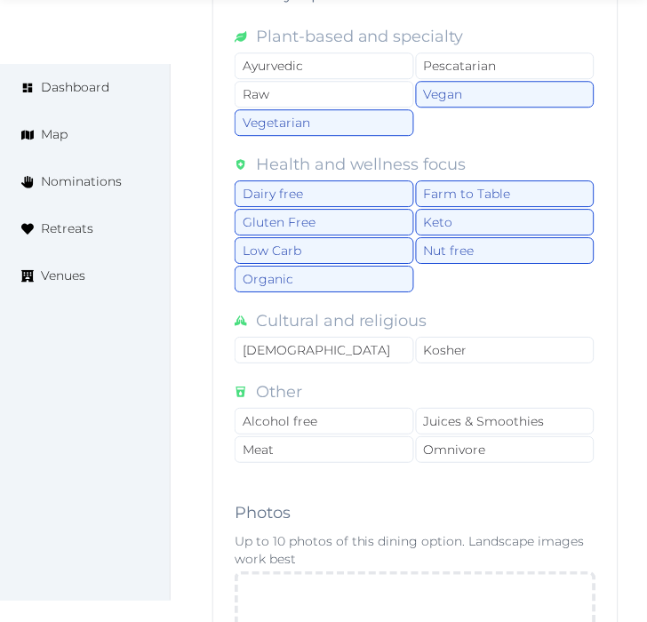
click at [365, 308] on label "Cultural and religious" at bounding box center [341, 322] width 171 height 28
click at [418, 337] on div "Kosher" at bounding box center [505, 350] width 179 height 27
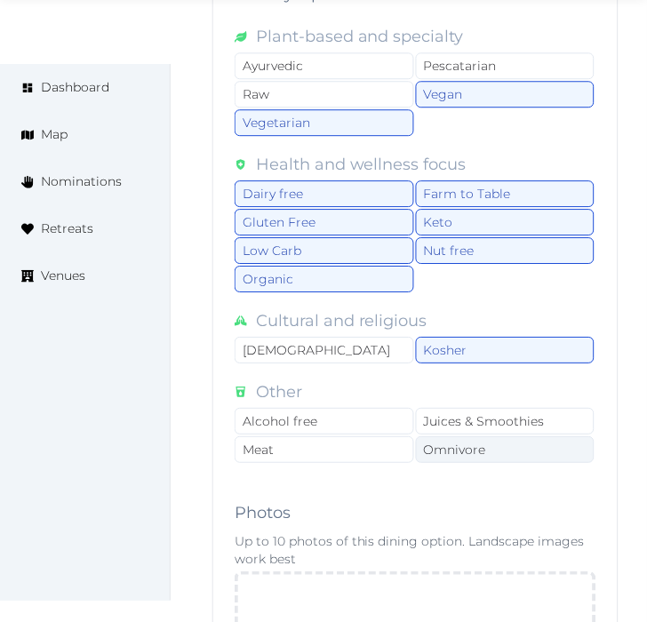
drag, startPoint x: 441, startPoint y: 410, endPoint x: 448, endPoint y: 396, distance: 15.1
click at [442, 436] on div "Omnivore" at bounding box center [505, 449] width 179 height 27
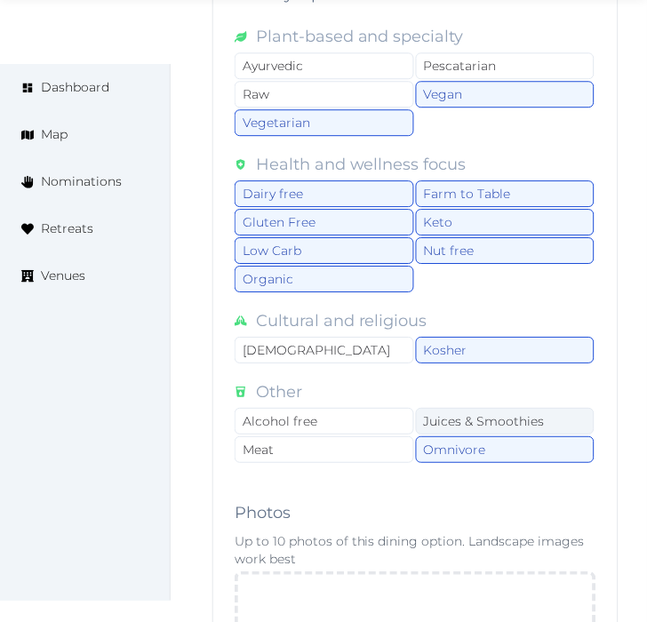
click at [430, 408] on div "Juices & Smoothies" at bounding box center [505, 421] width 179 height 27
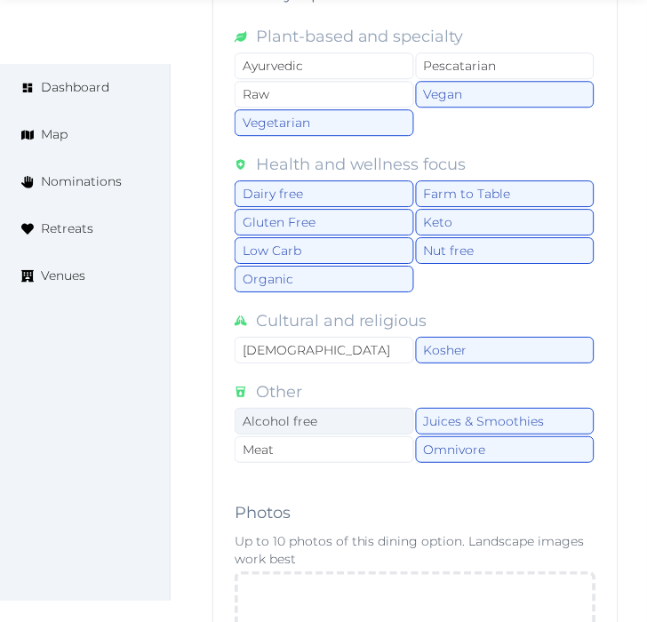
click at [370, 408] on div "Alcohol free" at bounding box center [324, 421] width 179 height 27
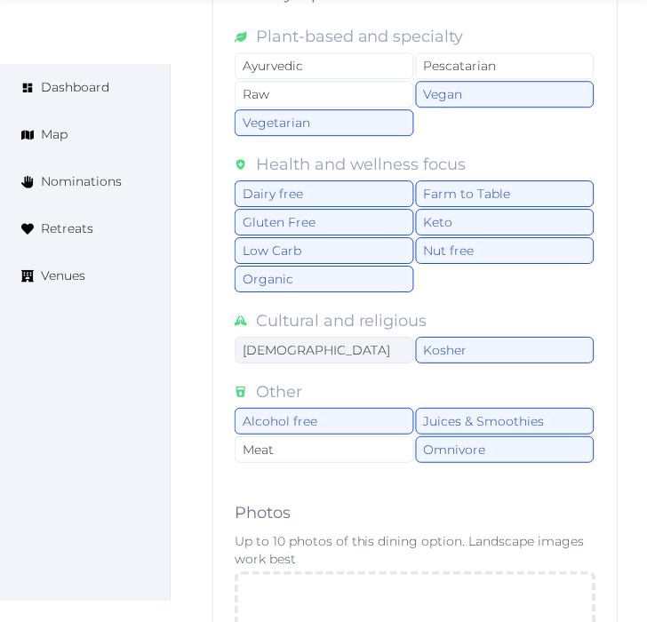
click at [371, 337] on div "[DEMOGRAPHIC_DATA]" at bounding box center [324, 350] width 179 height 27
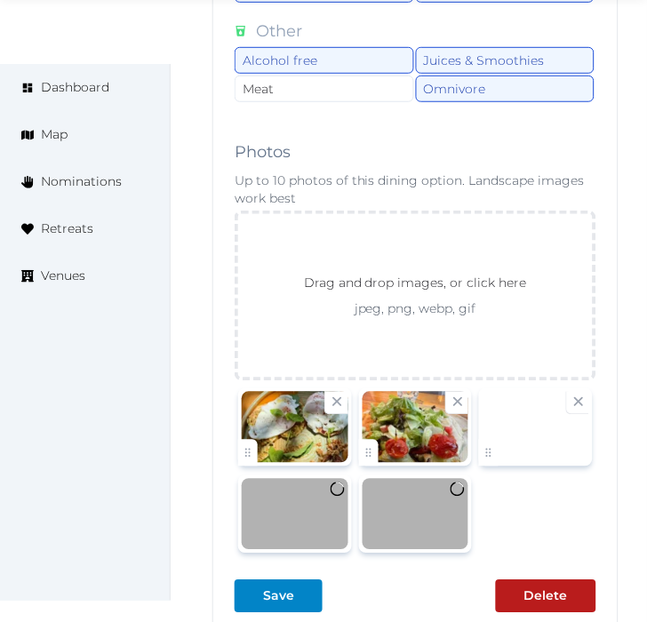
scroll to position [3039, 0]
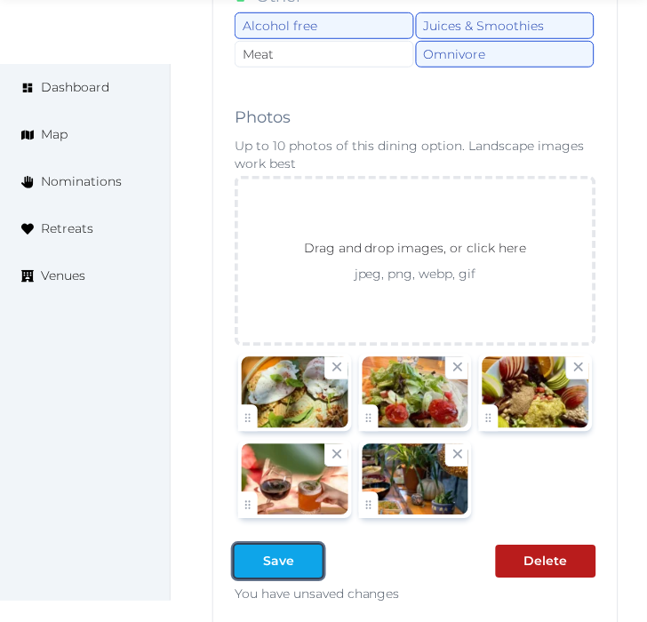
click at [298, 553] on div at bounding box center [308, 562] width 21 height 19
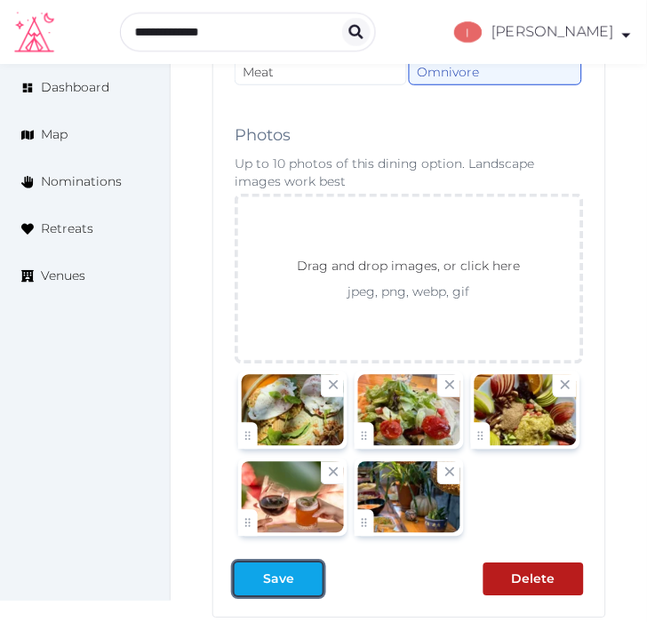
click at [314, 570] on div at bounding box center [308, 579] width 21 height 19
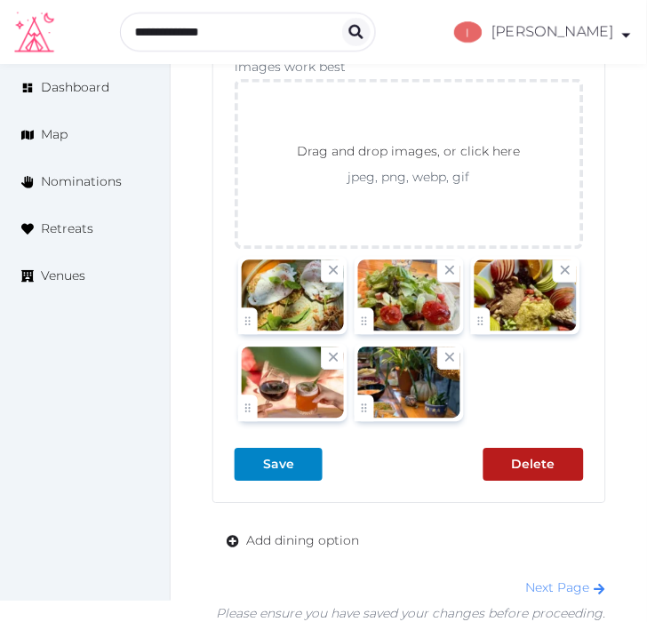
scroll to position [3265, 0]
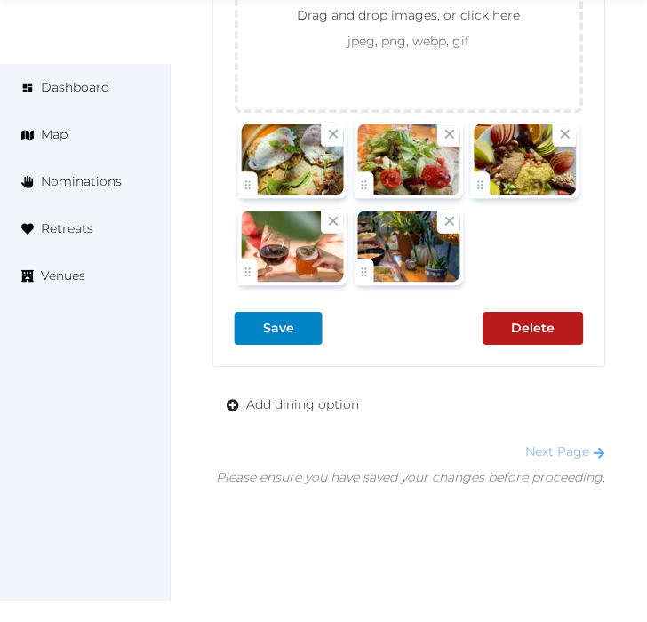
click at [555, 444] on link "Next Page" at bounding box center [566, 452] width 80 height 16
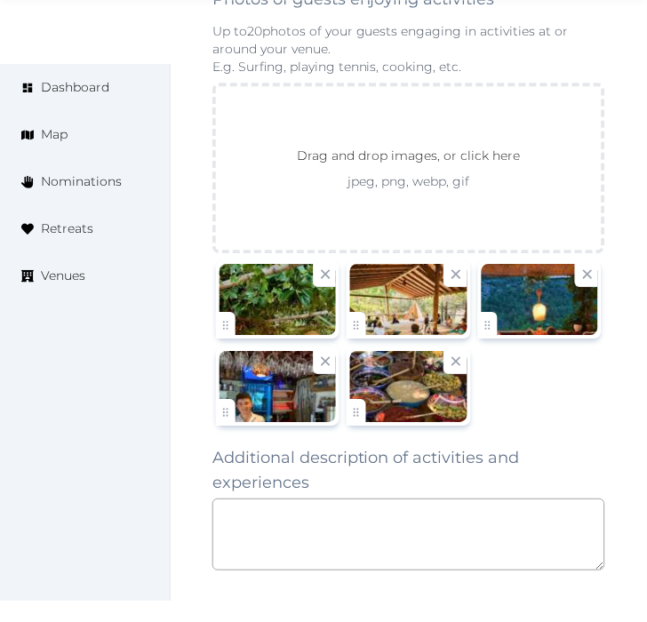
scroll to position [2778, 0]
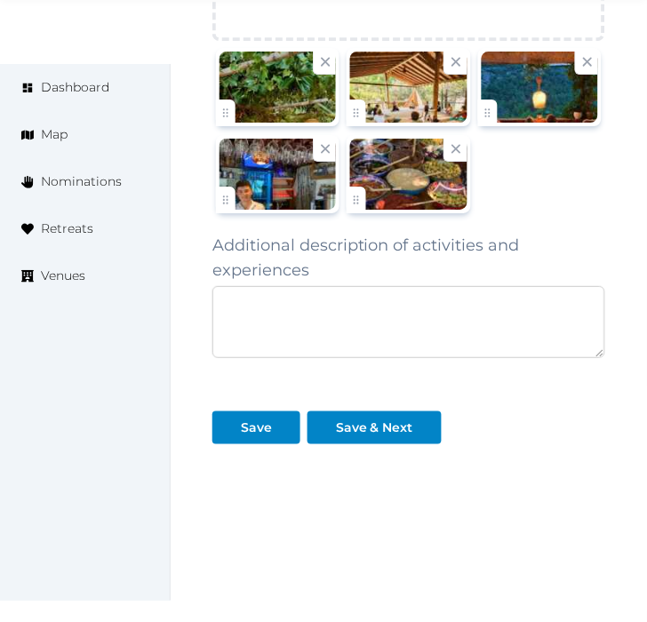
click at [278, 312] on textarea at bounding box center [408, 322] width 393 height 72
paste textarea "**********"
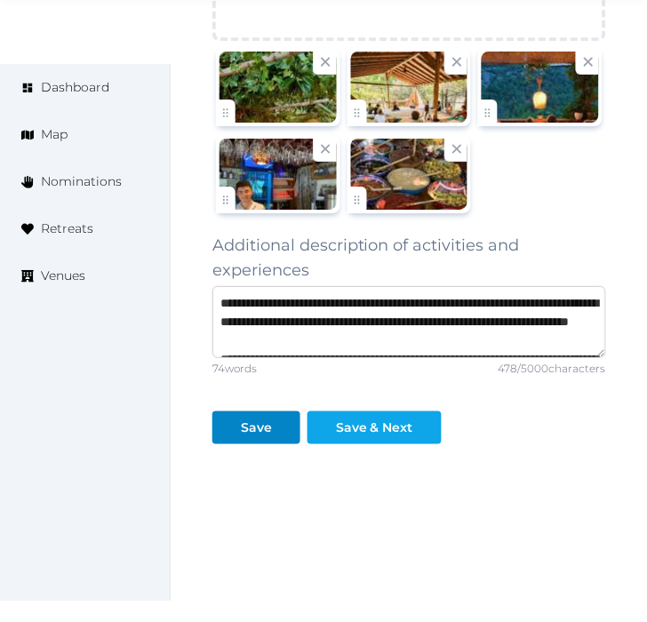
scroll to position [120, 0]
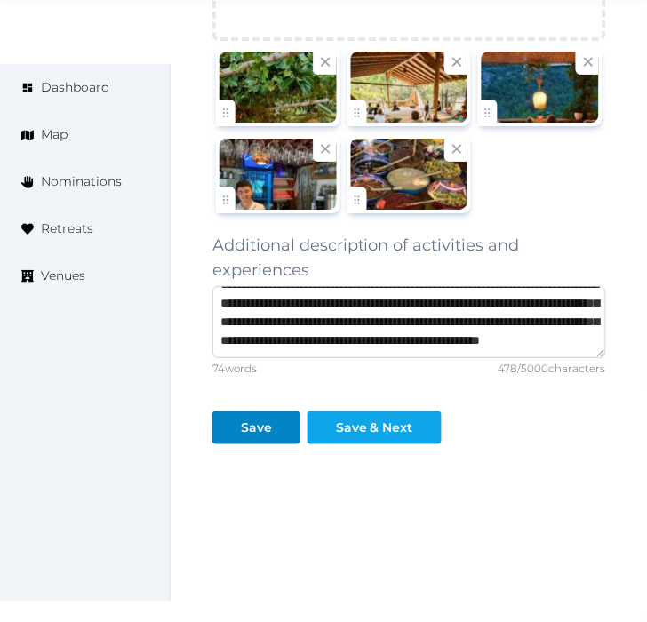
type textarea "**********"
click at [400, 418] on div "Save & Next" at bounding box center [374, 427] width 77 height 19
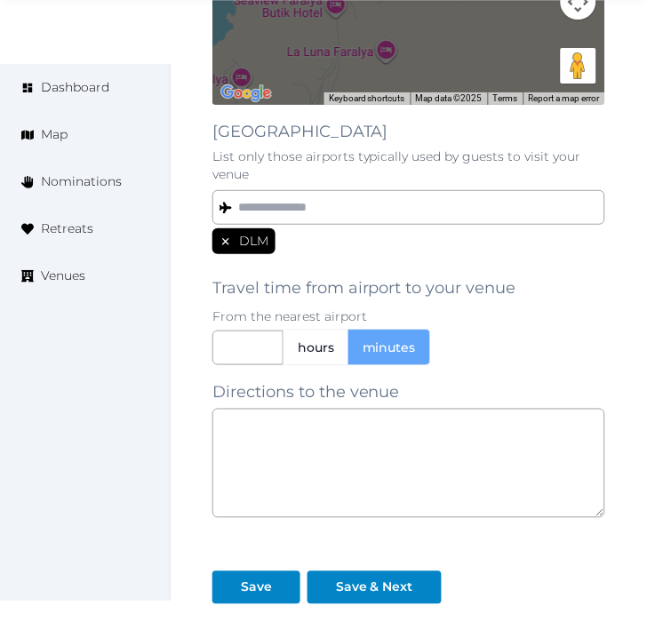
scroll to position [1585, 0]
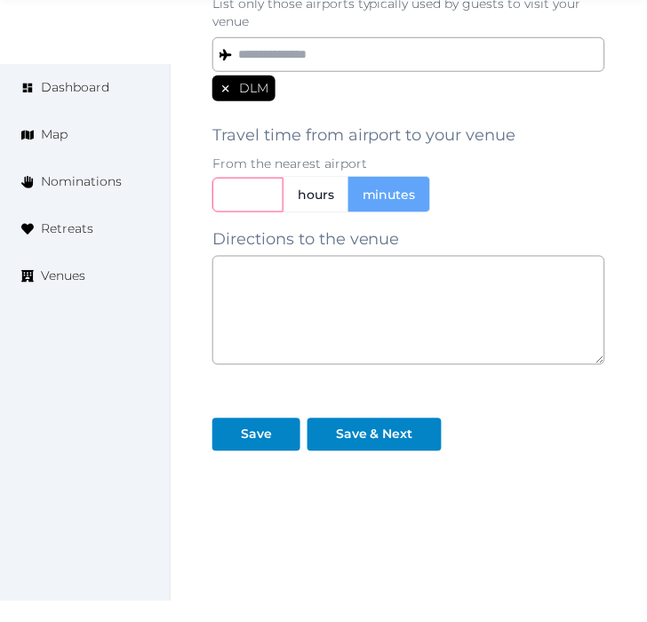
click at [249, 178] on input "text" at bounding box center [247, 195] width 71 height 35
type input "***"
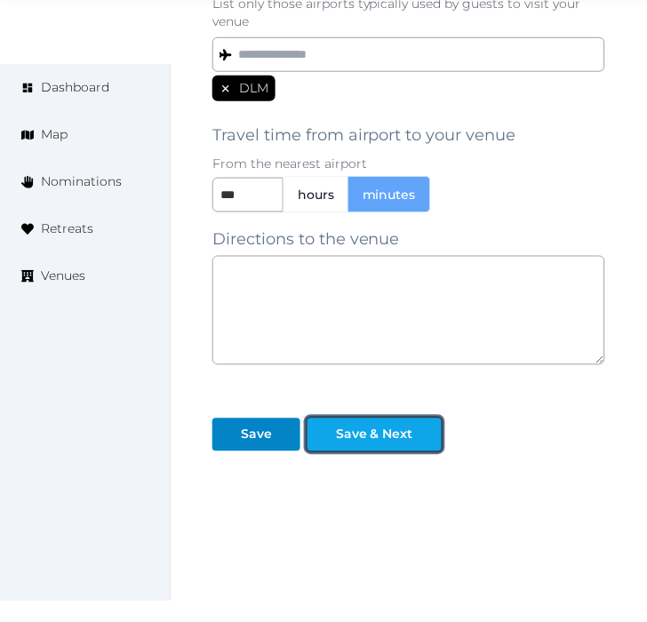
click at [346, 426] on div "Save & Next" at bounding box center [374, 435] width 77 height 19
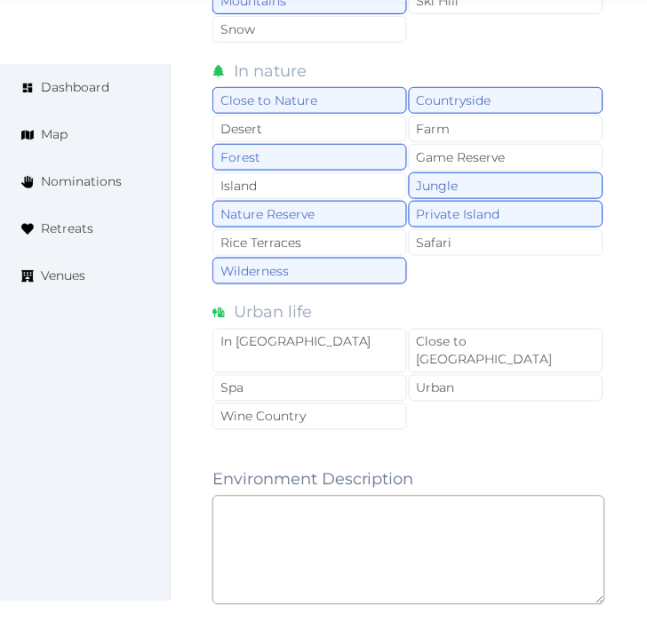
scroll to position [1742, 0]
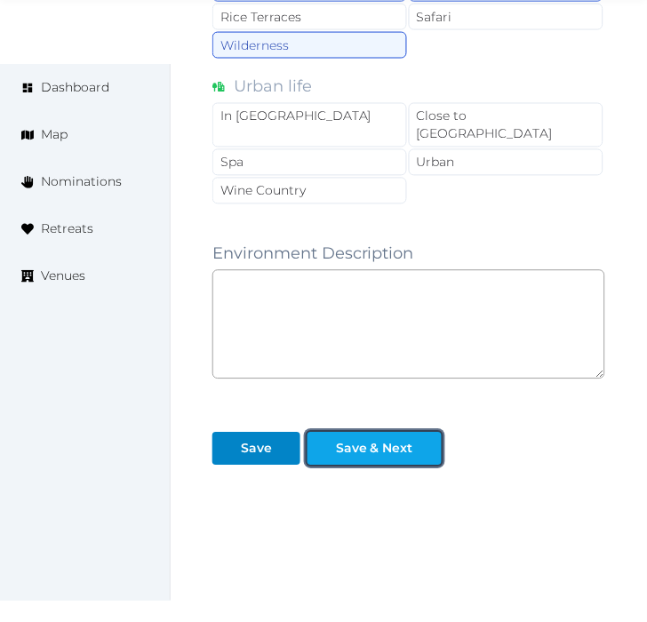
click at [407, 440] on div "Save & Next" at bounding box center [374, 449] width 77 height 19
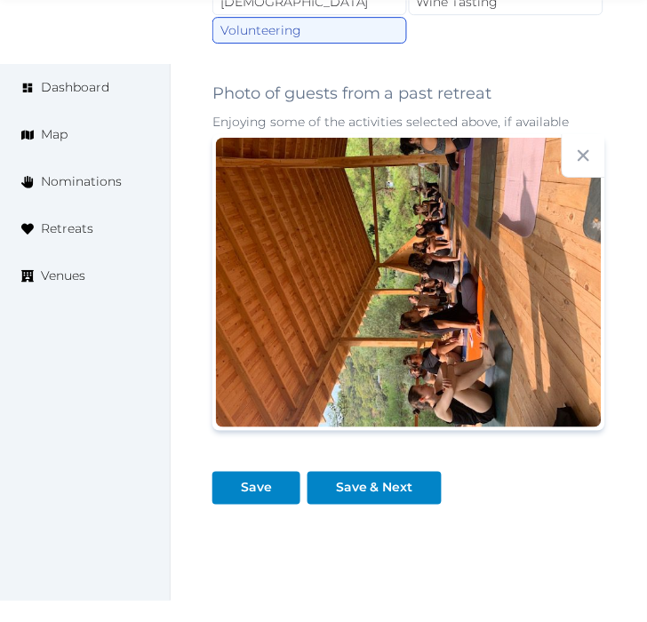
scroll to position [2128, 0]
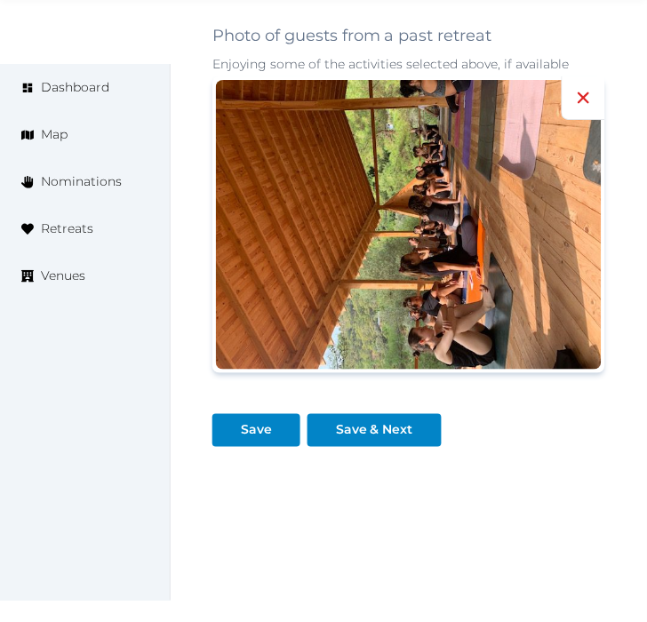
click at [585, 87] on icon at bounding box center [583, 97] width 21 height 21
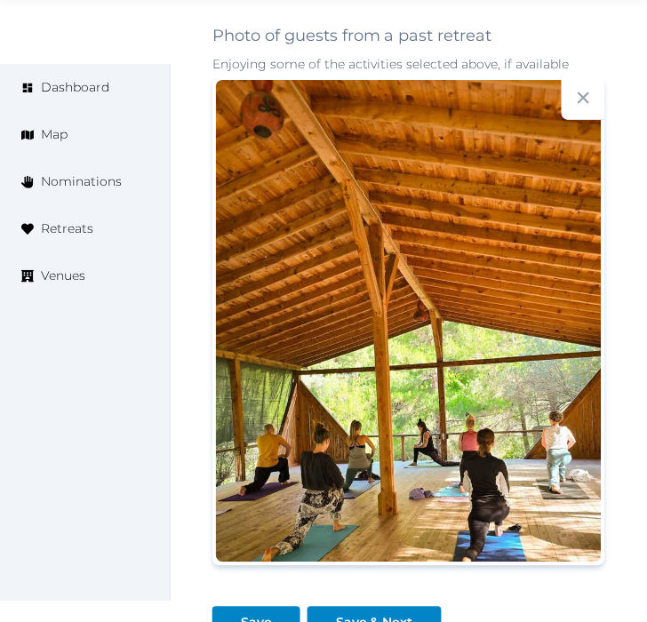
click at [386, 593] on div "Save & Next" at bounding box center [377, 616] width 141 height 47
click at [386, 614] on div "Save & Next" at bounding box center [374, 623] width 77 height 19
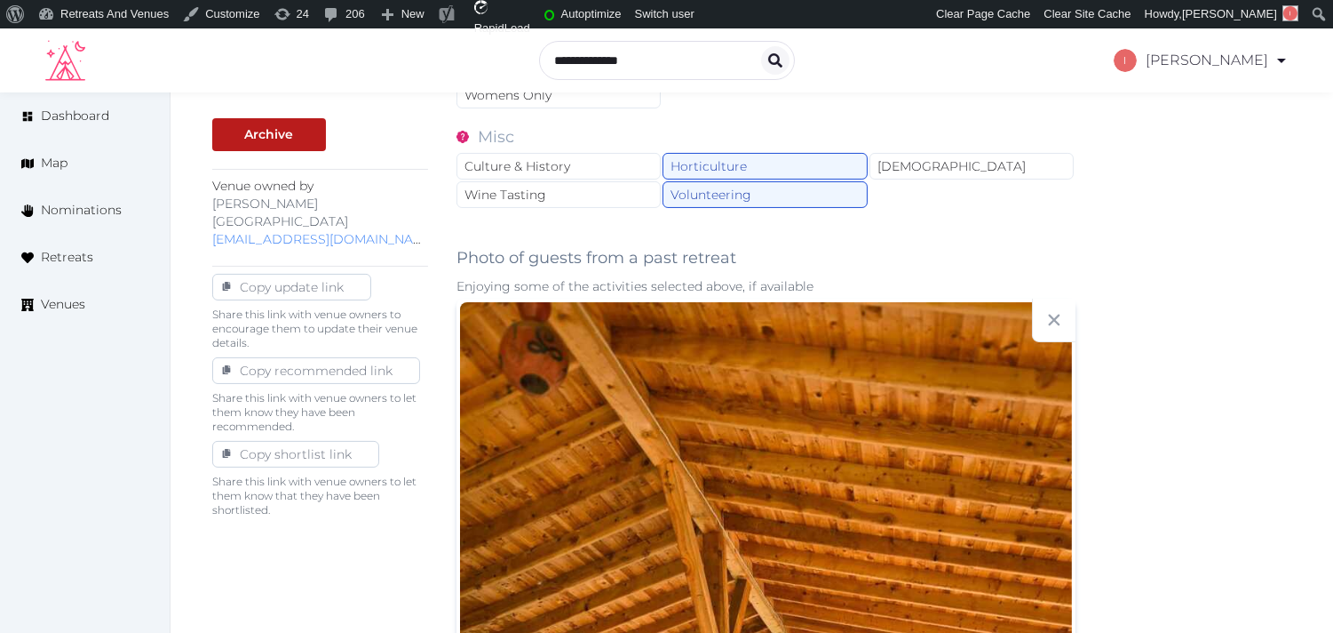
scroll to position [633, 0]
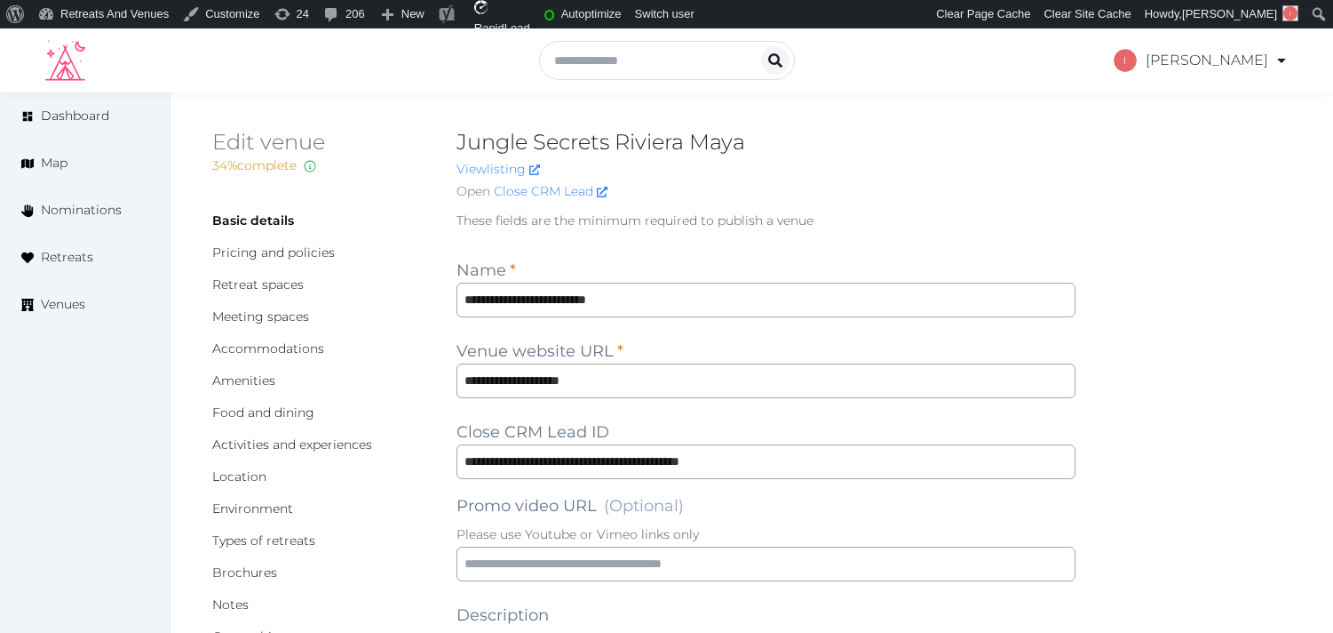
click at [524, 139] on h2 "Jungle Secrets Riviera Maya" at bounding box center [766, 142] width 619 height 28
click at [587, 379] on input "**********" at bounding box center [766, 380] width 619 height 35
